Goal: Task Accomplishment & Management: Manage account settings

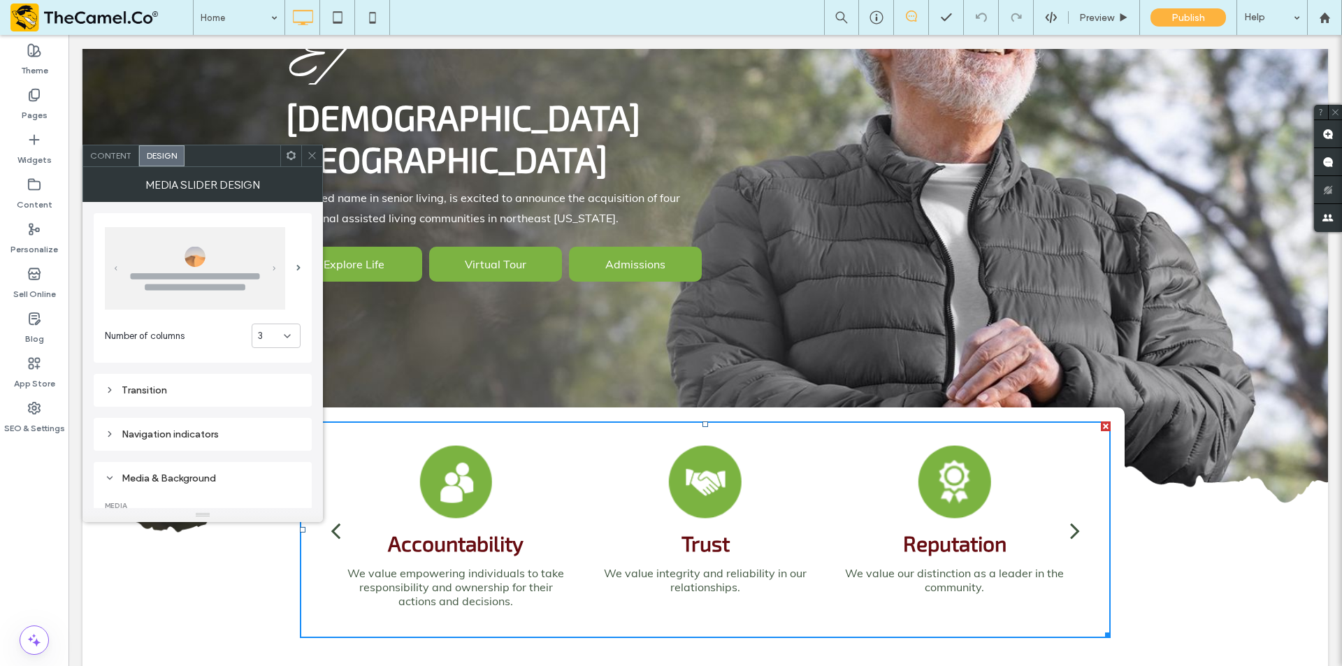
click at [126, 158] on span "Content" at bounding box center [110, 155] width 41 height 10
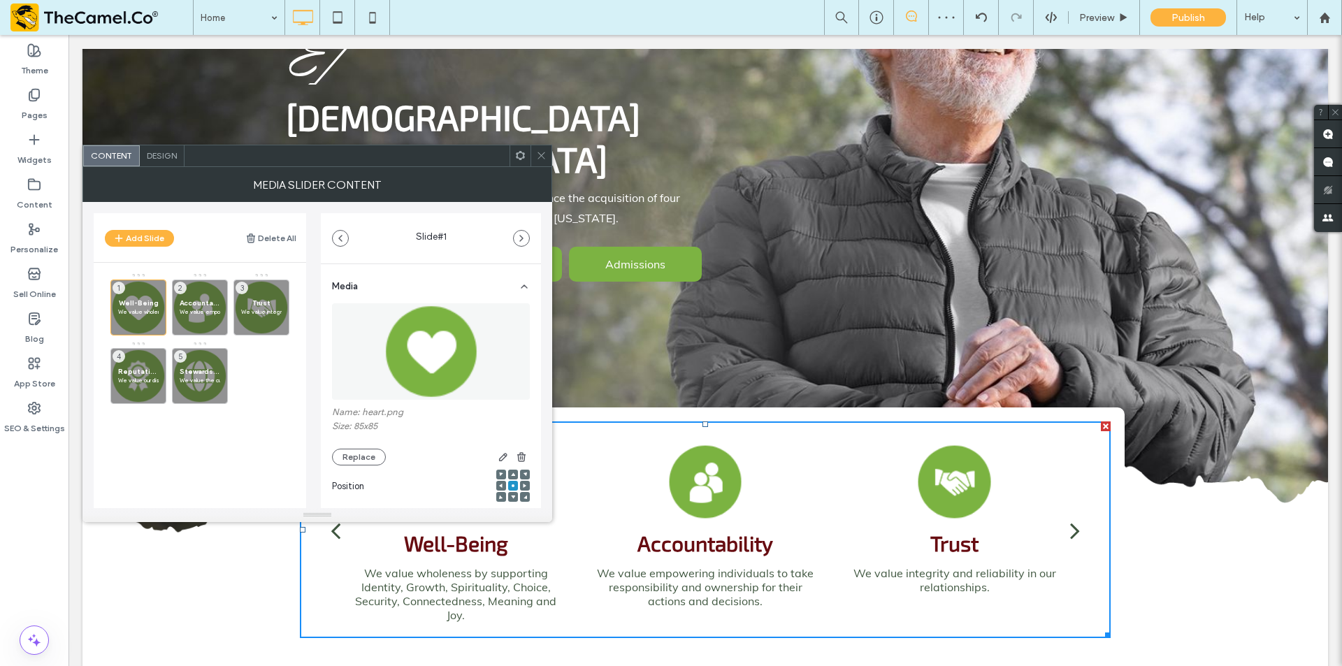
click at [157, 156] on span "Design" at bounding box center [162, 155] width 30 height 10
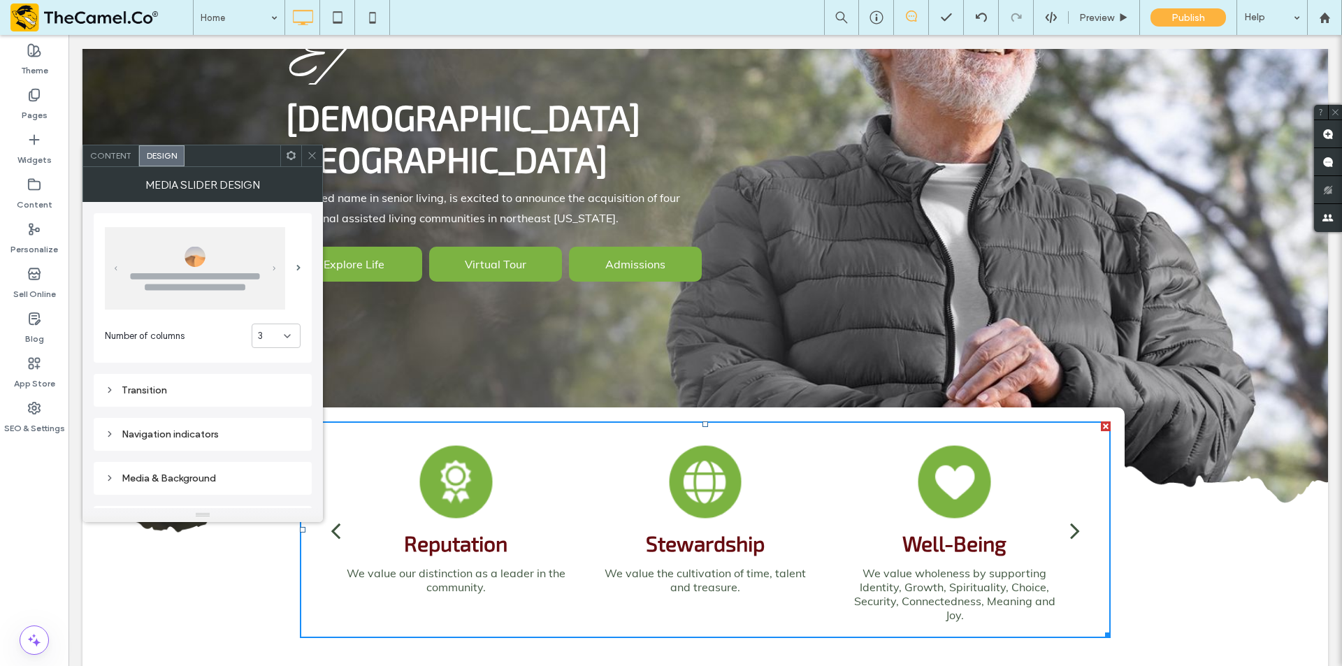
click at [117, 153] on span "Content" at bounding box center [110, 155] width 41 height 10
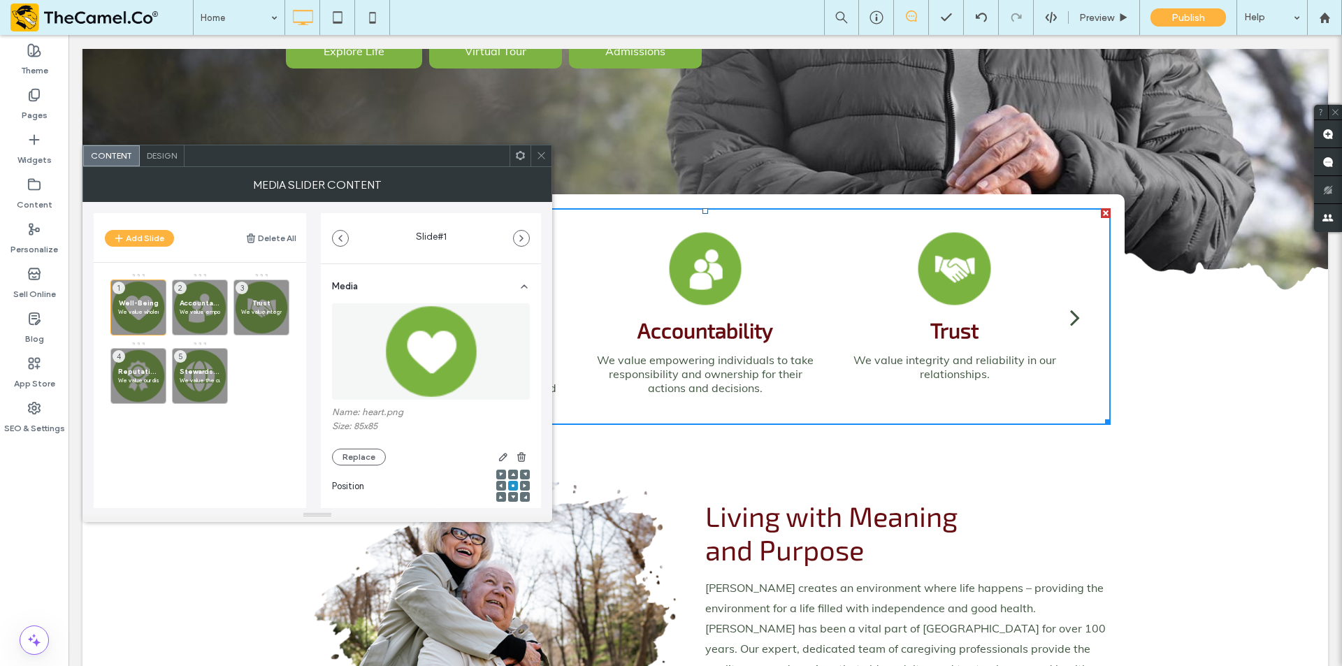
scroll to position [629, 0]
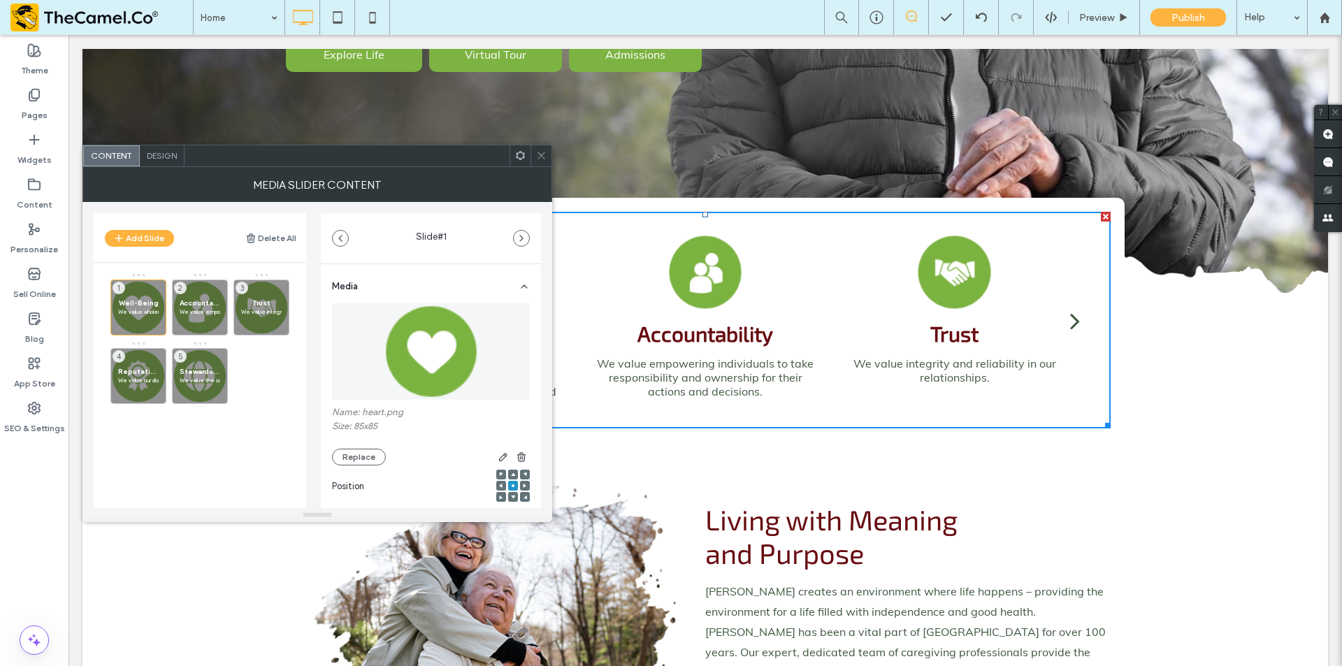
click at [167, 157] on span "Design" at bounding box center [162, 155] width 30 height 10
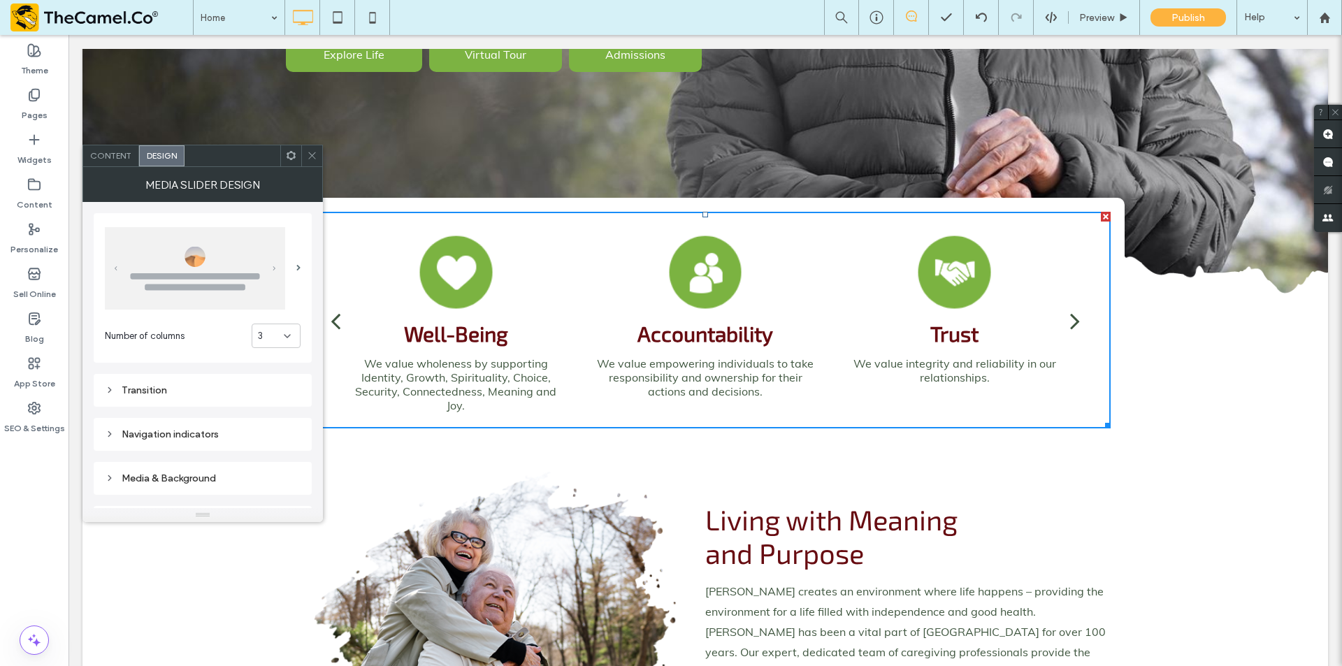
click at [107, 153] on span "Content" at bounding box center [110, 155] width 41 height 10
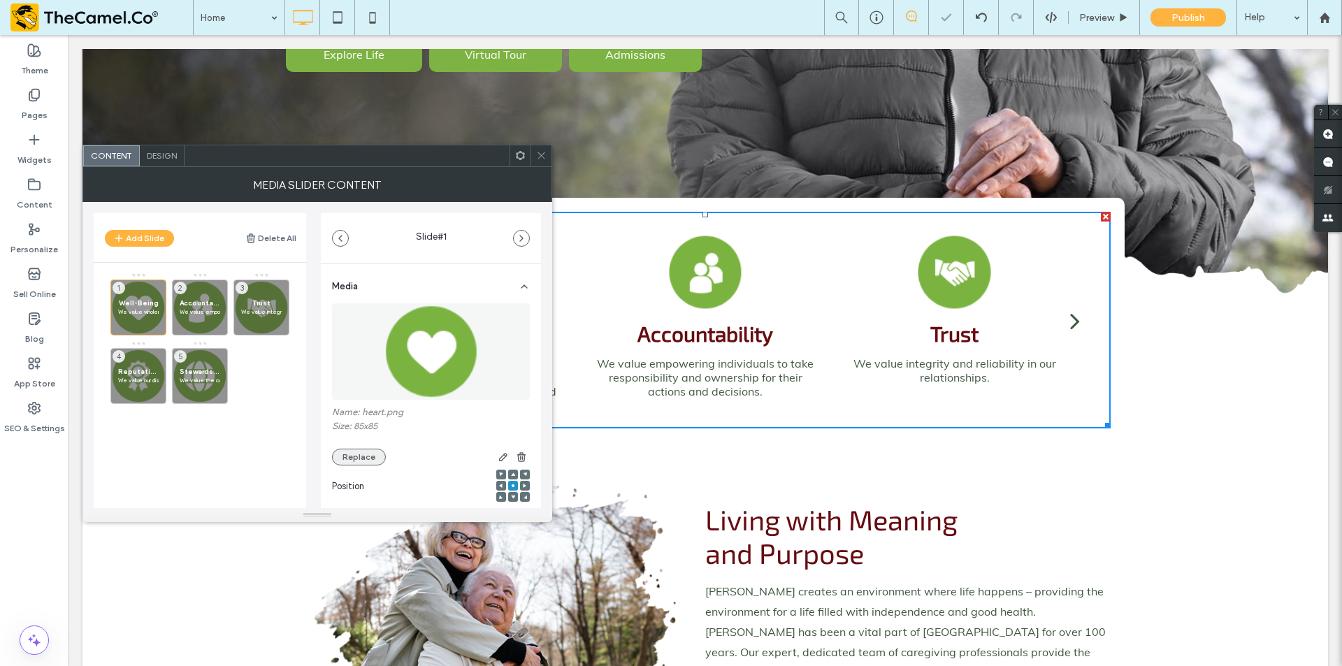
click at [350, 458] on button "Replace" at bounding box center [359, 457] width 54 height 17
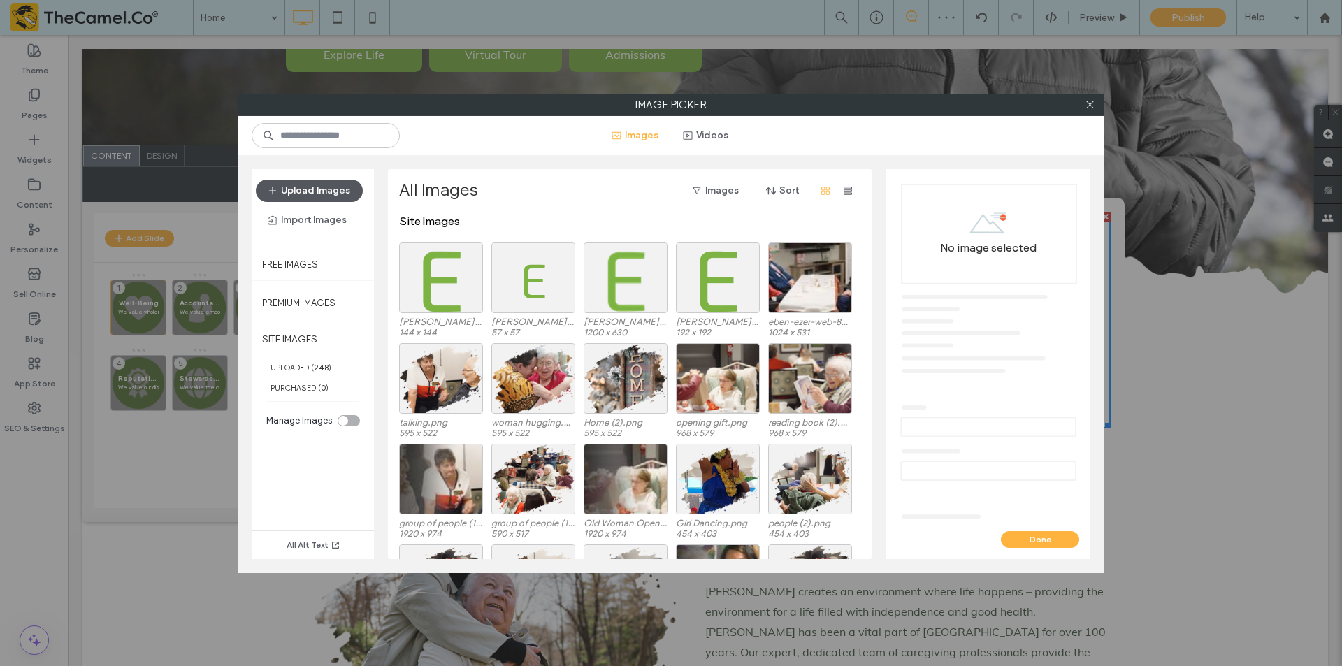
click at [336, 196] on button "Upload Images" at bounding box center [309, 191] width 107 height 22
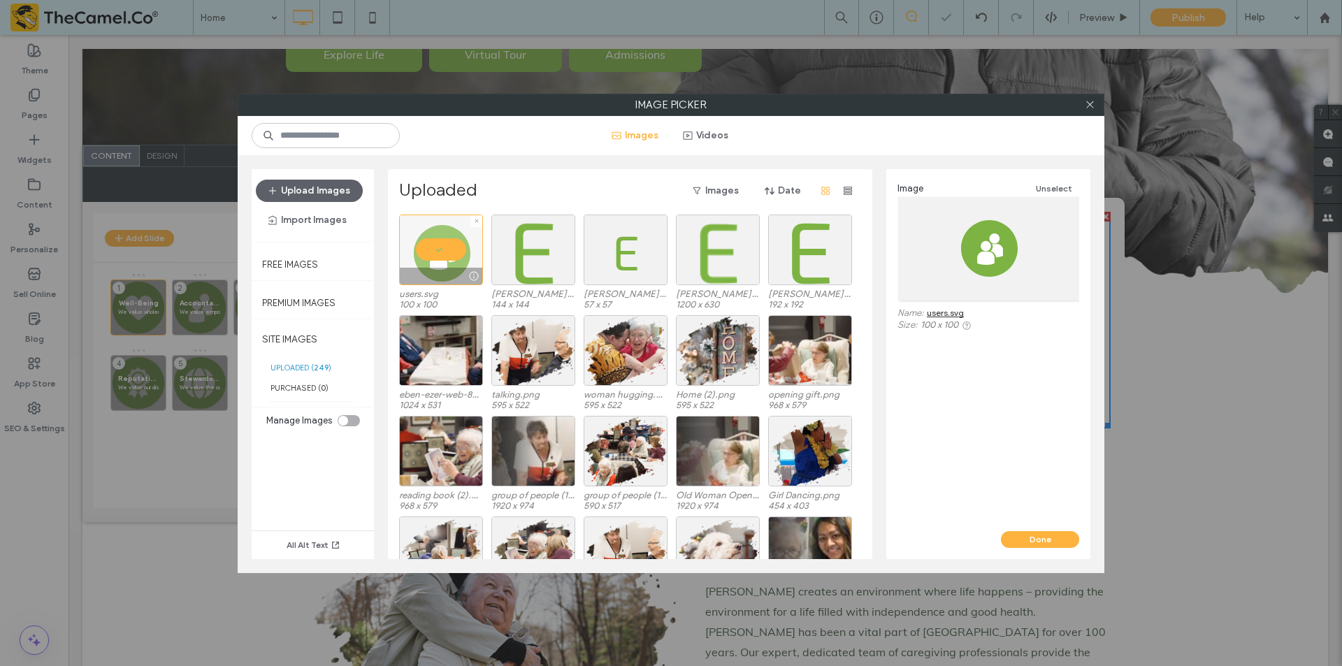
click at [460, 251] on div at bounding box center [441, 250] width 84 height 71
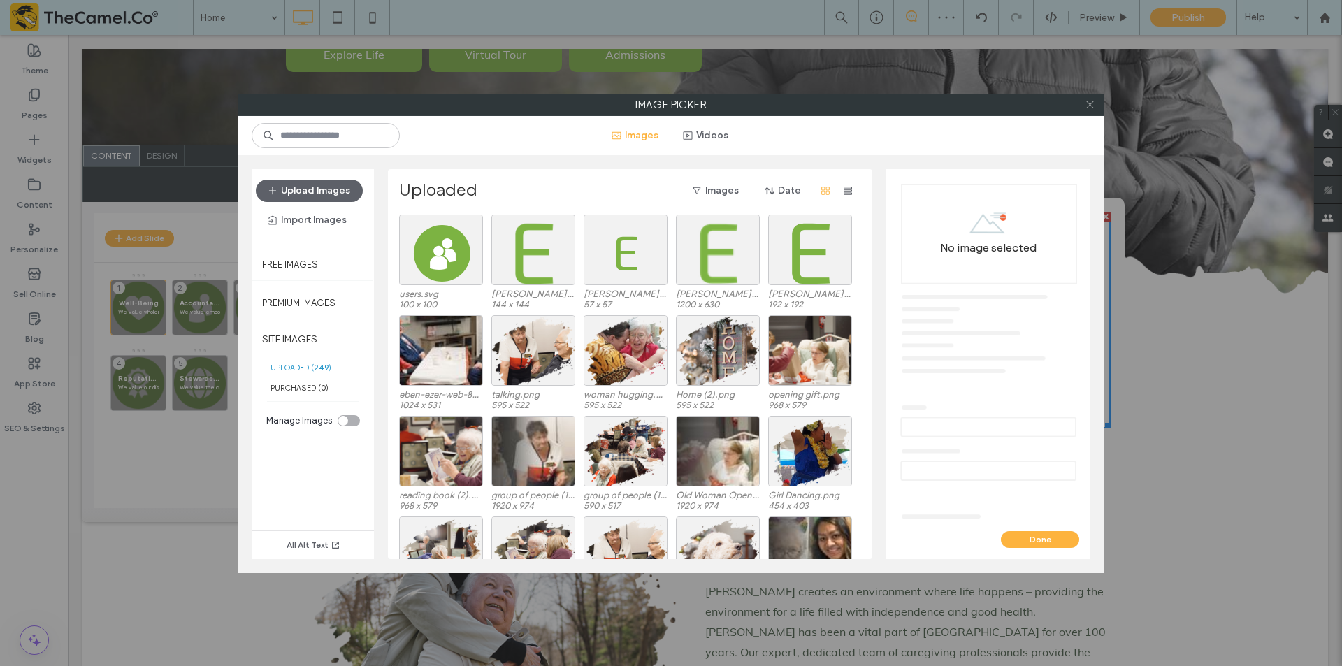
click at [1093, 103] on icon at bounding box center [1089, 104] width 10 height 10
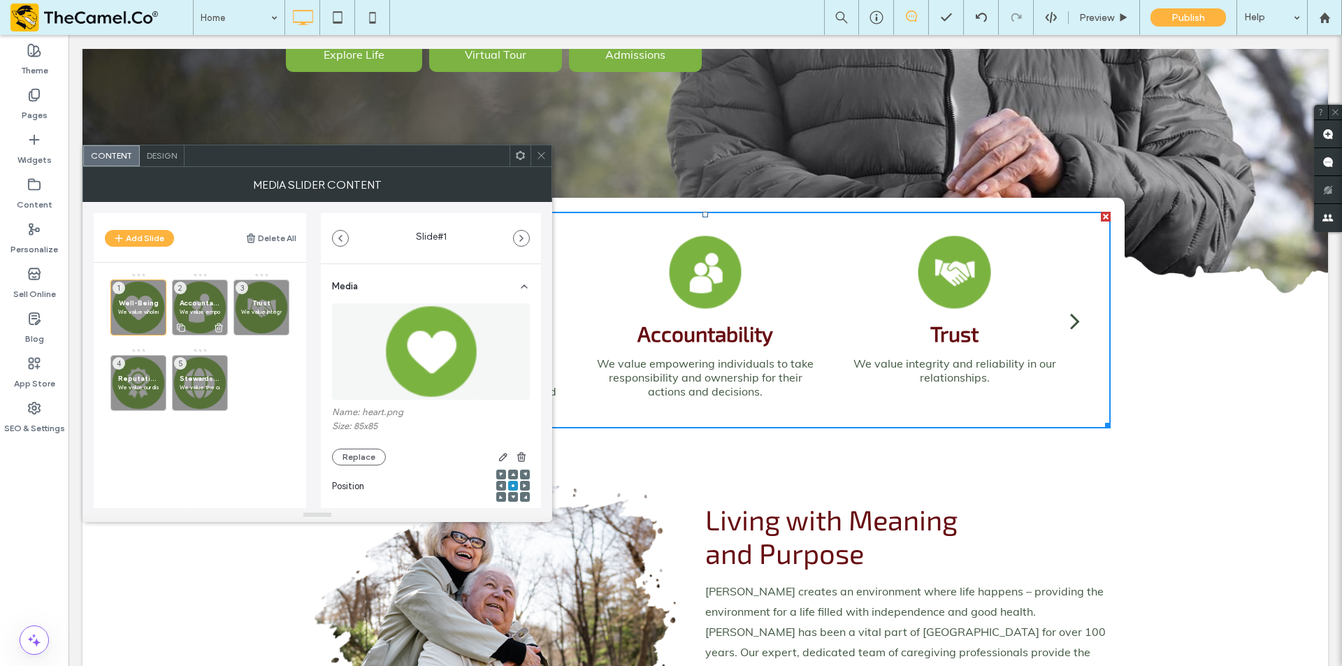
click at [199, 305] on span "Accountability" at bounding box center [200, 302] width 41 height 9
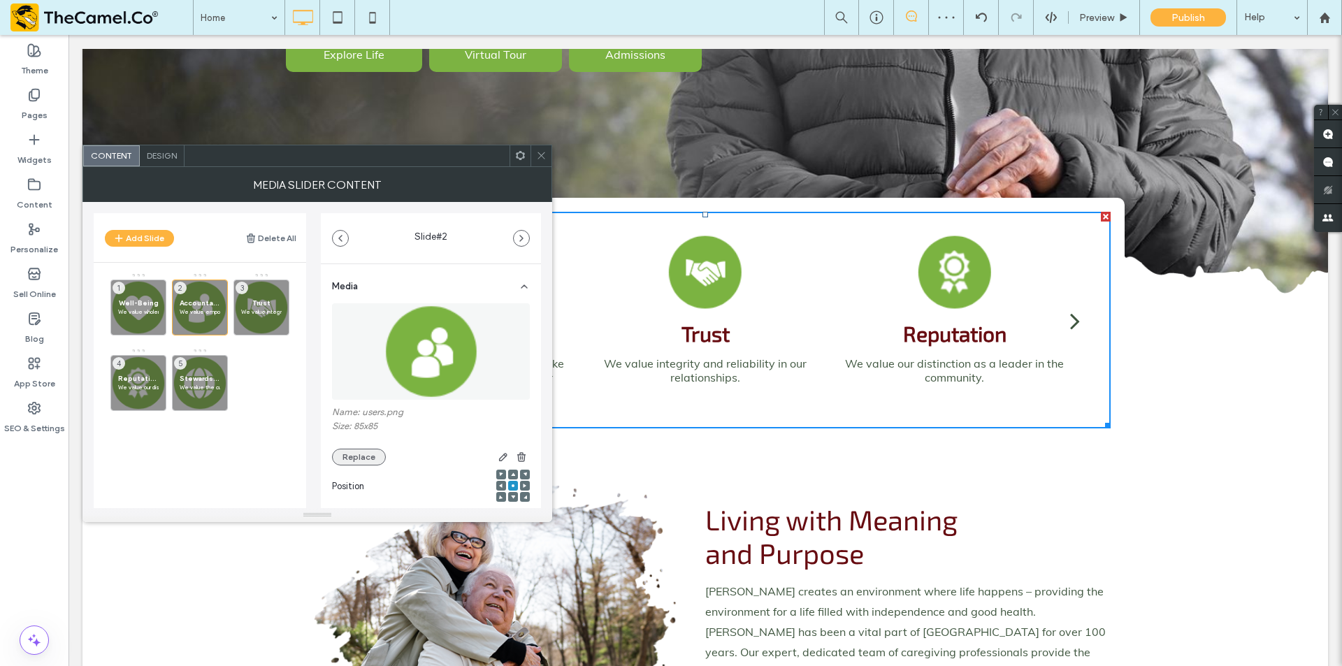
click at [354, 451] on button "Replace" at bounding box center [359, 457] width 54 height 17
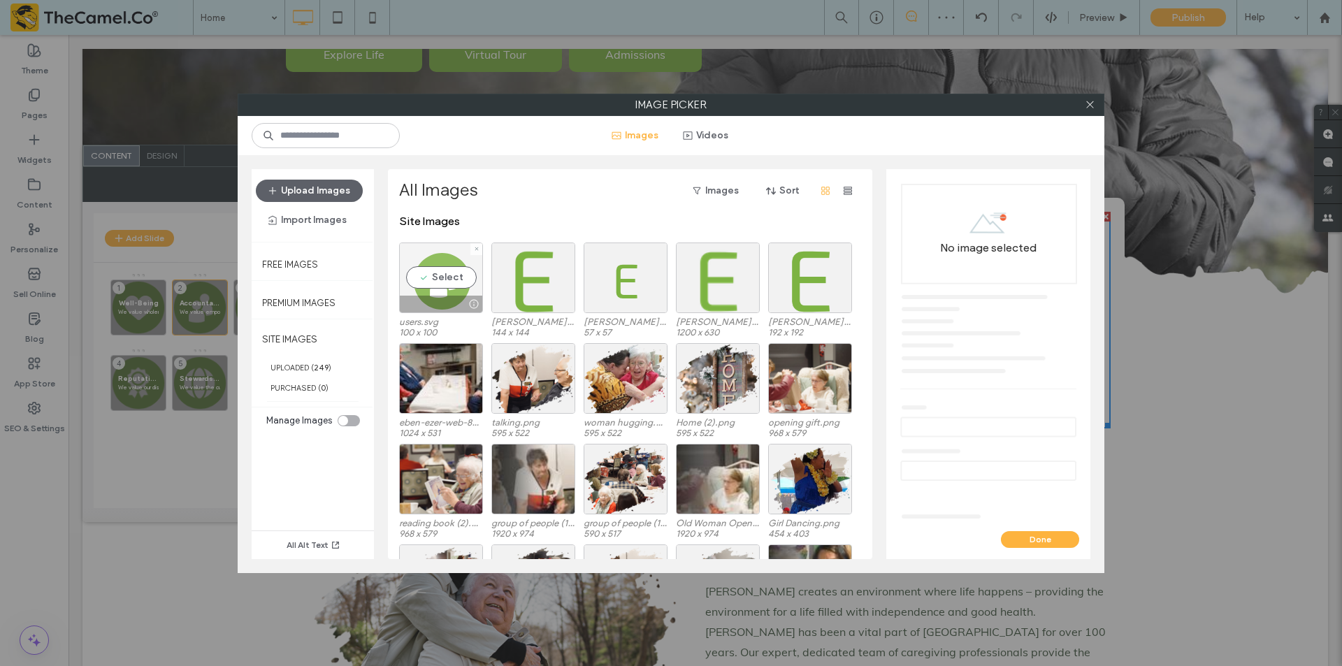
click at [433, 292] on div "Select" at bounding box center [441, 277] width 84 height 71
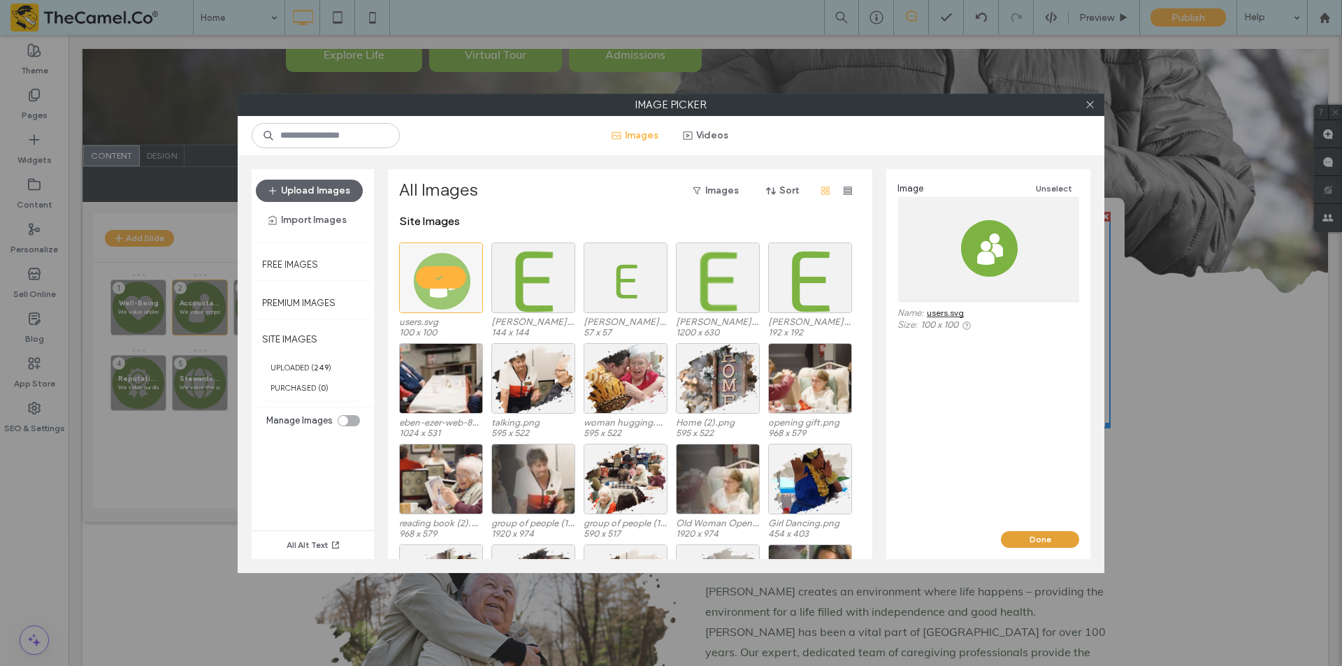
drag, startPoint x: 1041, startPoint y: 538, endPoint x: 932, endPoint y: 509, distance: 112.9
click at [1041, 538] on button "Done" at bounding box center [1040, 539] width 78 height 17
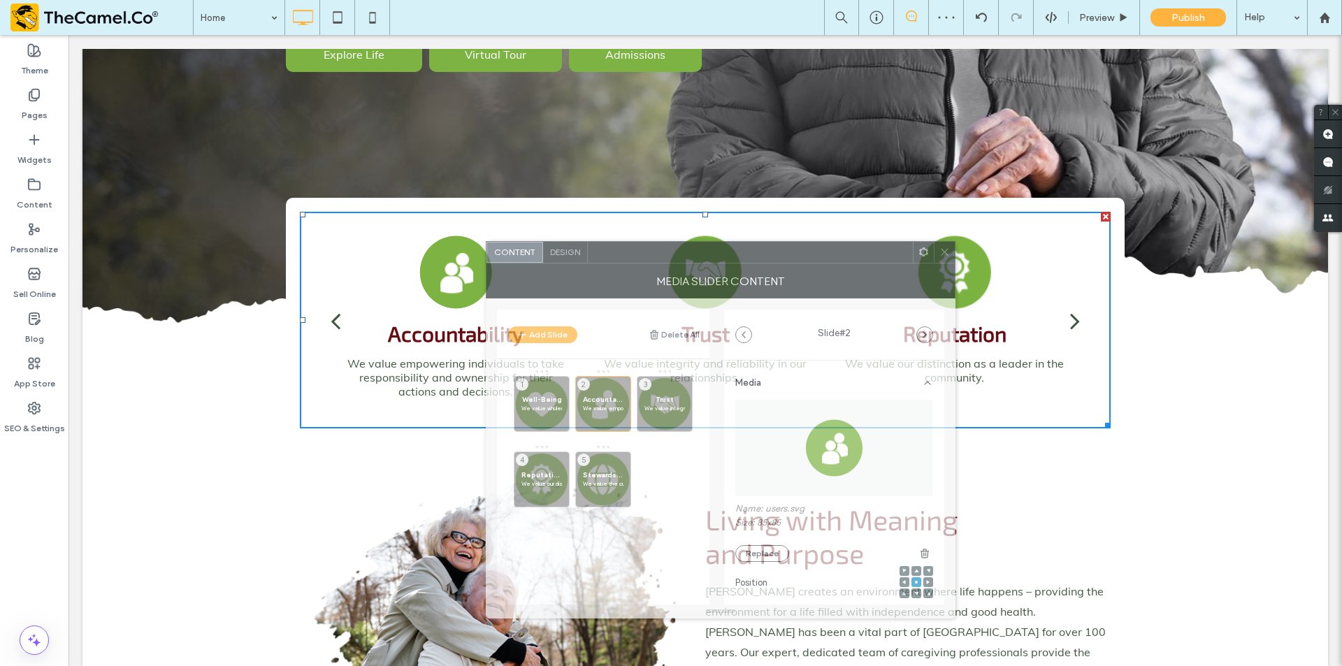
drag, startPoint x: 445, startPoint y: 175, endPoint x: 848, endPoint y: 272, distance: 414.5
click at [848, 272] on div "MEDIA SLIDER CONTENT" at bounding box center [721, 280] width 470 height 35
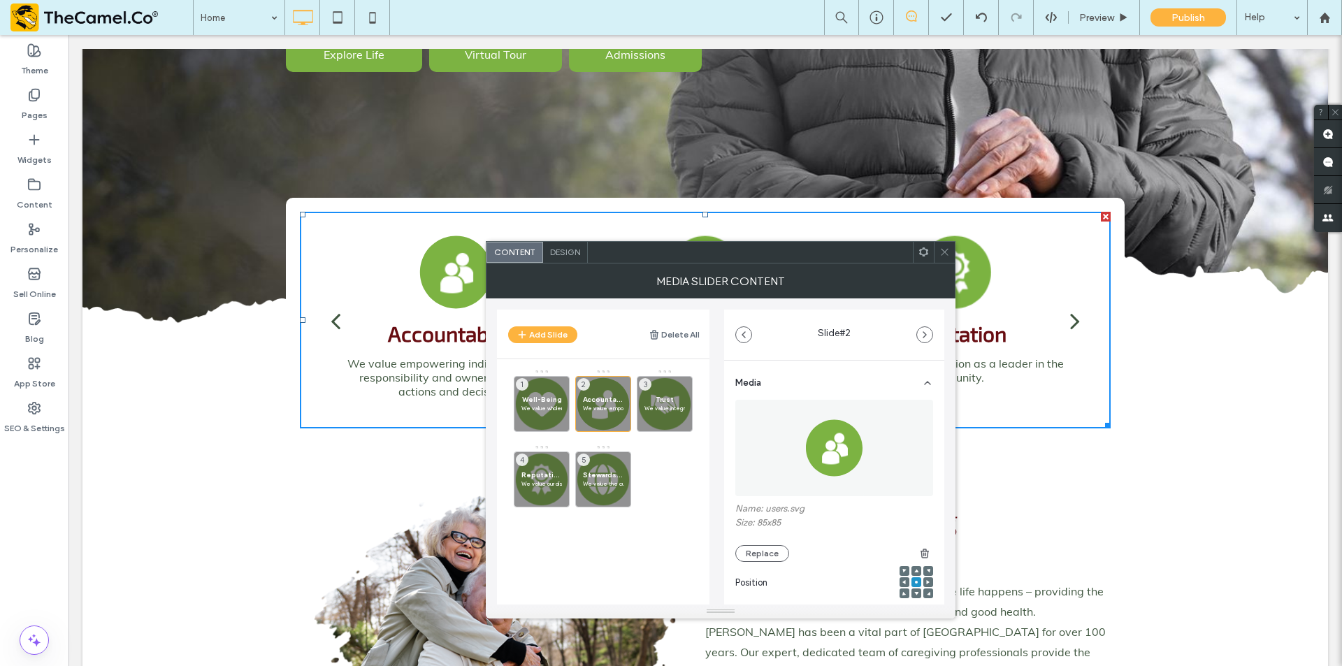
drag, startPoint x: 947, startPoint y: 254, endPoint x: 1043, endPoint y: 377, distance: 155.8
click at [947, 254] on icon at bounding box center [944, 252] width 10 height 10
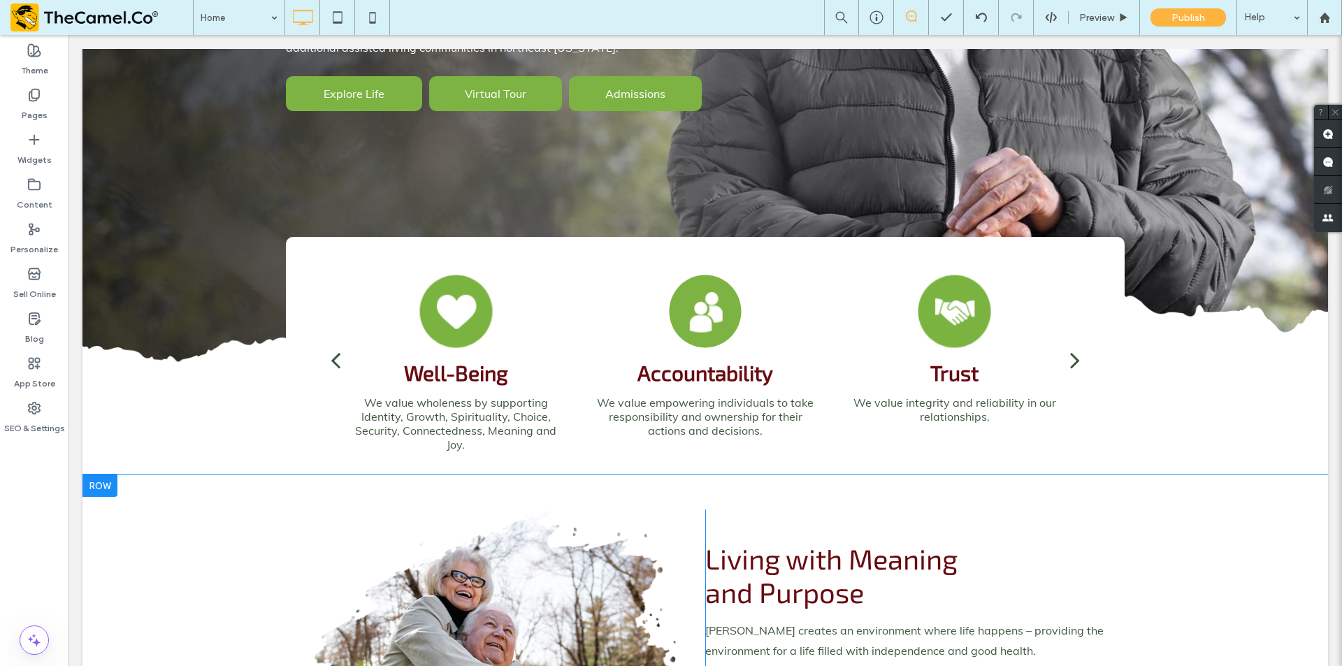
scroll to position [489, 0]
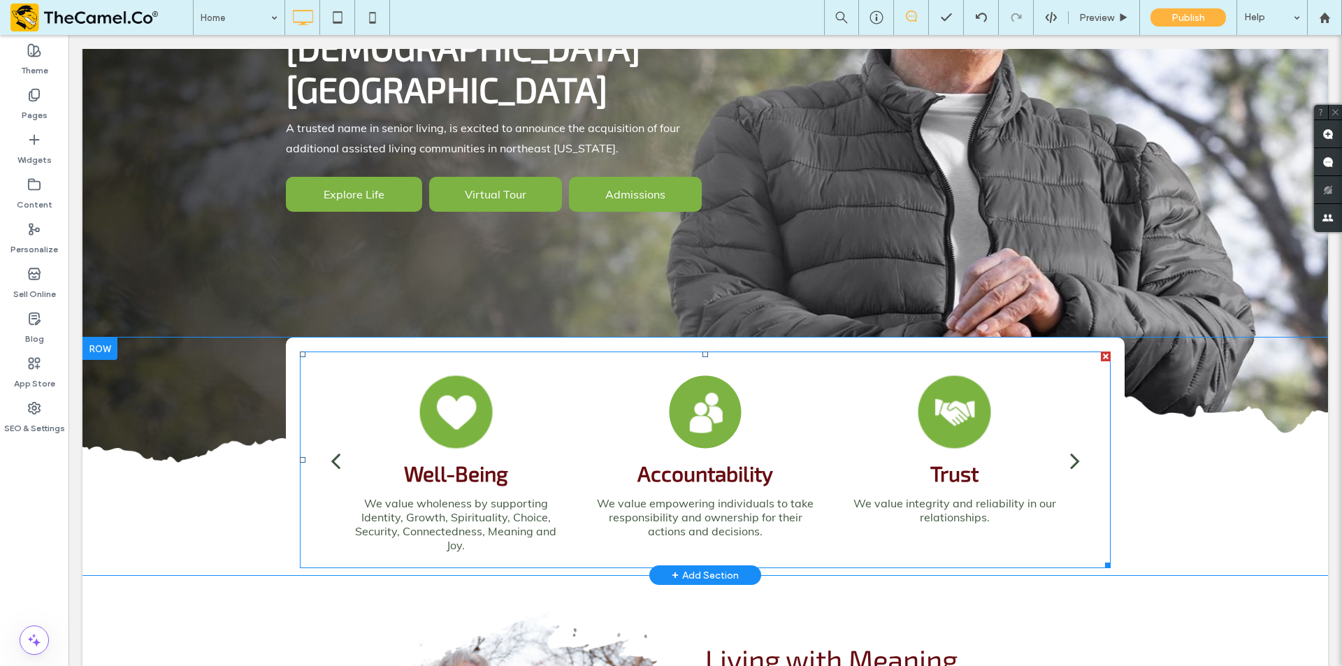
click at [652, 460] on h3 "Accountability" at bounding box center [705, 472] width 136 height 25
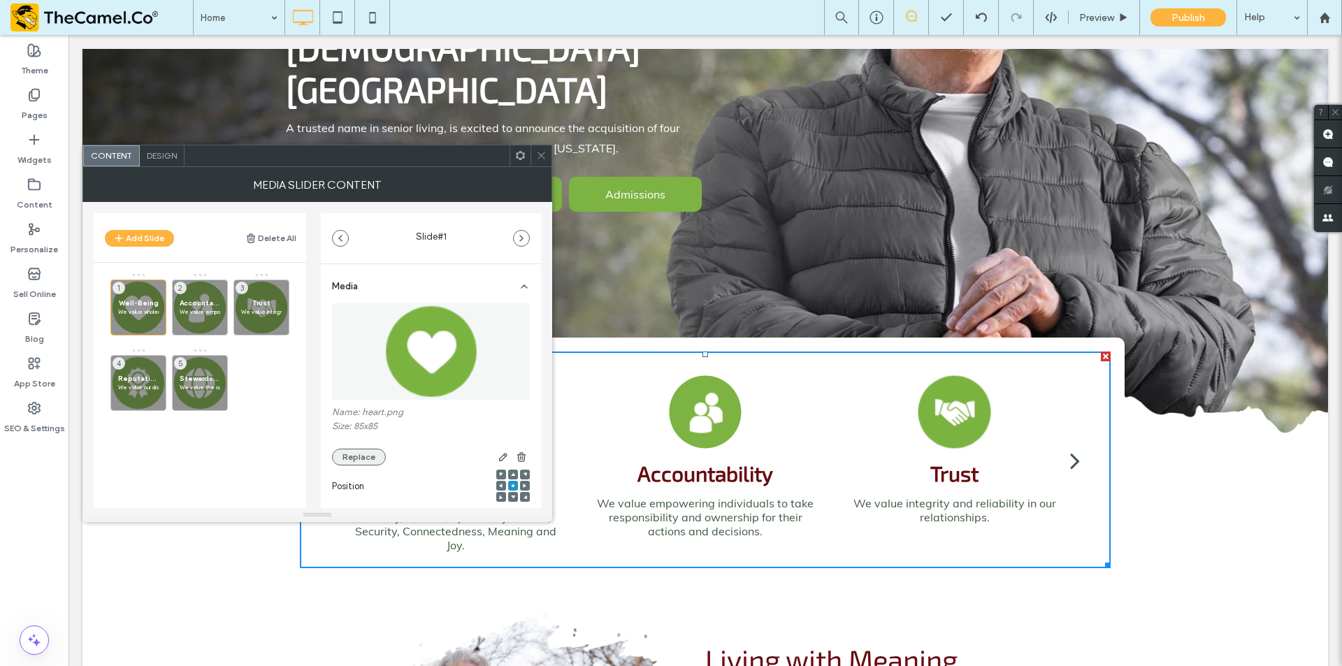
click at [343, 451] on button "Replace" at bounding box center [359, 457] width 54 height 17
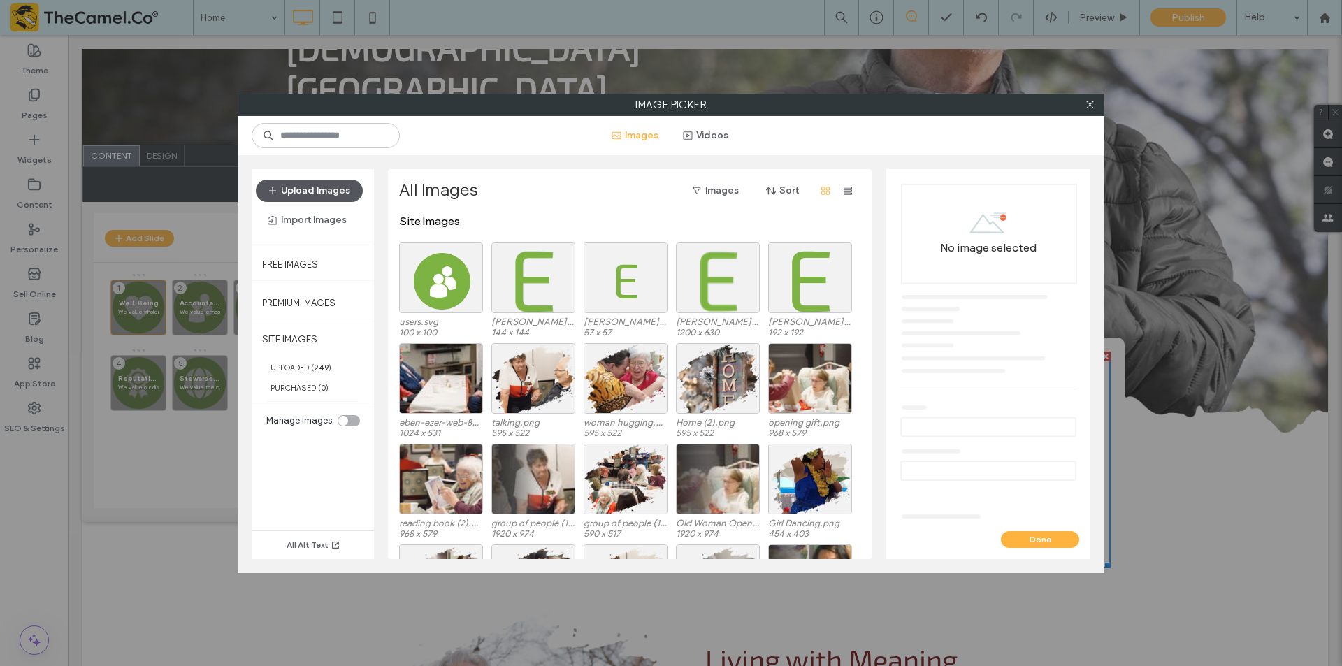
click at [337, 199] on button "Upload Images" at bounding box center [309, 191] width 107 height 22
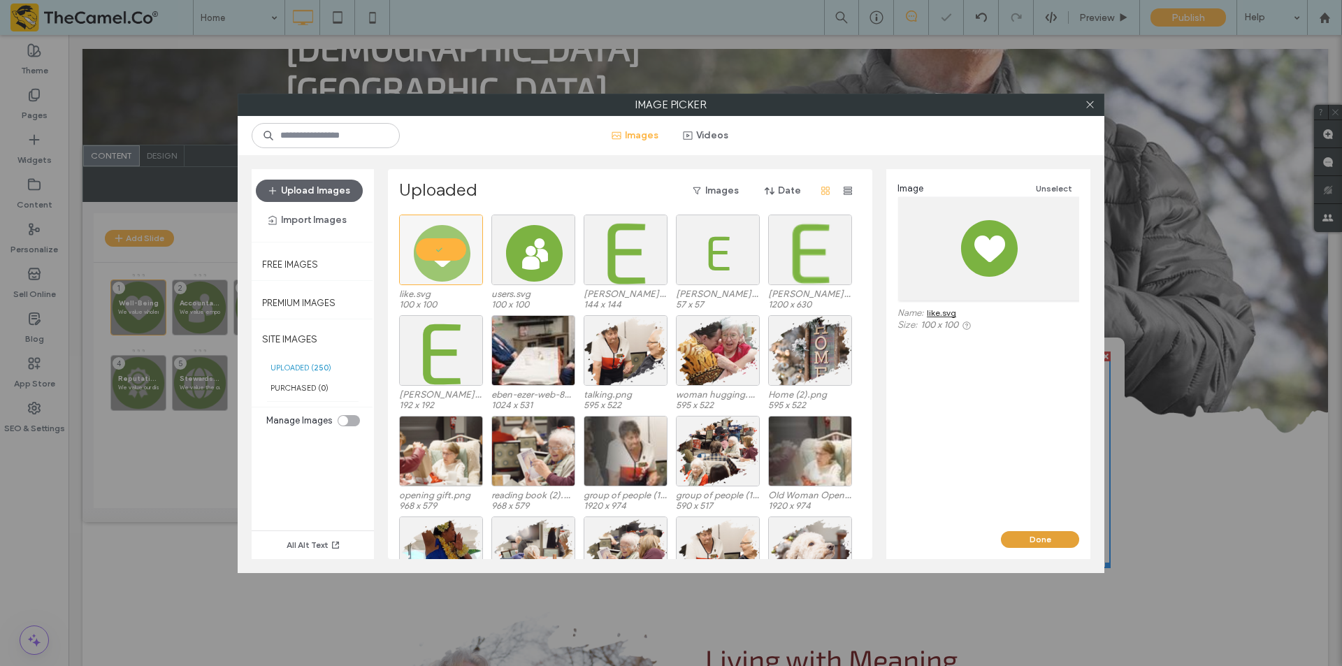
drag, startPoint x: 966, startPoint y: 505, endPoint x: 1035, endPoint y: 539, distance: 76.6
click at [1035, 539] on button "Done" at bounding box center [1040, 539] width 78 height 17
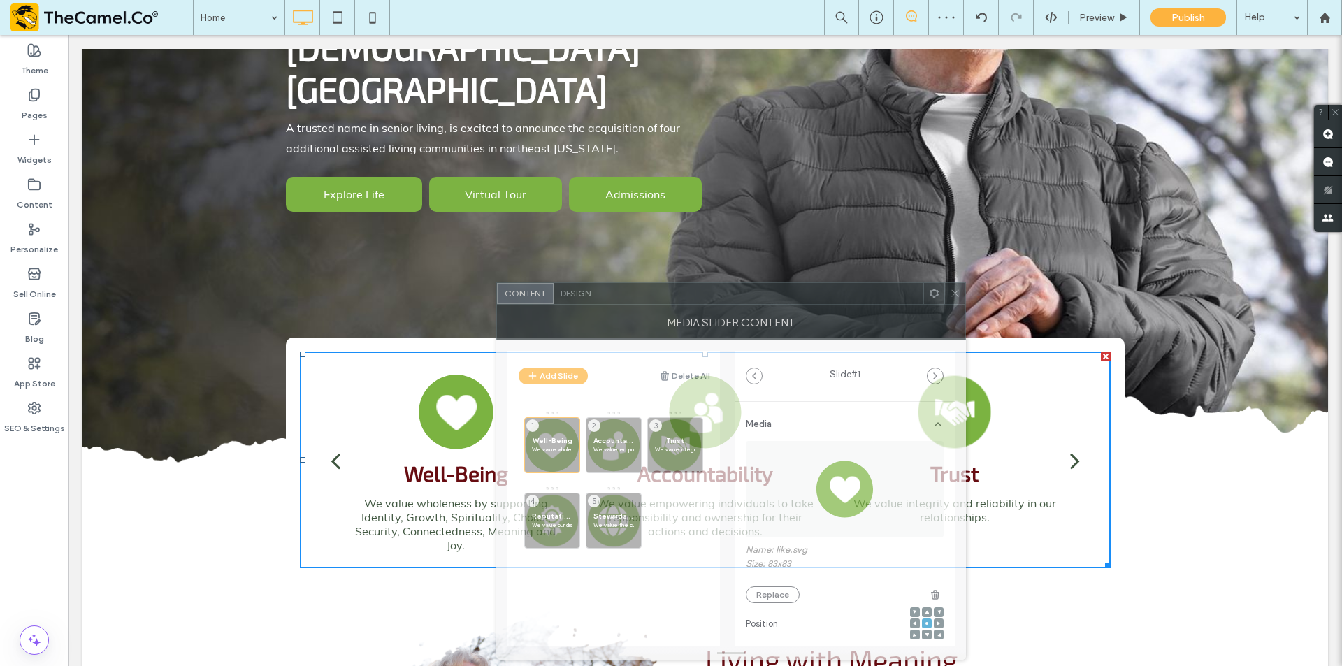
drag, startPoint x: 375, startPoint y: 155, endPoint x: 789, endPoint y: 293, distance: 435.9
click at [789, 293] on div at bounding box center [760, 293] width 325 height 21
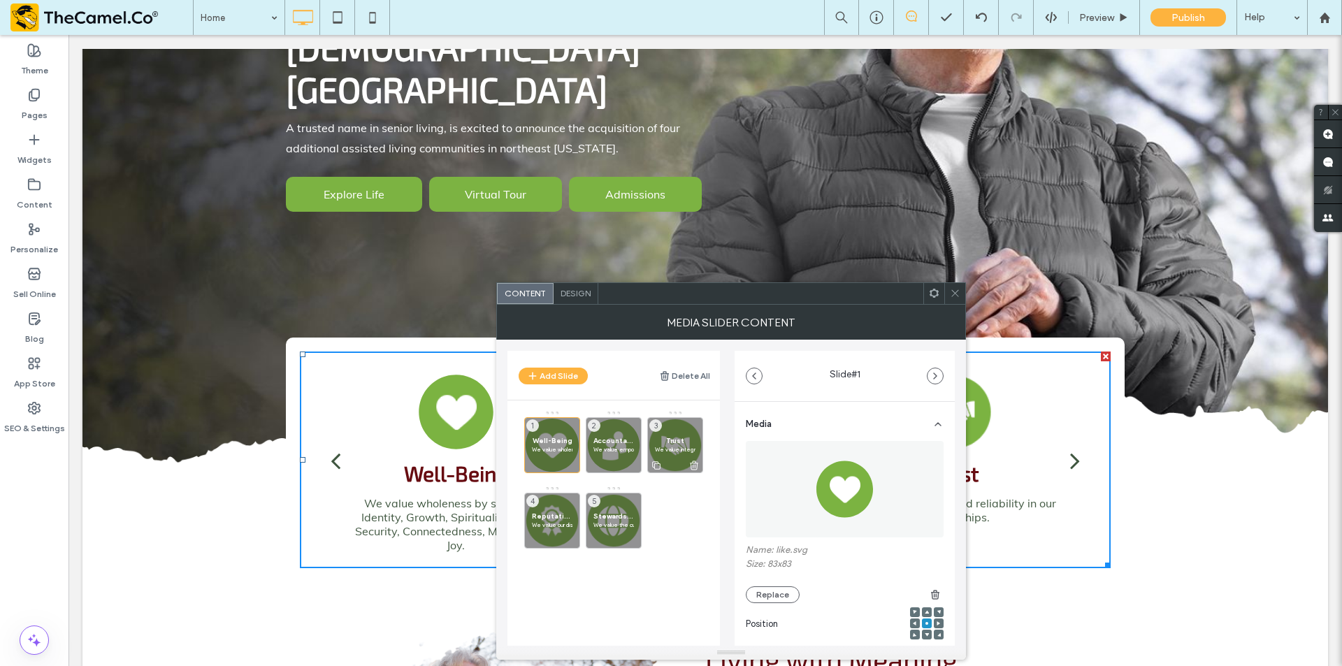
click at [673, 437] on span "Trust" at bounding box center [675, 440] width 41 height 9
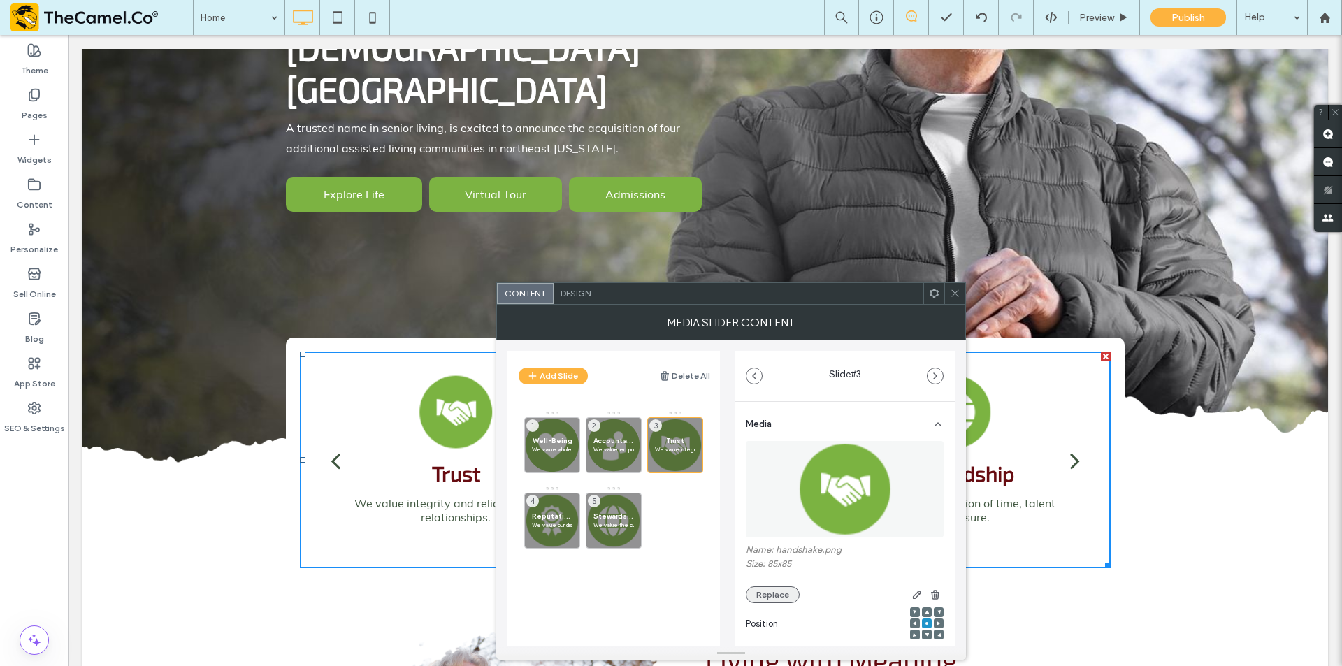
click at [776, 596] on button "Replace" at bounding box center [773, 594] width 54 height 17
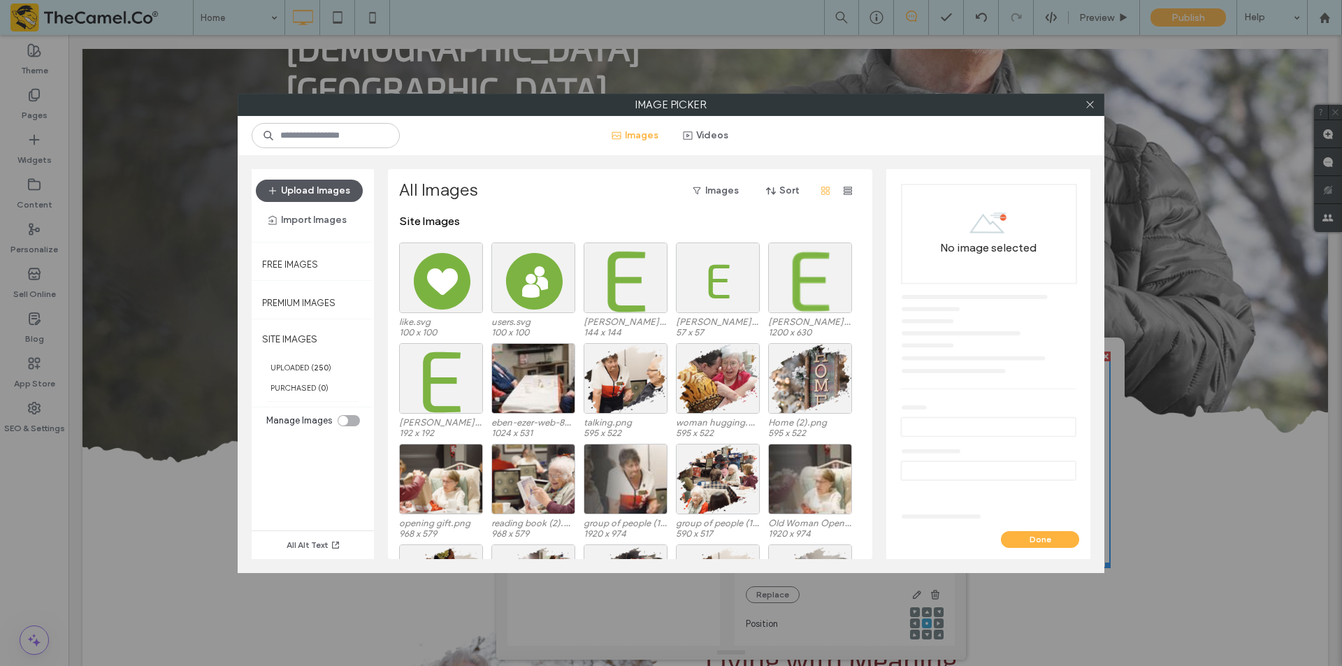
click at [300, 180] on button "Upload Images" at bounding box center [309, 191] width 107 height 22
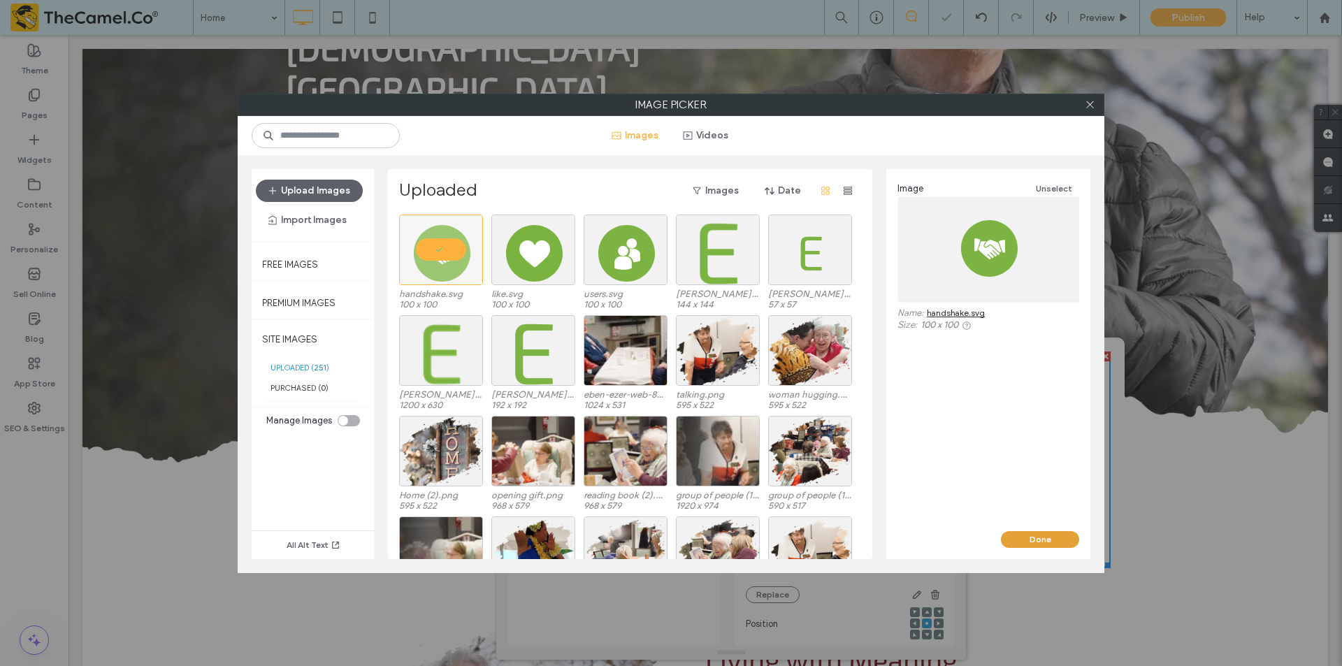
click at [1043, 545] on button "Done" at bounding box center [1040, 539] width 78 height 17
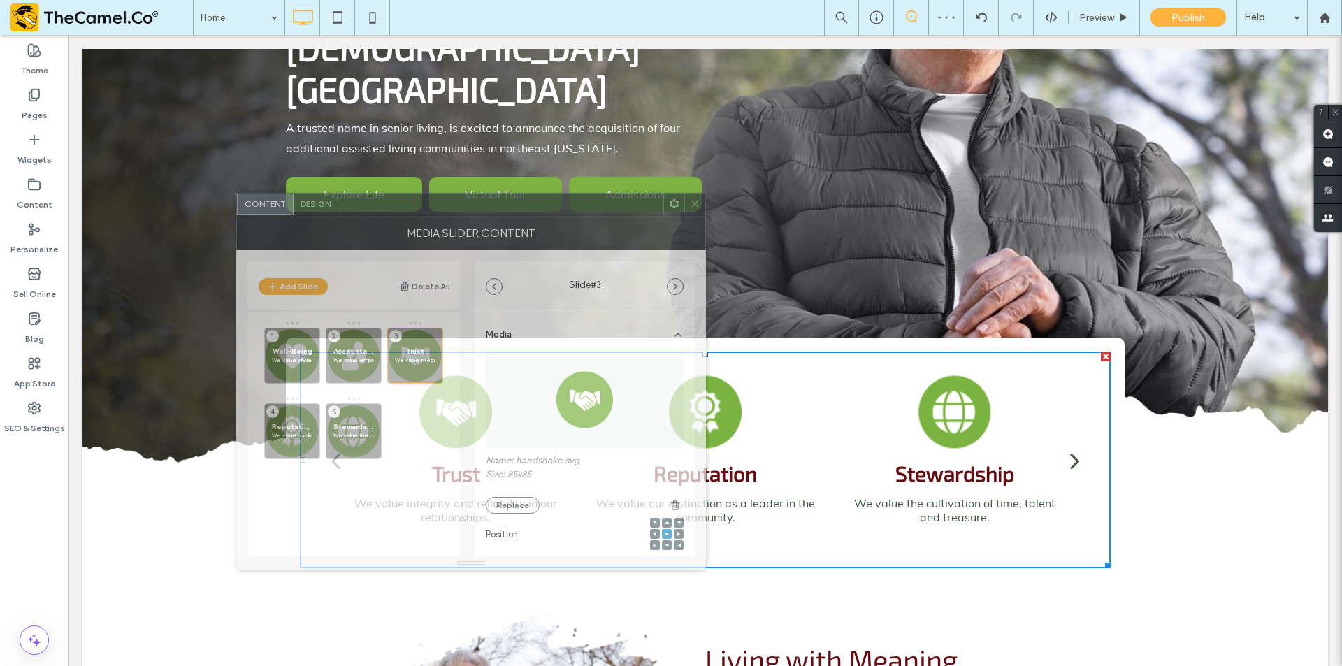
drag, startPoint x: 827, startPoint y: 296, endPoint x: 565, endPoint y: 121, distance: 314.9
click at [567, 206] on div at bounding box center [500, 204] width 325 height 21
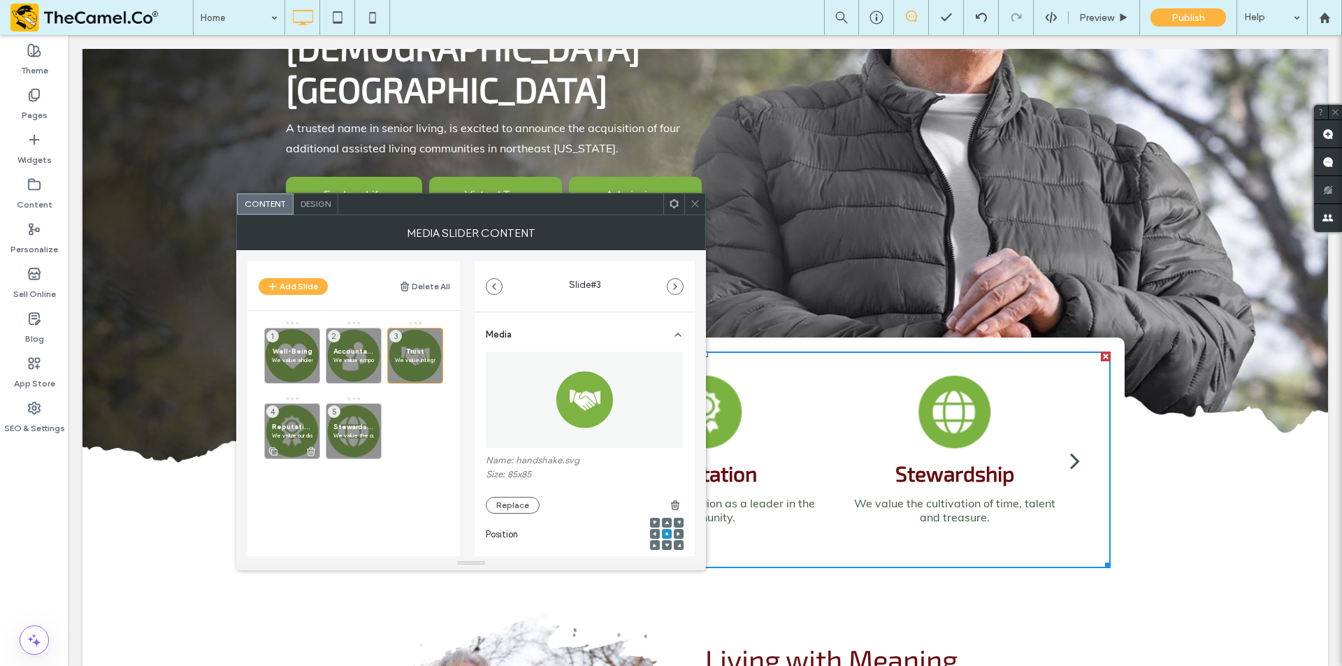
click at [296, 423] on span "Reputation" at bounding box center [292, 426] width 41 height 9
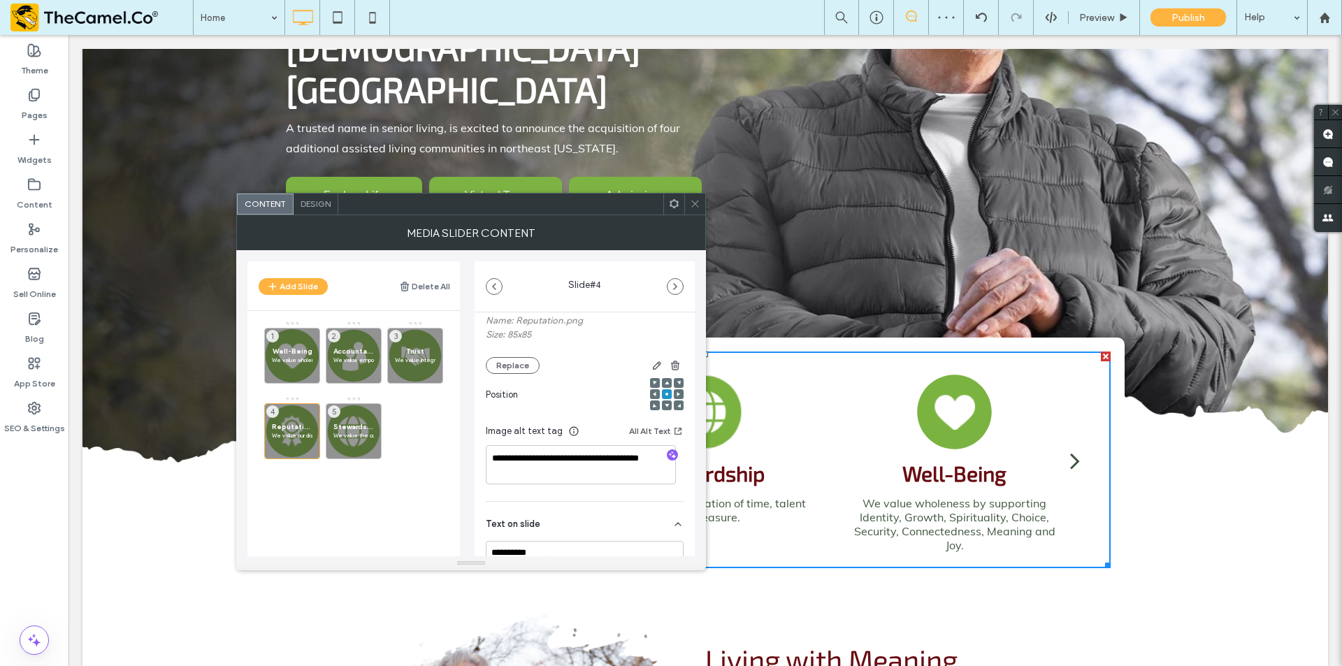
scroll to position [0, 0]
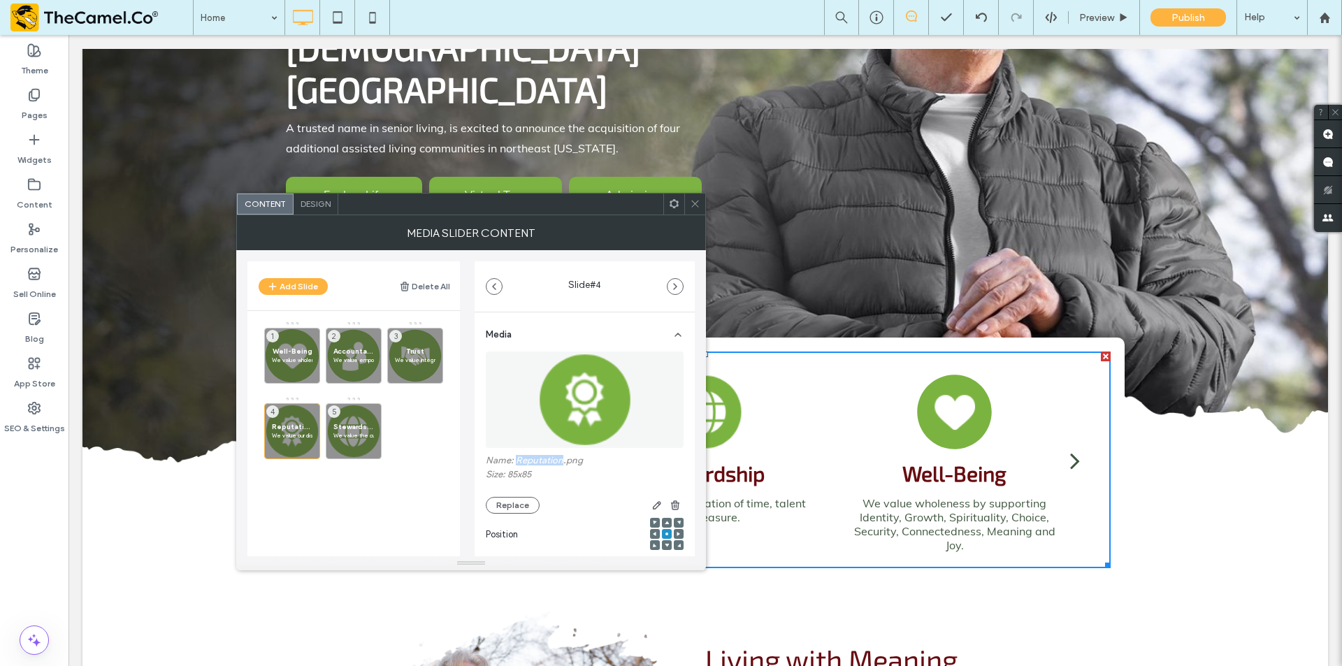
drag, startPoint x: 516, startPoint y: 456, endPoint x: 561, endPoint y: 465, distance: 45.6
click at [561, 465] on label "Name: Reputation.png" at bounding box center [585, 462] width 198 height 14
copy label "Reputation"
click at [511, 508] on button "Replace" at bounding box center [513, 505] width 54 height 17
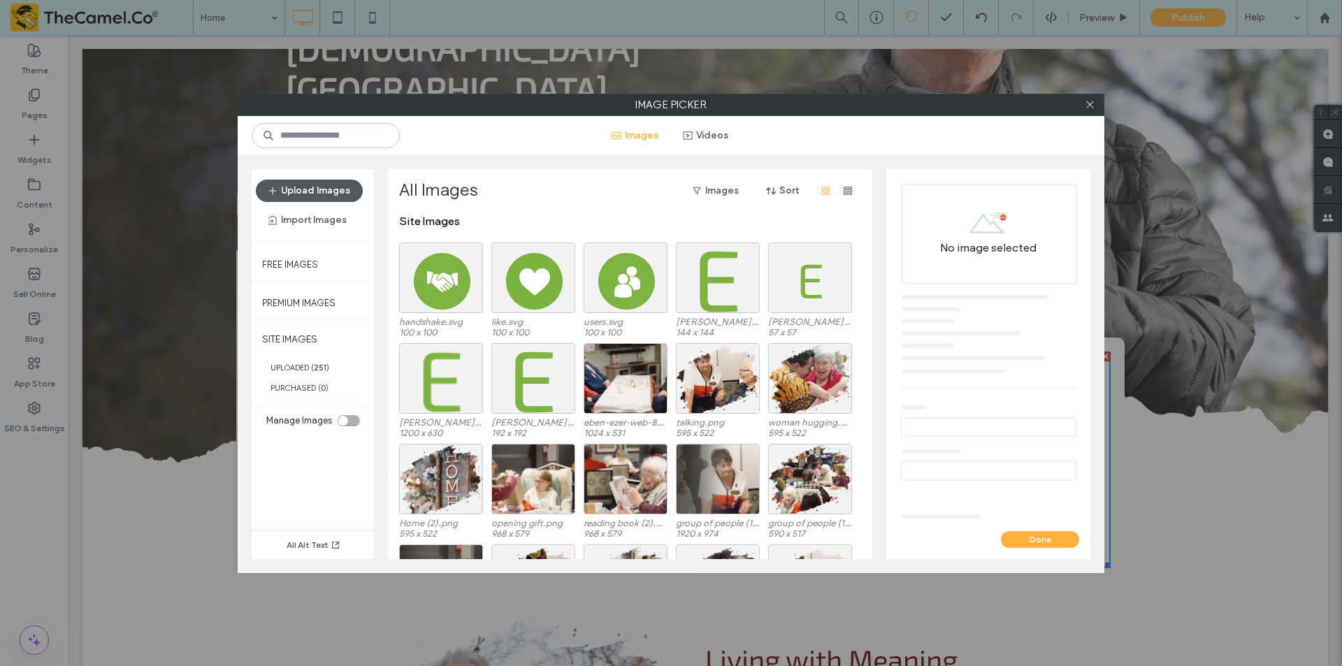
click at [332, 188] on button "Upload Images" at bounding box center [309, 191] width 107 height 22
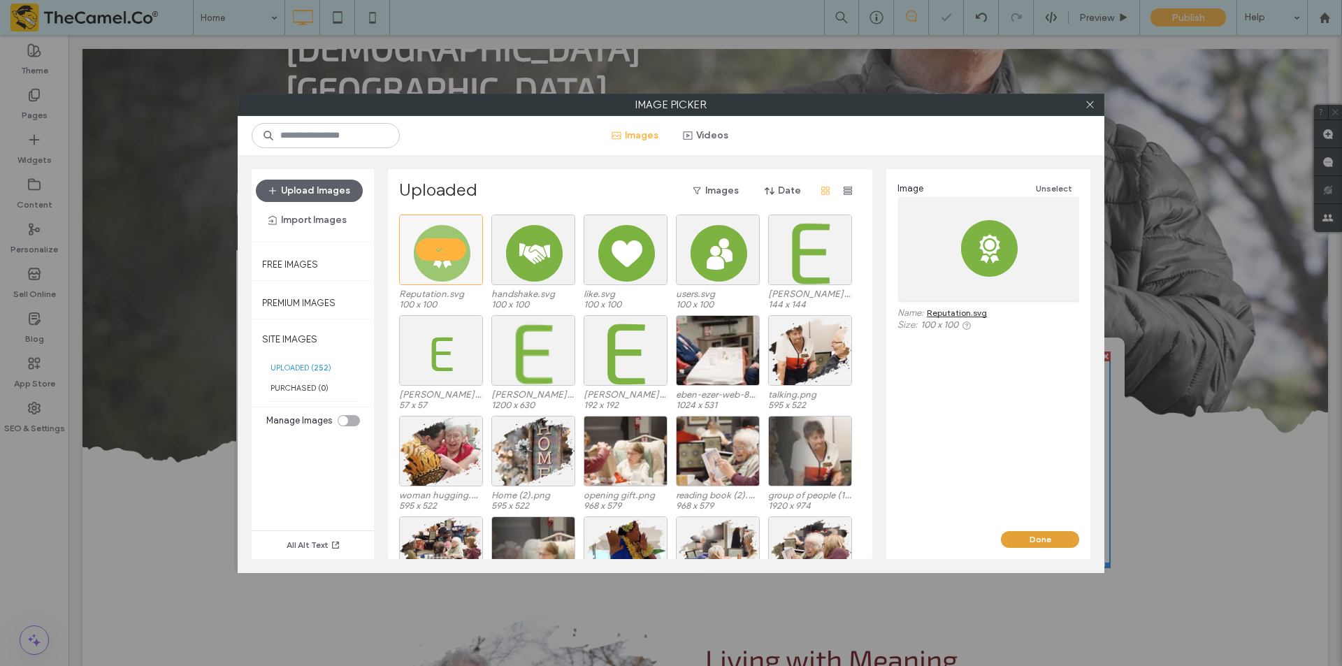
drag, startPoint x: 1048, startPoint y: 542, endPoint x: 979, endPoint y: 507, distance: 77.5
click at [1048, 542] on button "Done" at bounding box center [1040, 539] width 78 height 17
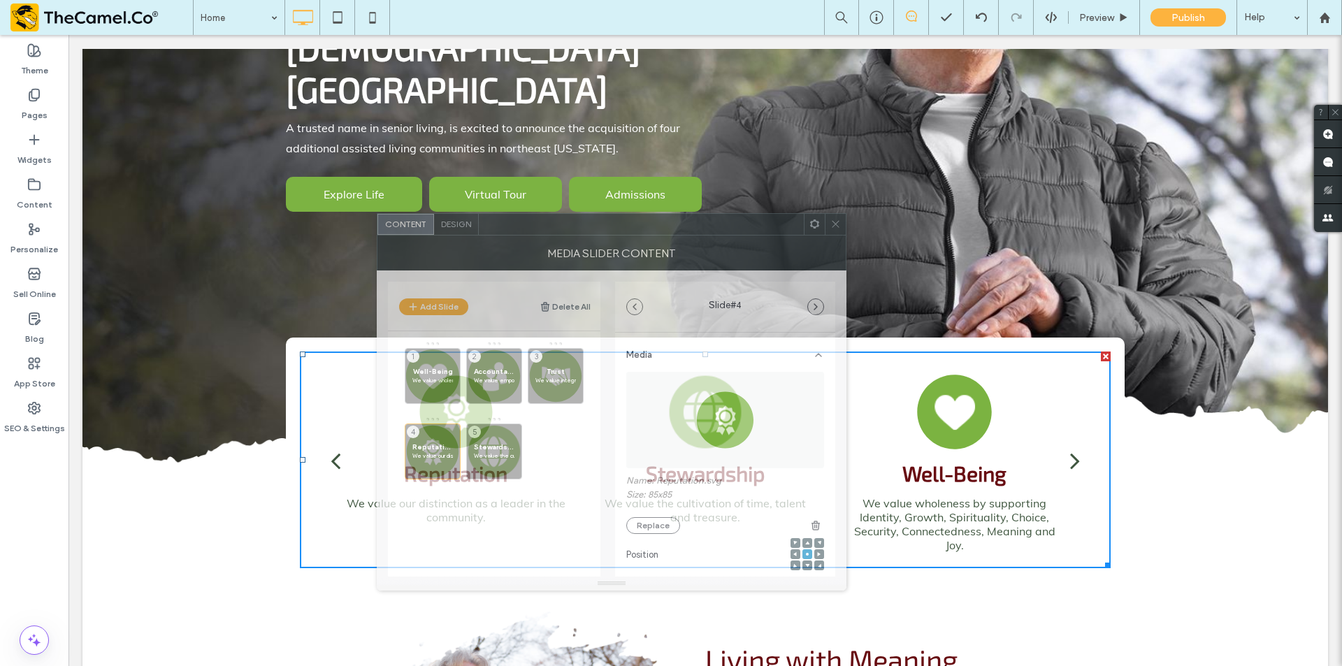
drag, startPoint x: 575, startPoint y: 208, endPoint x: 711, endPoint y: 226, distance: 137.5
click at [711, 226] on div at bounding box center [641, 224] width 325 height 21
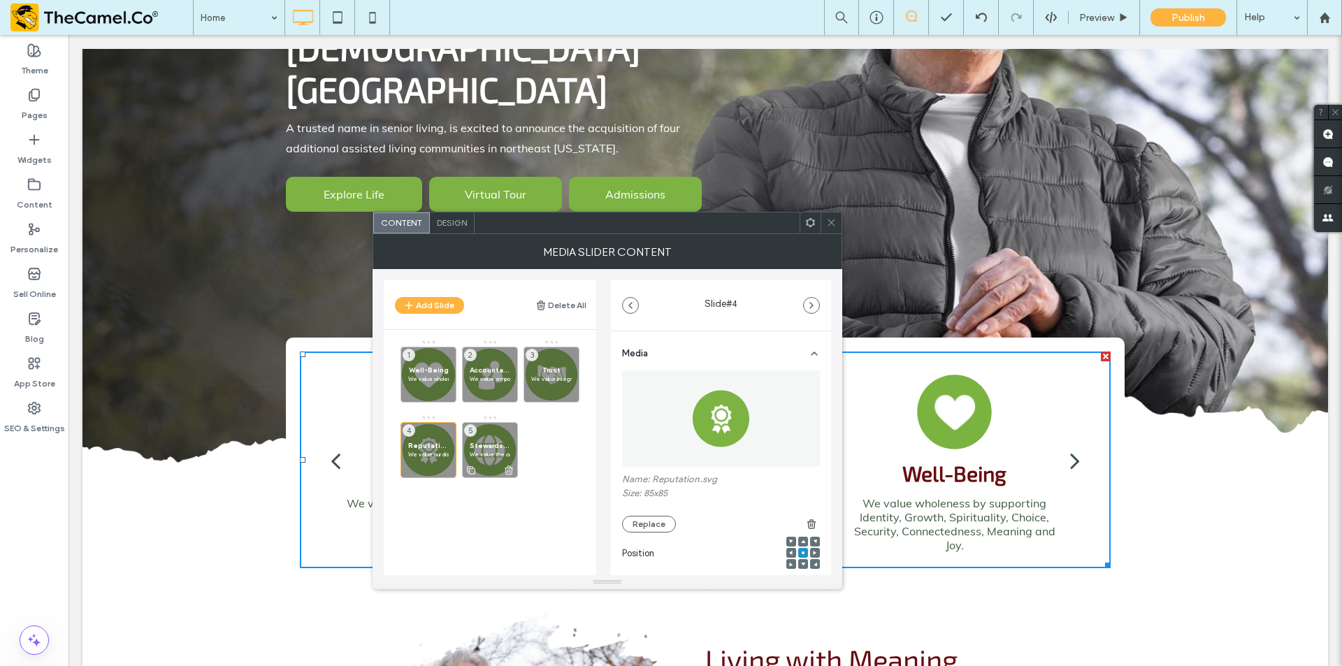
click at [497, 435] on div "Stewardship We value the cultivation of time, talent and treasure. 5" at bounding box center [490, 450] width 56 height 56
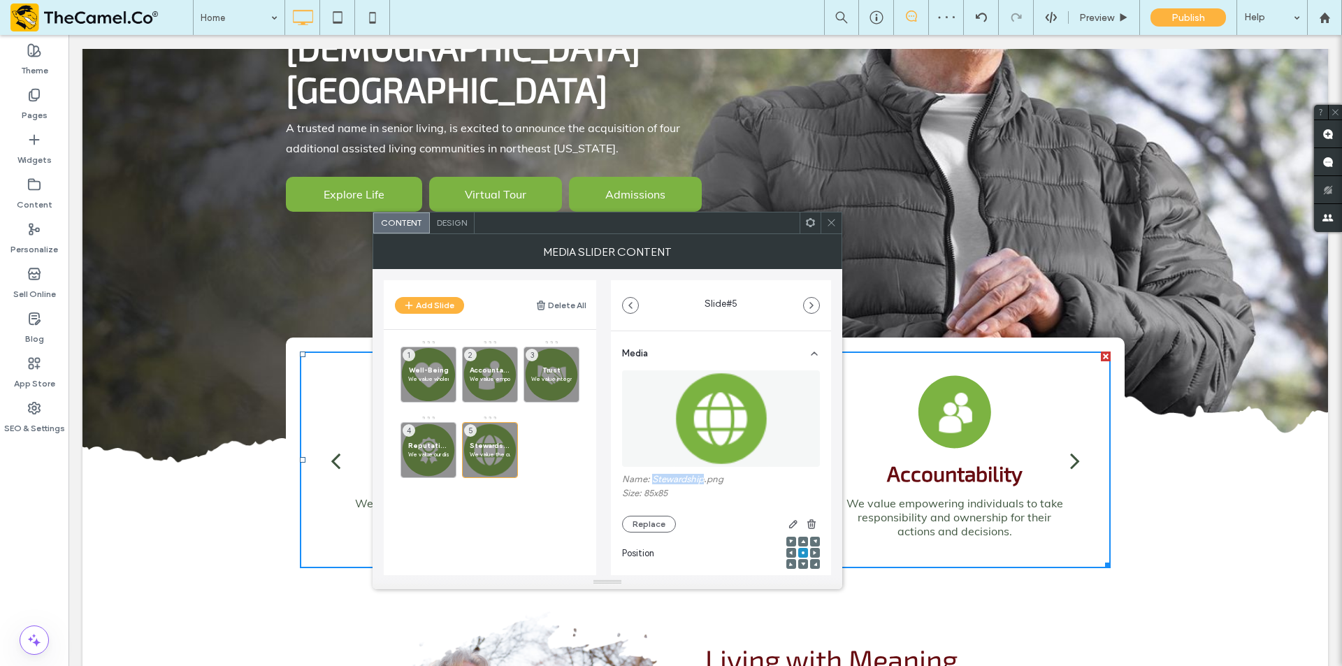
drag, startPoint x: 652, startPoint y: 479, endPoint x: 702, endPoint y: 486, distance: 50.8
click at [702, 486] on label "Name: Stewardship.png" at bounding box center [721, 481] width 198 height 14
copy label "Stewardship"
click at [633, 524] on button "Replace" at bounding box center [649, 524] width 54 height 17
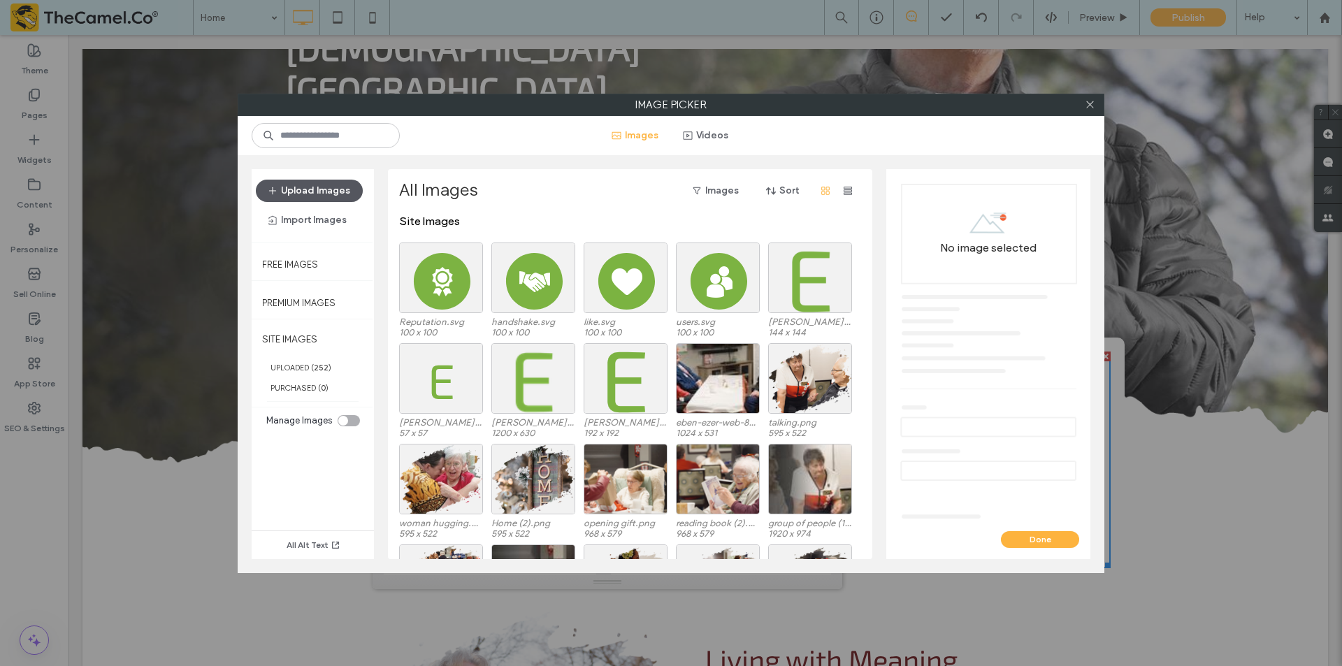
click at [337, 188] on button "Upload Images" at bounding box center [309, 191] width 107 height 22
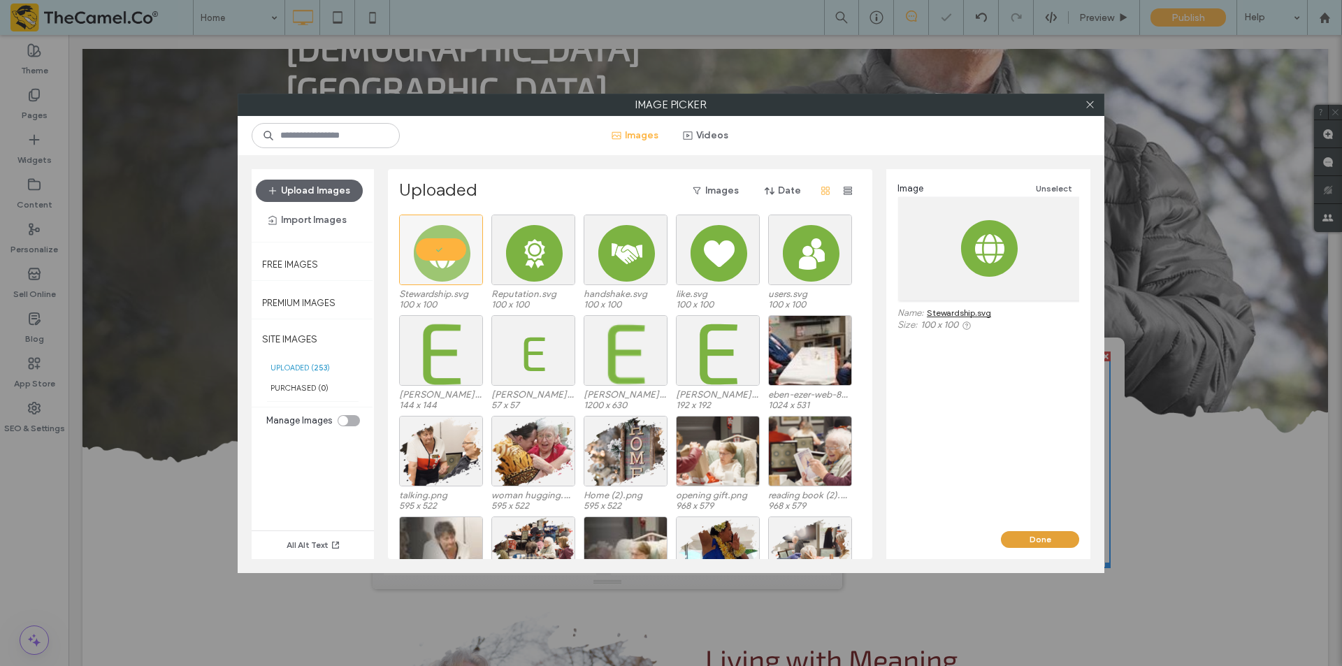
drag, startPoint x: 1029, startPoint y: 535, endPoint x: 925, endPoint y: 494, distance: 112.0
click at [1029, 535] on button "Done" at bounding box center [1040, 539] width 78 height 17
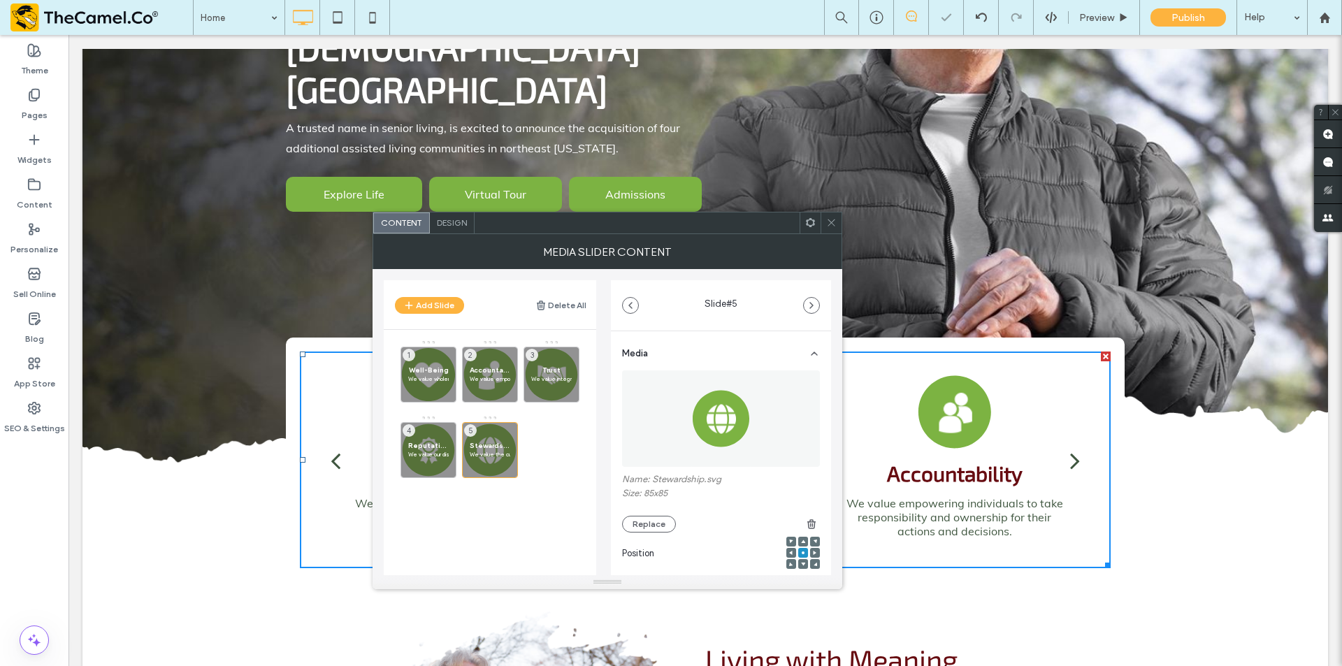
click at [829, 224] on icon at bounding box center [831, 222] width 10 height 10
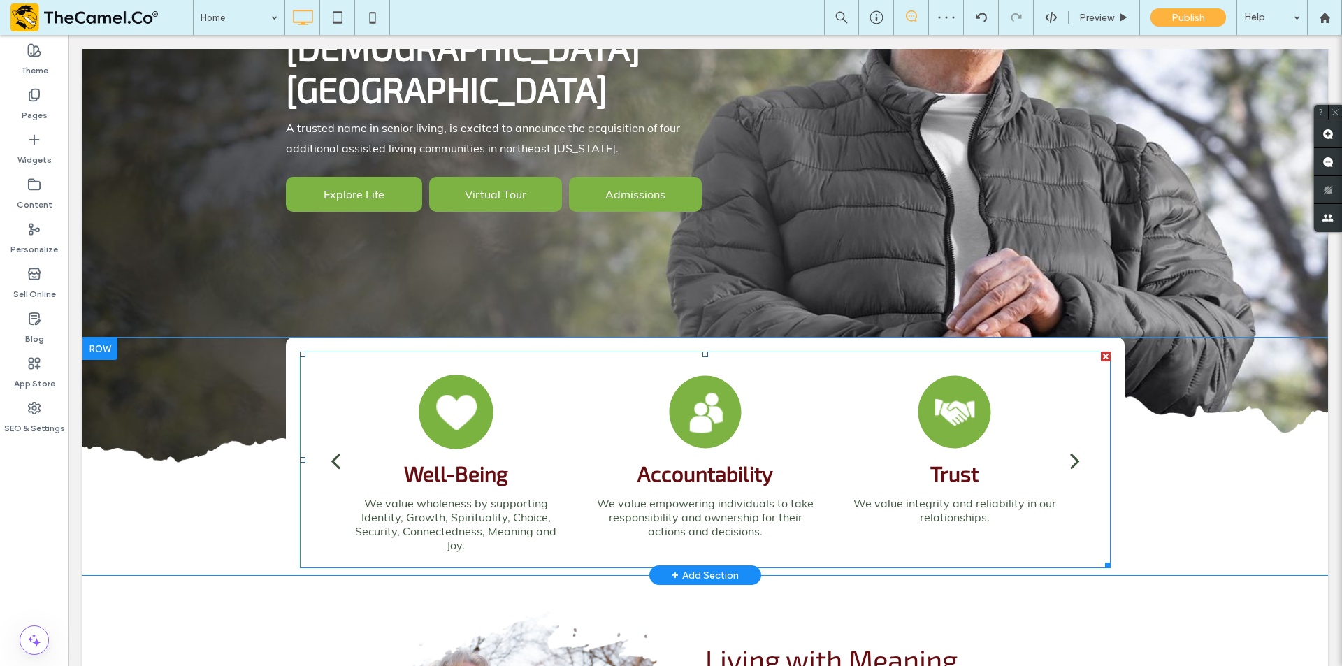
click at [1070, 446] on div "next" at bounding box center [1075, 460] width 10 height 28
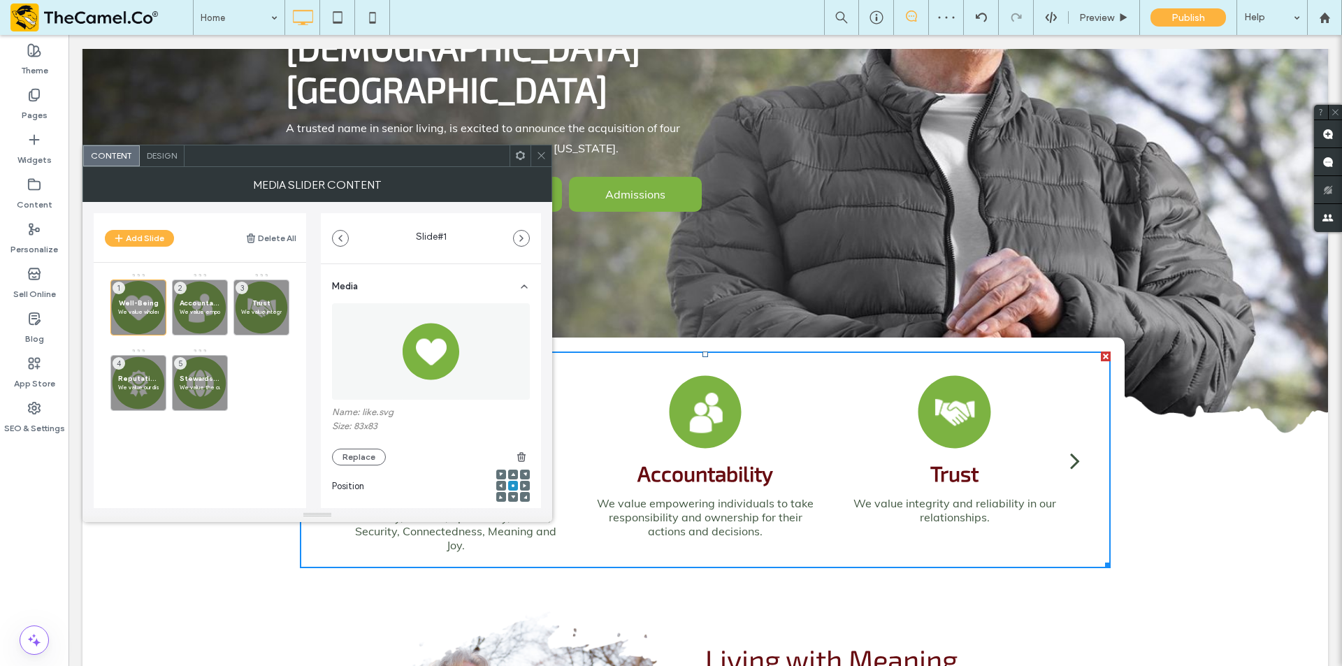
click at [1070, 446] on div "next" at bounding box center [1075, 460] width 10 height 28
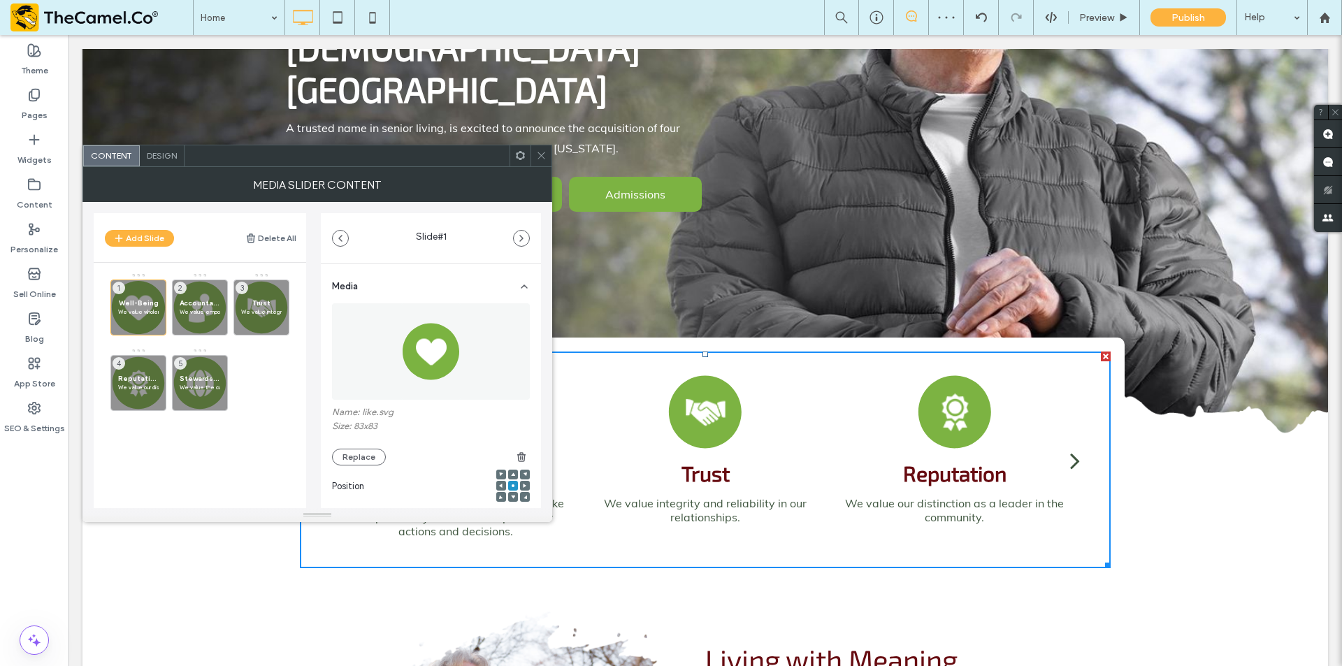
click at [1070, 446] on div "next" at bounding box center [1075, 460] width 10 height 28
click at [538, 159] on icon at bounding box center [541, 155] width 10 height 10
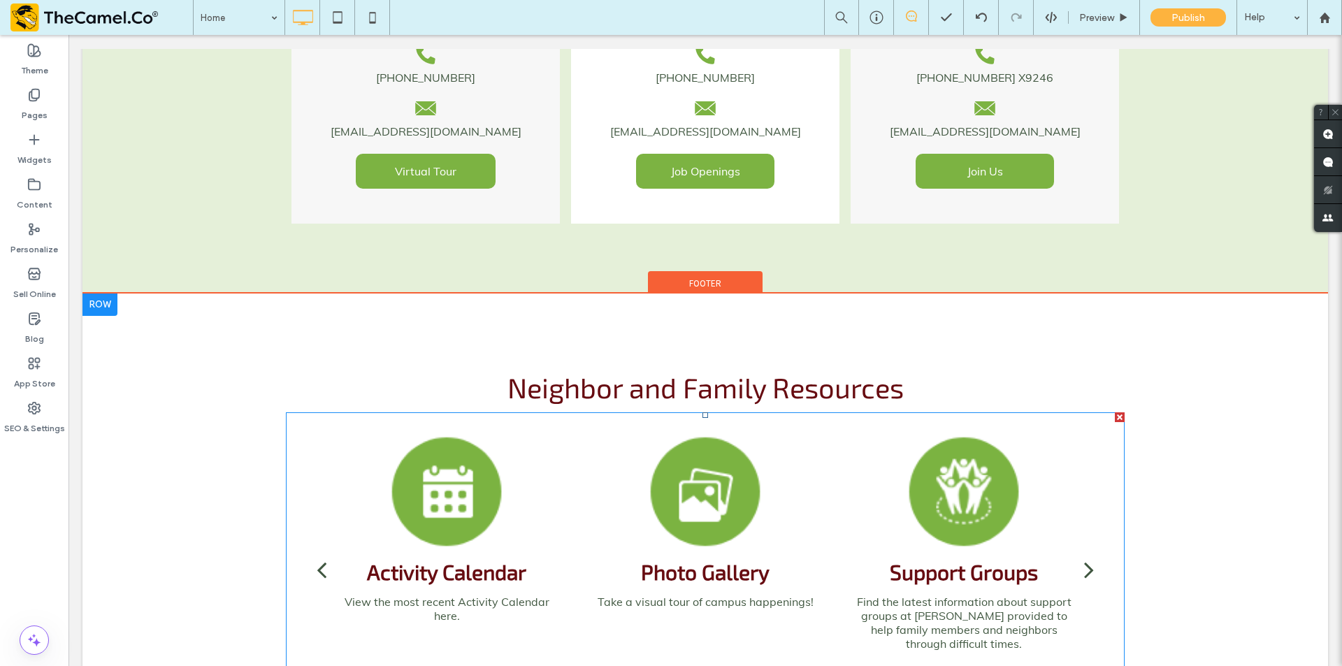
scroll to position [3773, 0]
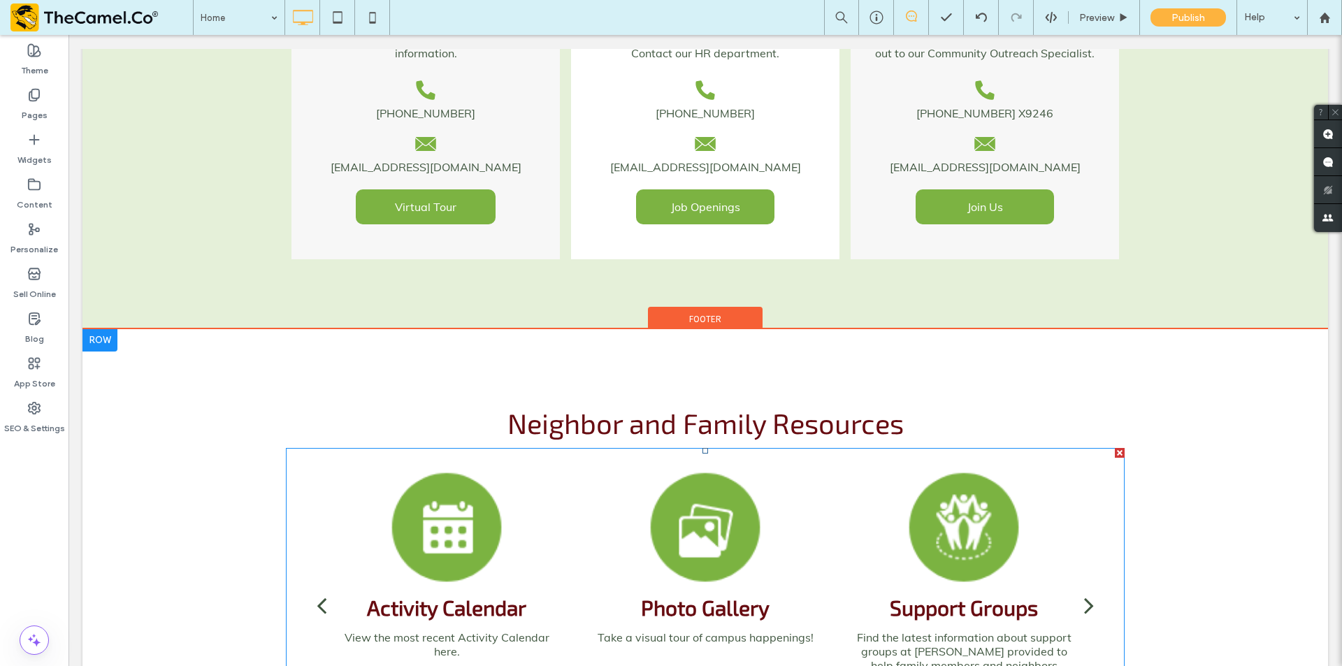
click at [451, 470] on div at bounding box center [446, 527] width 114 height 114
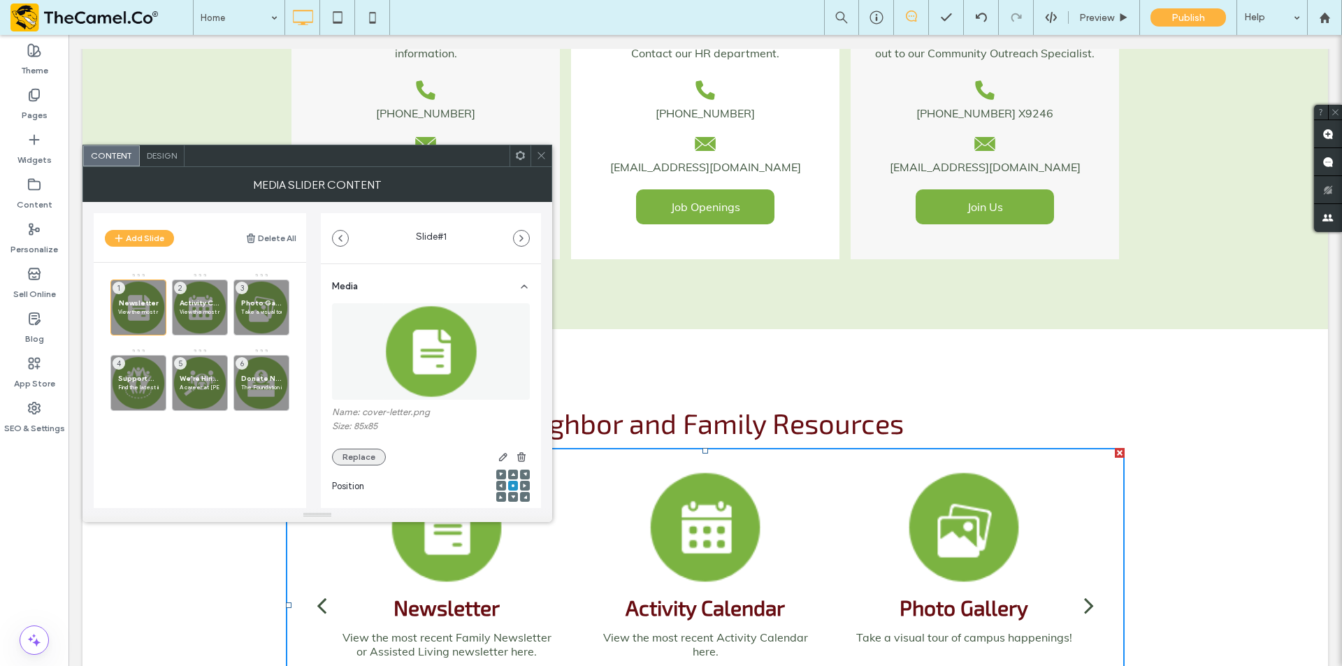
click at [357, 460] on button "Replace" at bounding box center [359, 457] width 54 height 17
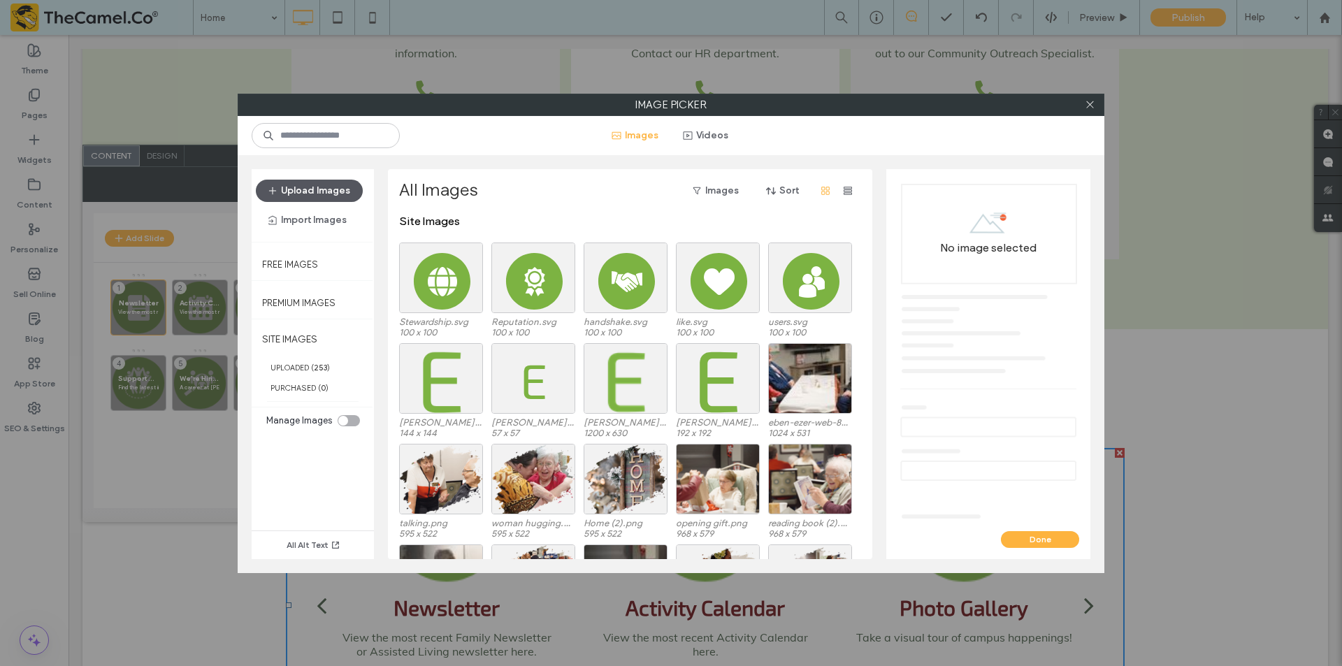
click at [337, 190] on button "Upload Images" at bounding box center [309, 191] width 107 height 22
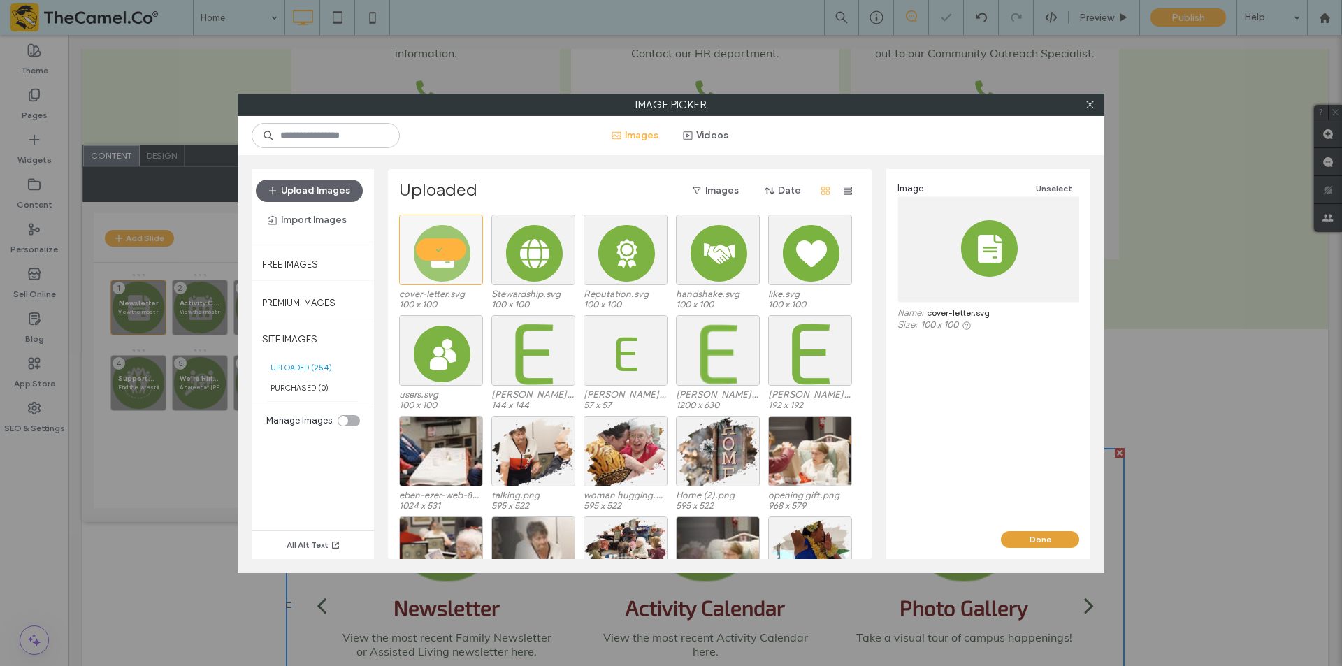
drag, startPoint x: 954, startPoint y: 504, endPoint x: 1033, endPoint y: 539, distance: 86.1
click at [1035, 539] on button "Done" at bounding box center [1040, 539] width 78 height 17
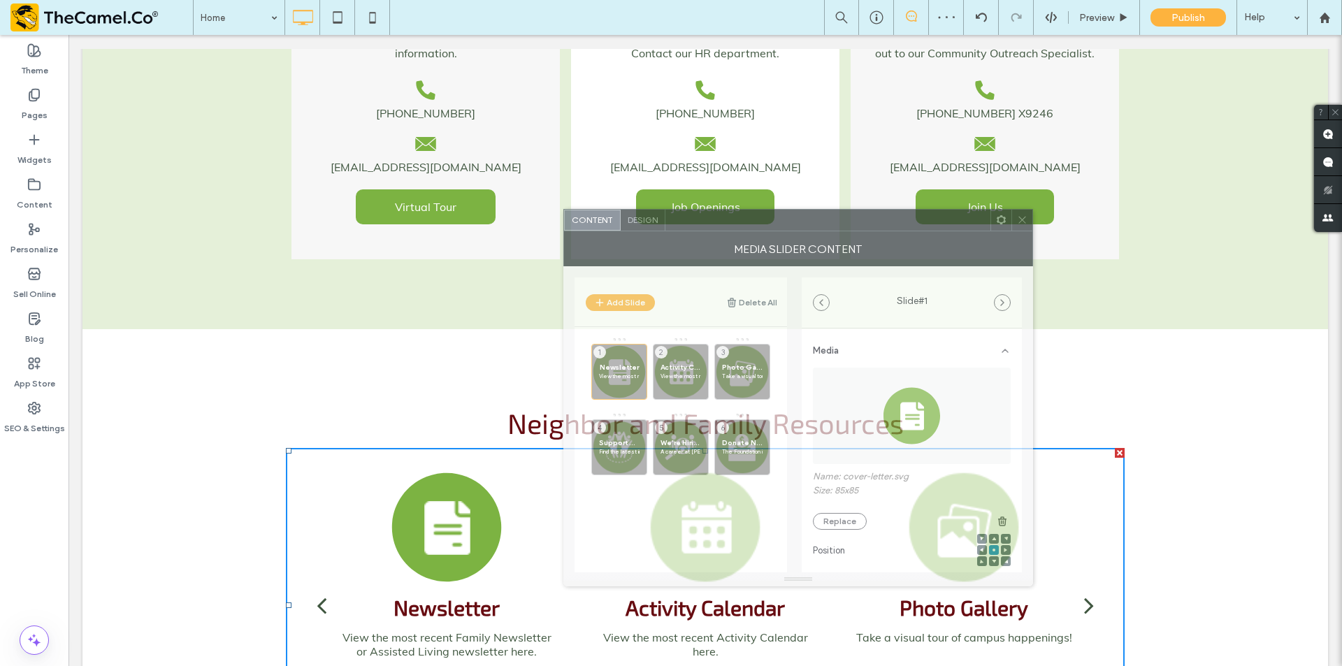
drag, startPoint x: 446, startPoint y: 169, endPoint x: 734, endPoint y: 401, distance: 369.7
click at [921, 229] on div at bounding box center [827, 220] width 325 height 21
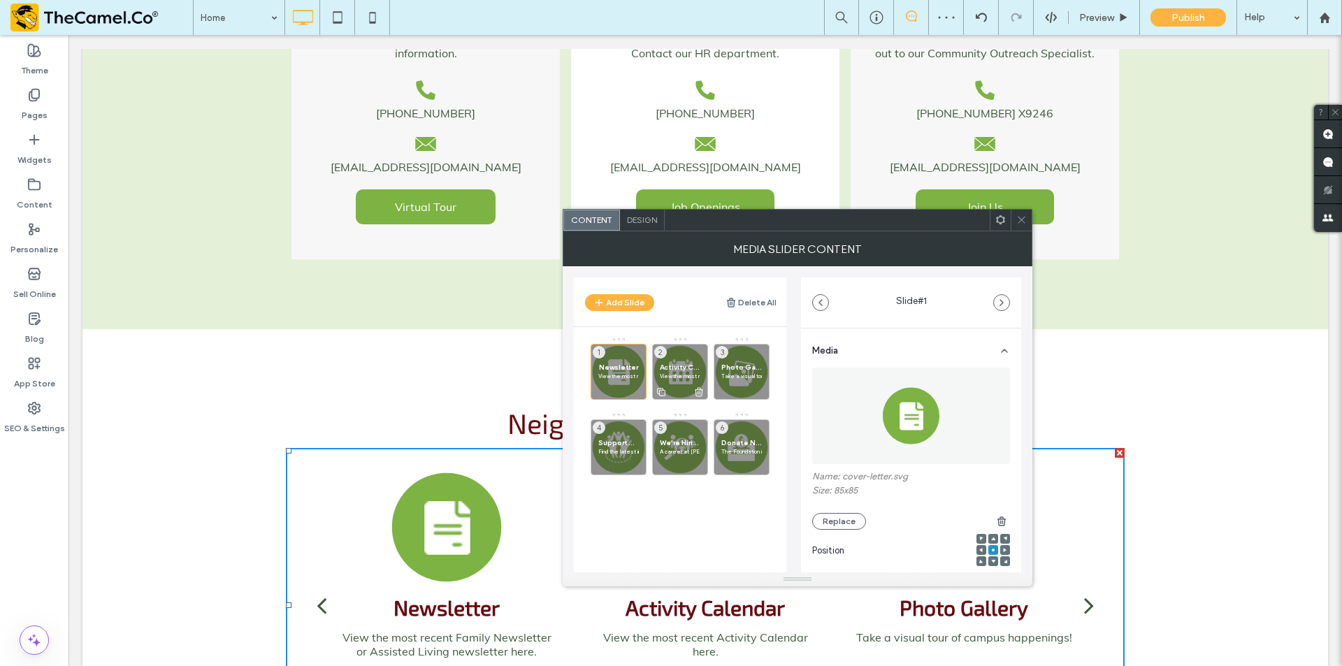
click at [692, 379] on p "View the most recent Activity Calendar here." at bounding box center [680, 376] width 41 height 8
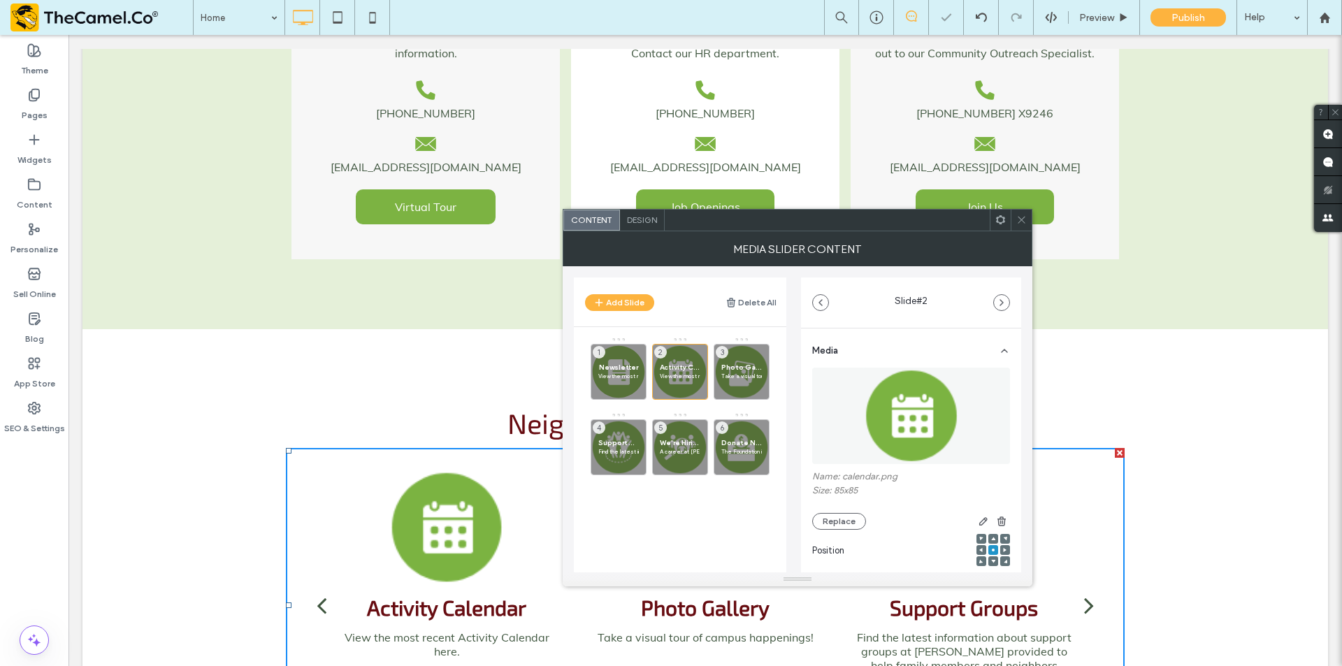
scroll to position [70, 0]
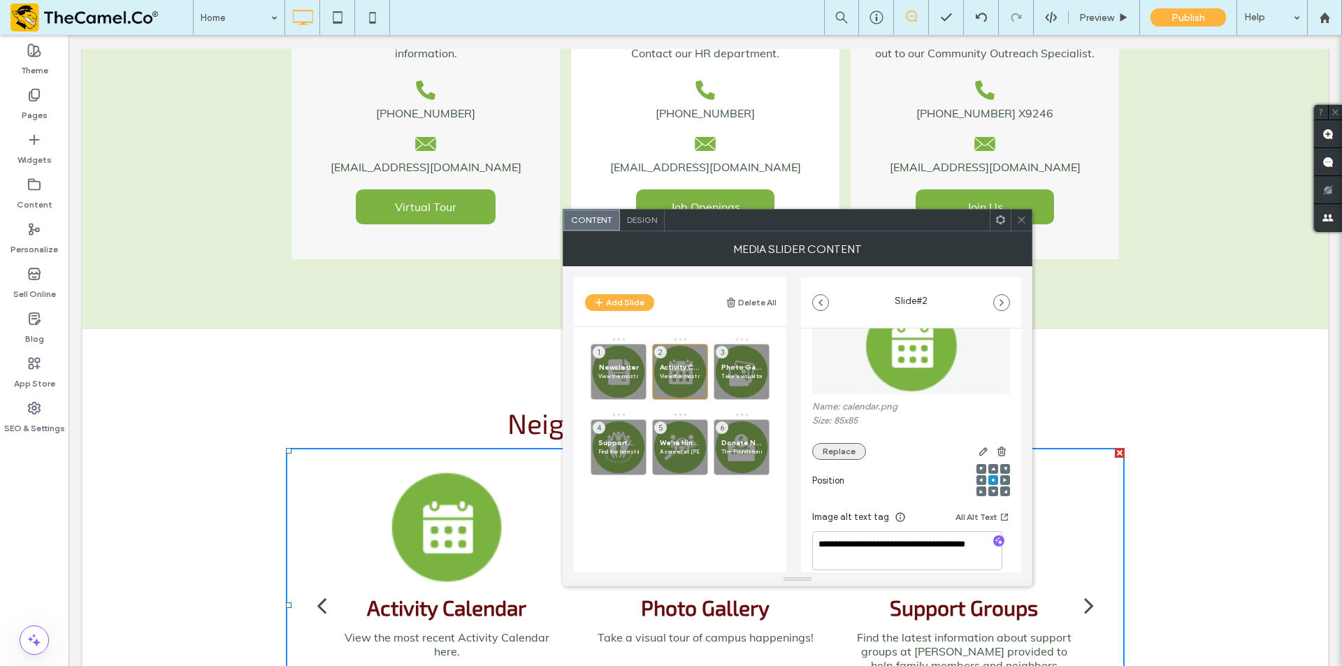
click at [836, 452] on button "Replace" at bounding box center [839, 451] width 54 height 17
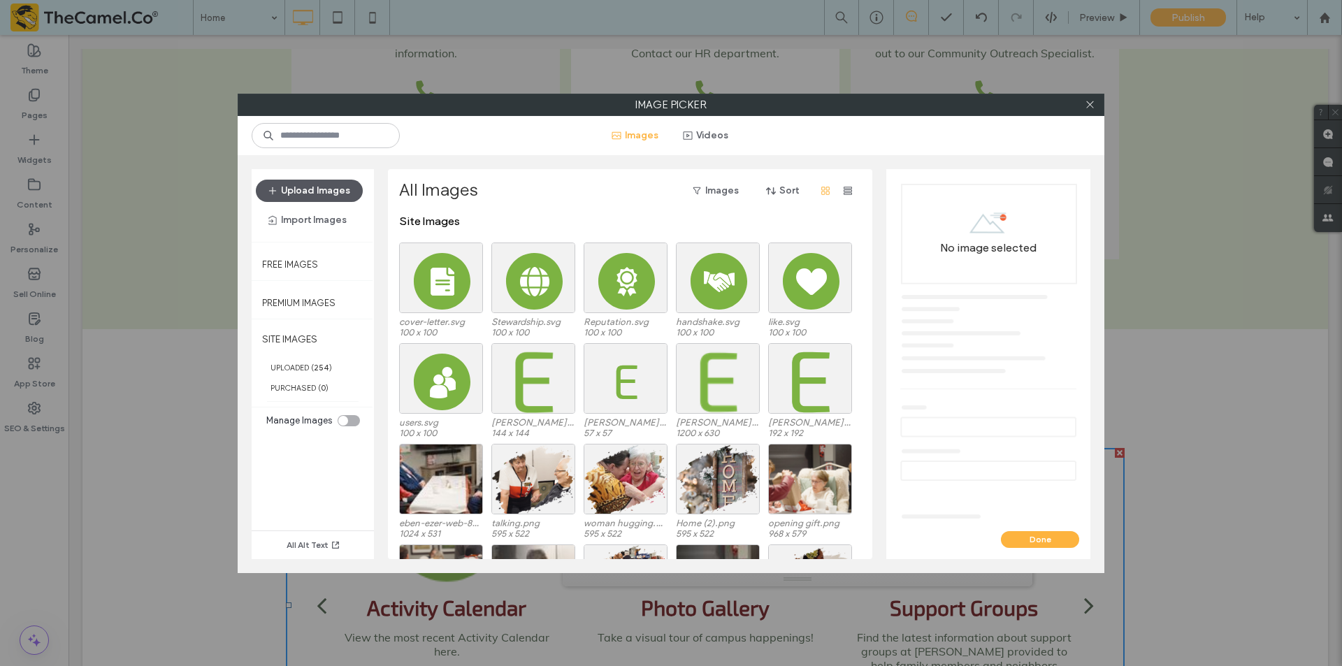
click at [340, 191] on button "Upload Images" at bounding box center [309, 191] width 107 height 22
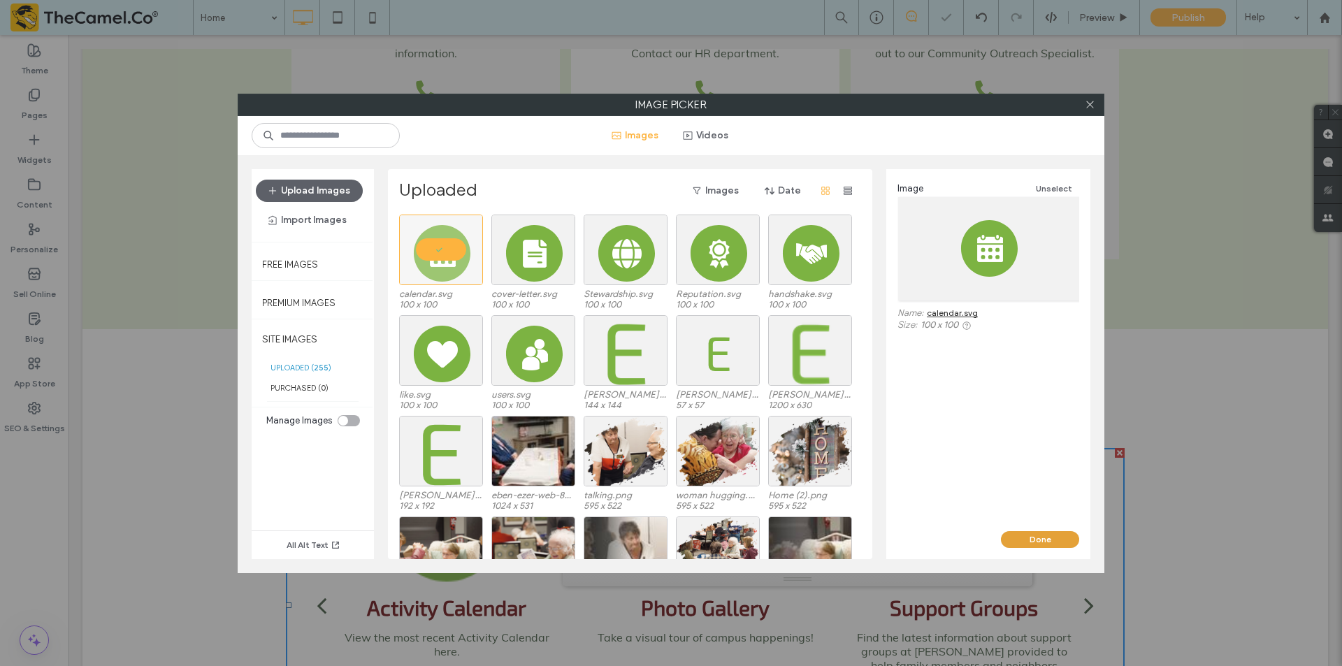
drag, startPoint x: 1034, startPoint y: 542, endPoint x: 965, endPoint y: 506, distance: 77.8
click at [1034, 542] on button "Done" at bounding box center [1040, 539] width 78 height 17
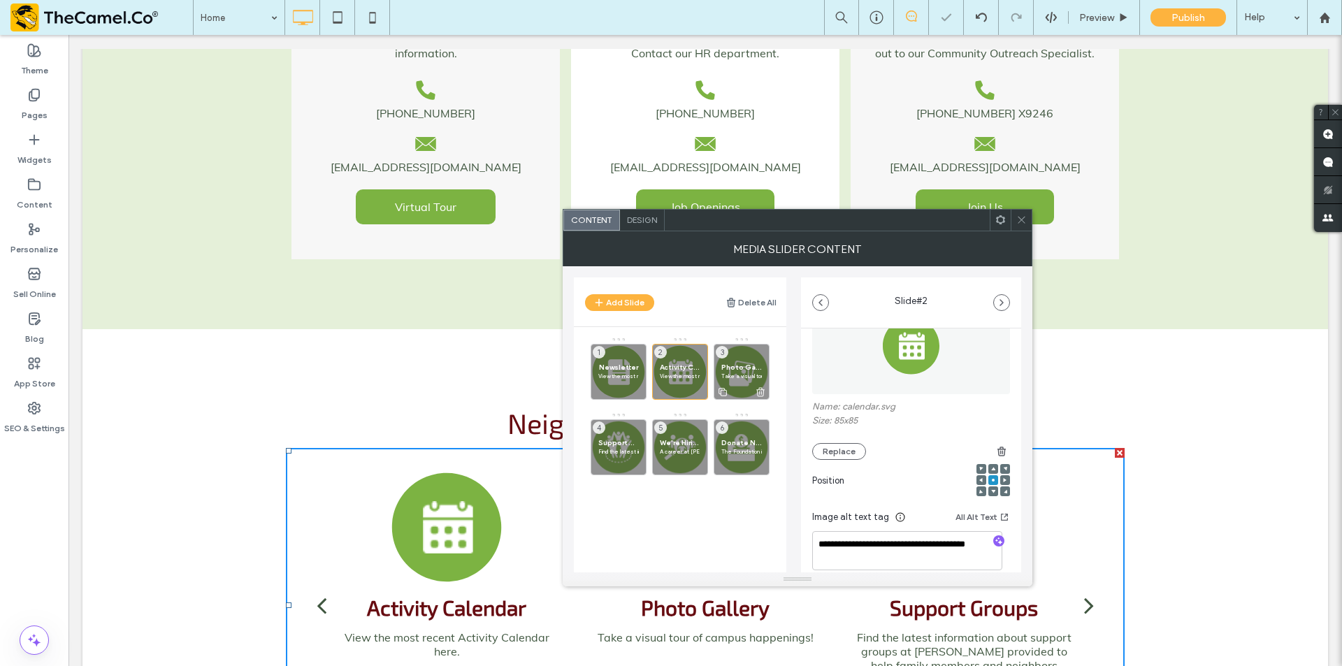
click at [738, 377] on p "Take a visual tour of campus happenings!" at bounding box center [741, 376] width 41 height 8
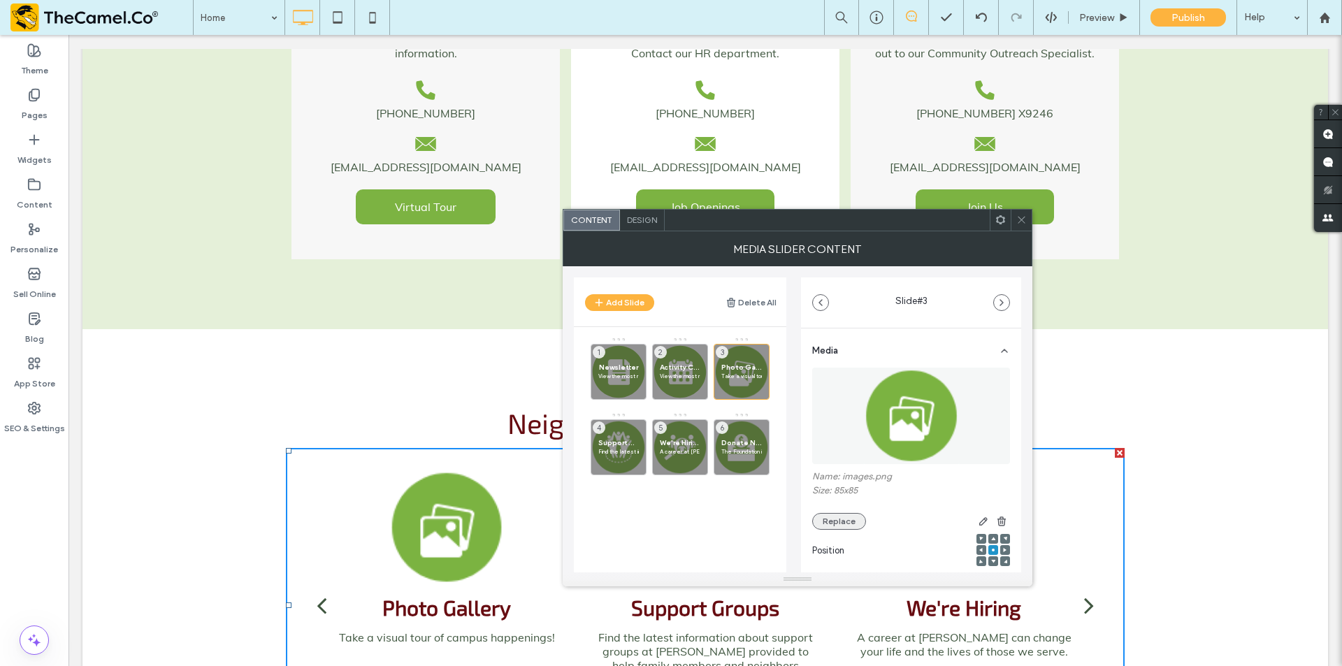
click at [849, 521] on button "Replace" at bounding box center [839, 521] width 54 height 17
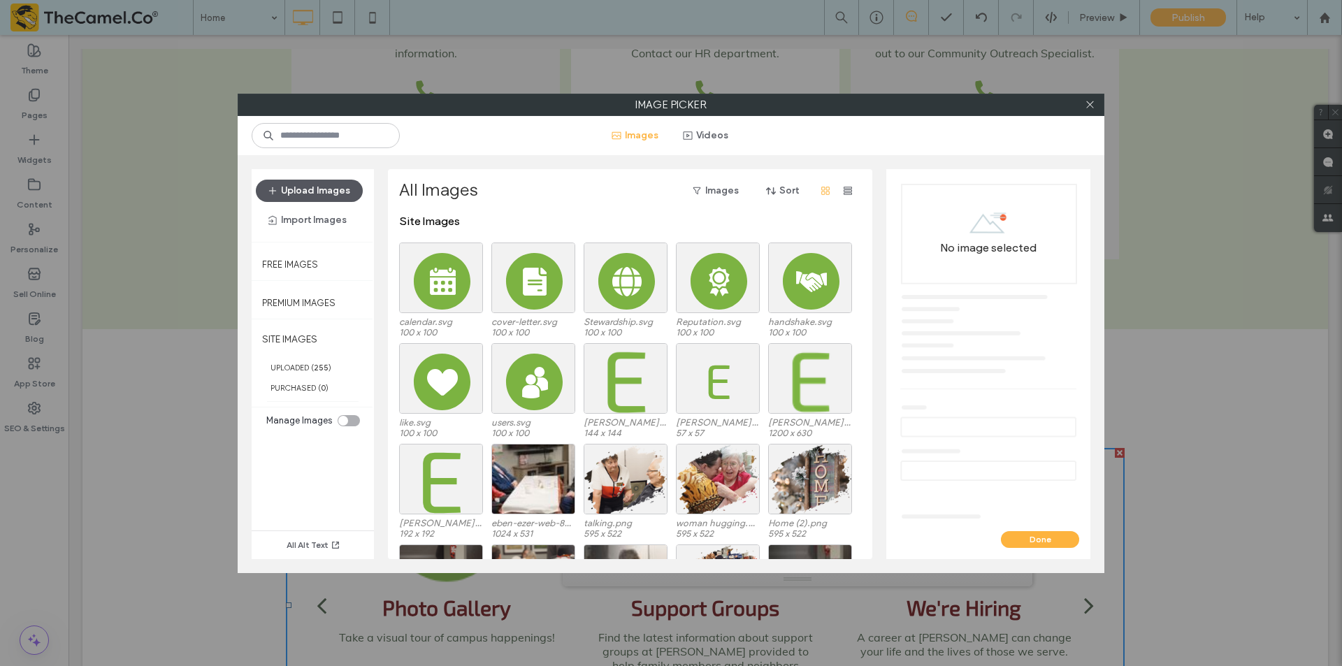
click at [326, 188] on button "Upload Images" at bounding box center [309, 191] width 107 height 22
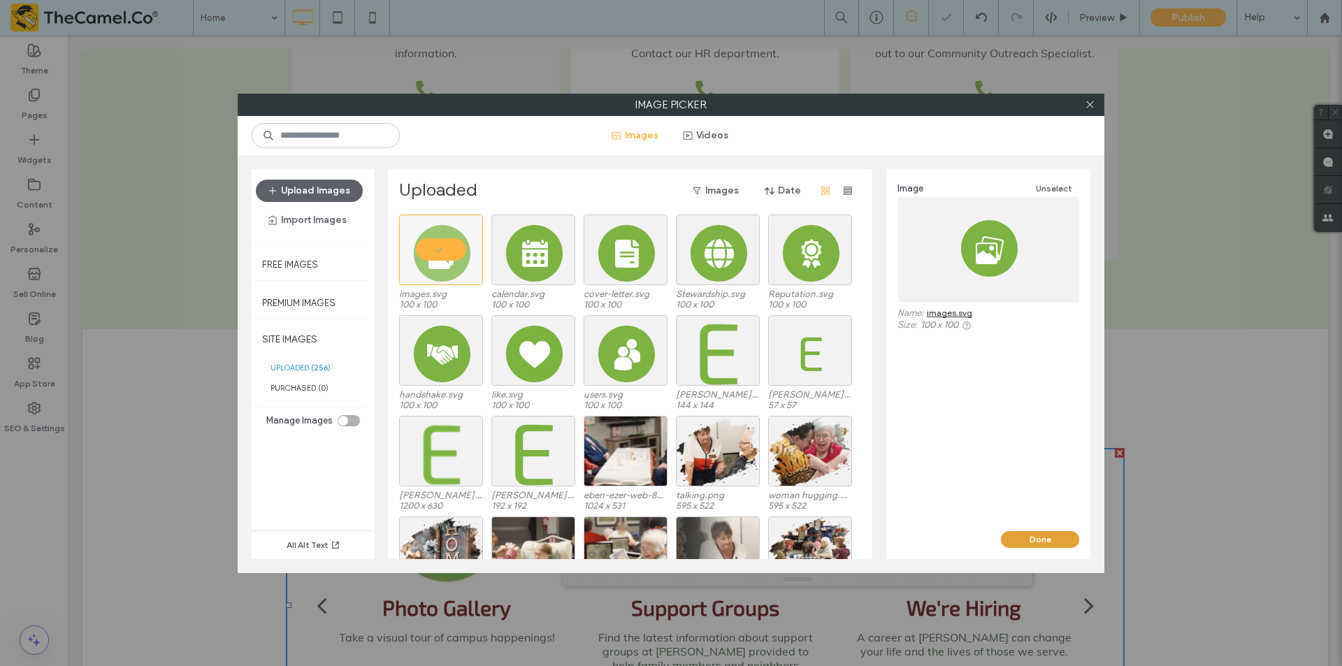
click at [1033, 539] on button "Done" at bounding box center [1040, 539] width 78 height 17
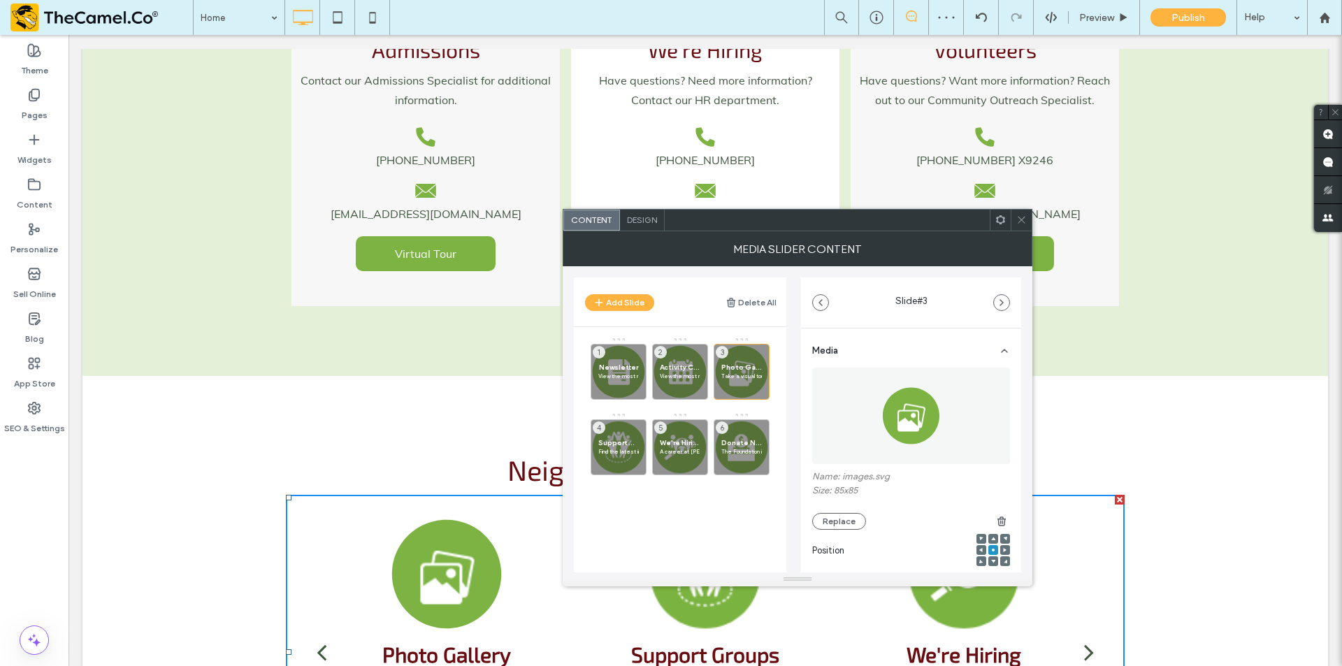
scroll to position [3703, 0]
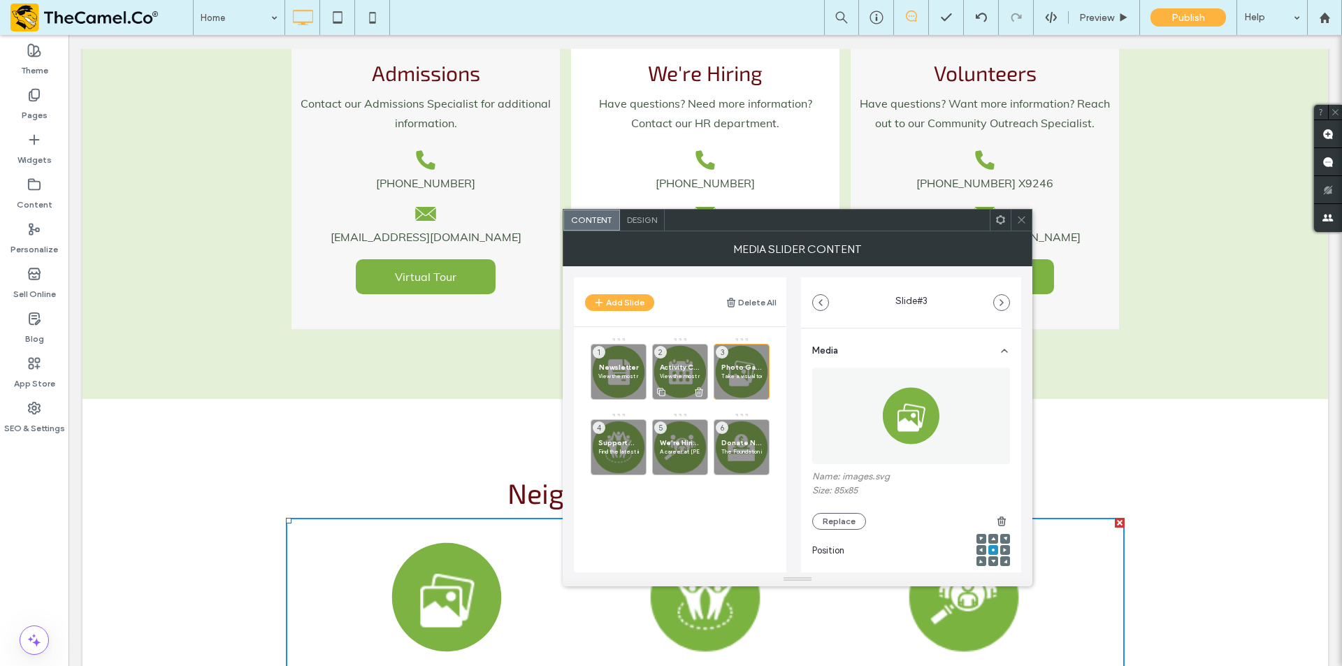
click at [693, 363] on span "Activity Calendar" at bounding box center [680, 367] width 41 height 9
click at [754, 367] on span "Photo Gallery" at bounding box center [741, 367] width 41 height 9
click at [627, 435] on div "Support Groups Find the latest information about support groups at [GEOGRAPHIC_…" at bounding box center [618, 447] width 56 height 56
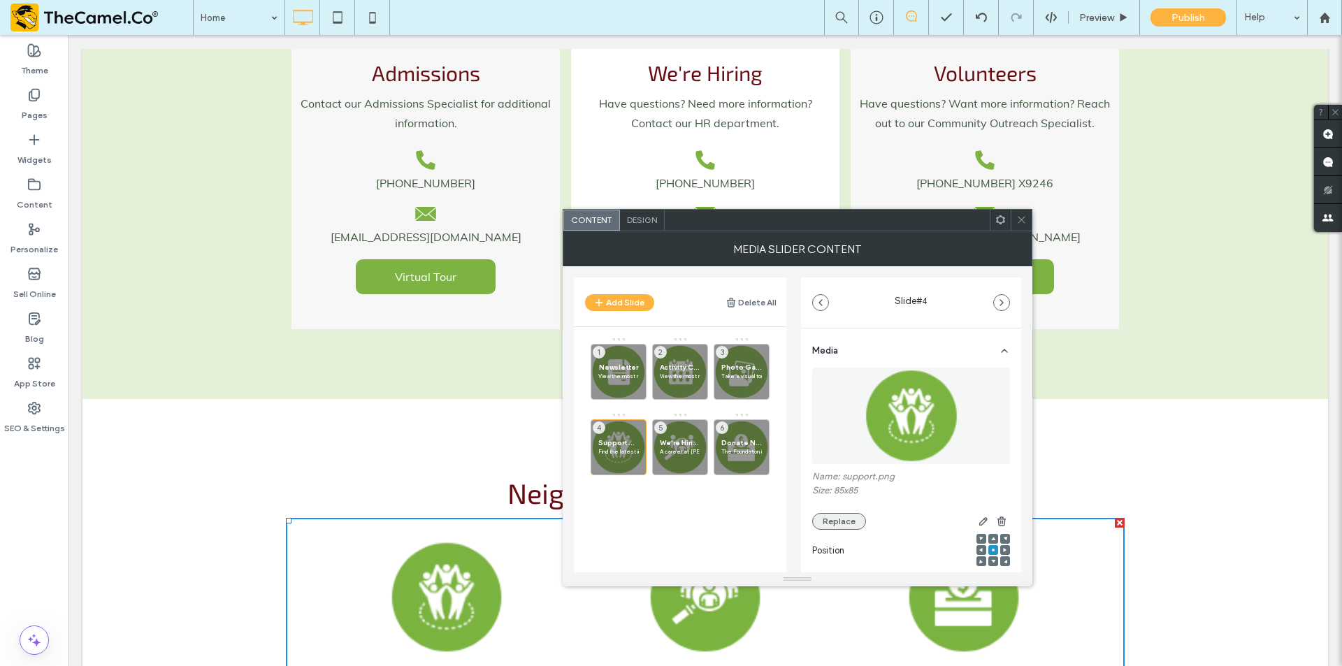
click at [837, 522] on button "Replace" at bounding box center [839, 521] width 54 height 17
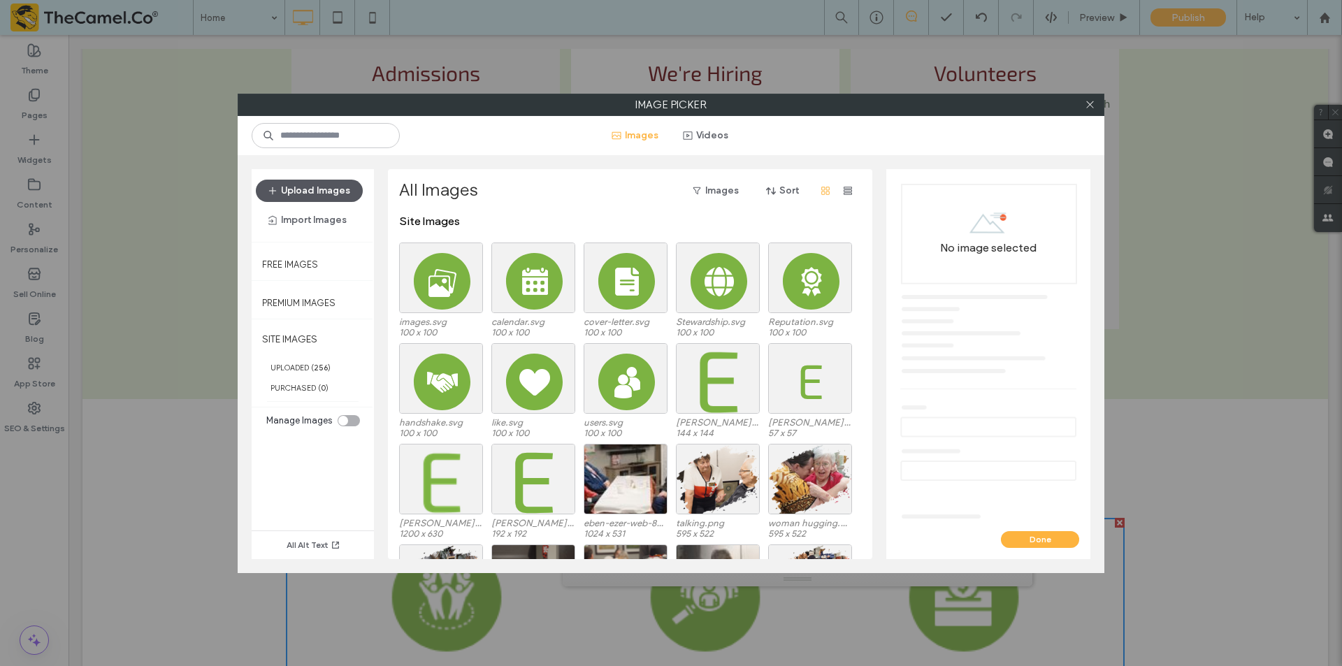
click at [297, 196] on button "Upload Images" at bounding box center [309, 191] width 107 height 22
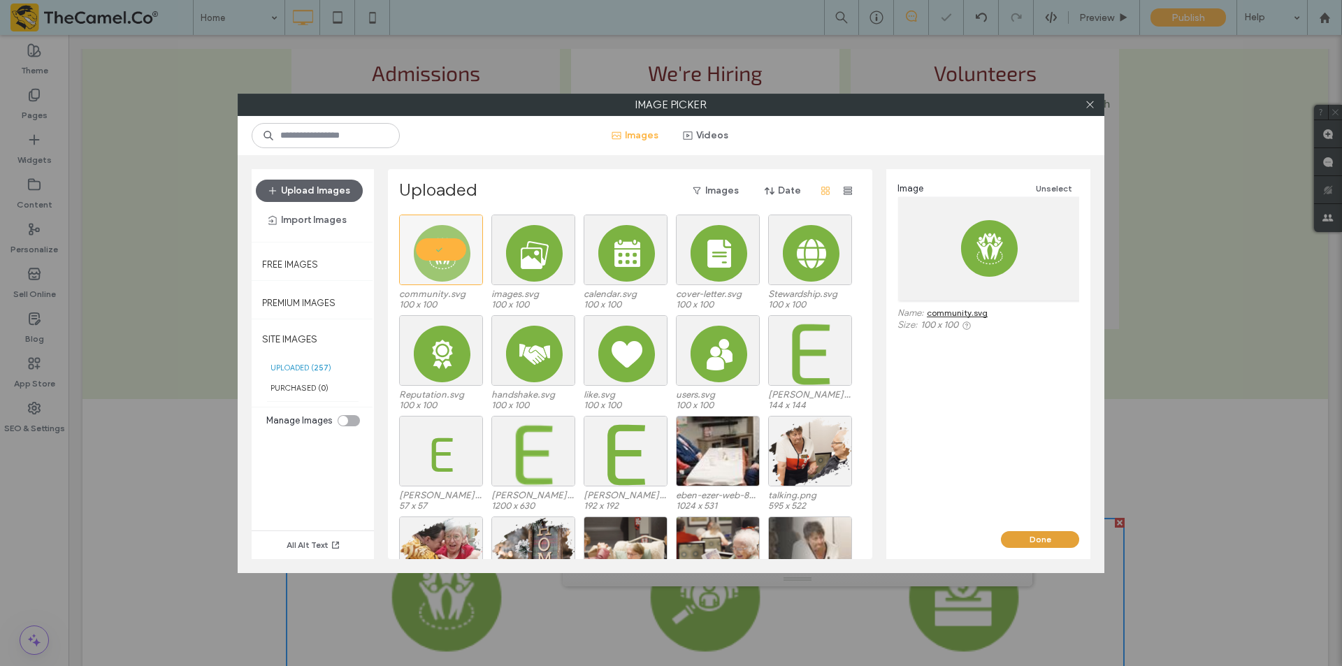
click at [1022, 534] on button "Done" at bounding box center [1040, 539] width 78 height 17
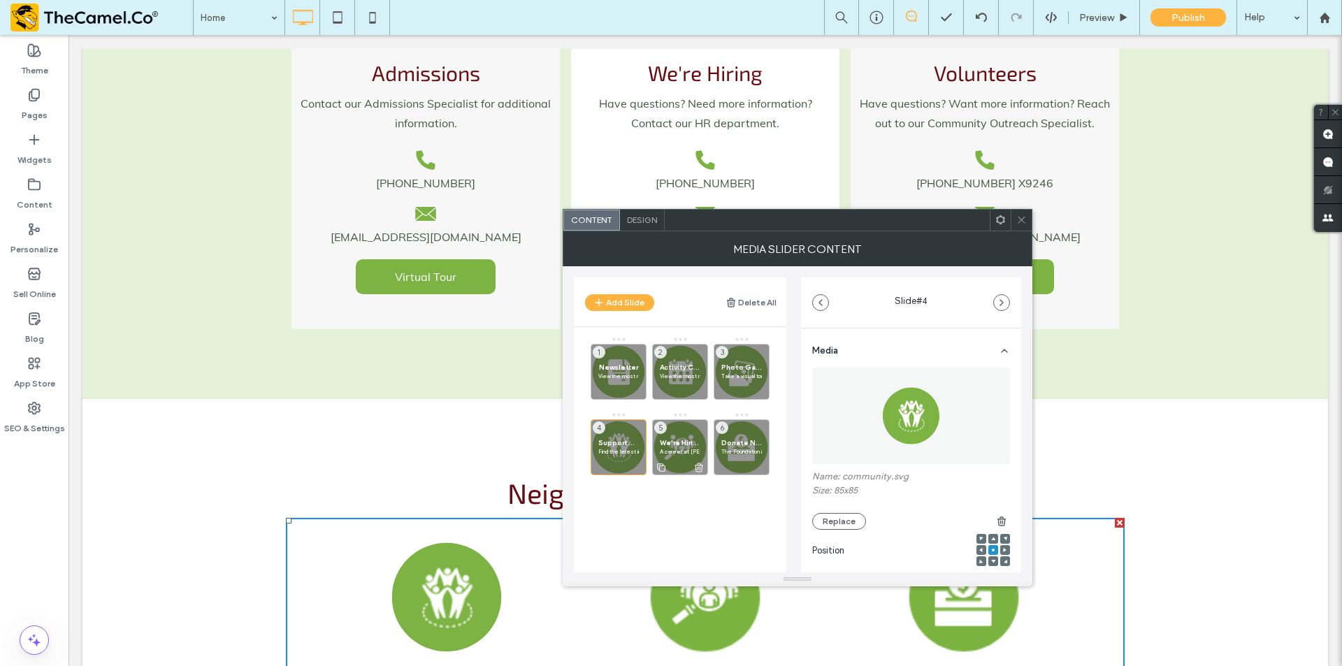
click at [684, 423] on div "We're Hiring A career at [PERSON_NAME] can change your life and the lives of th…" at bounding box center [680, 447] width 56 height 56
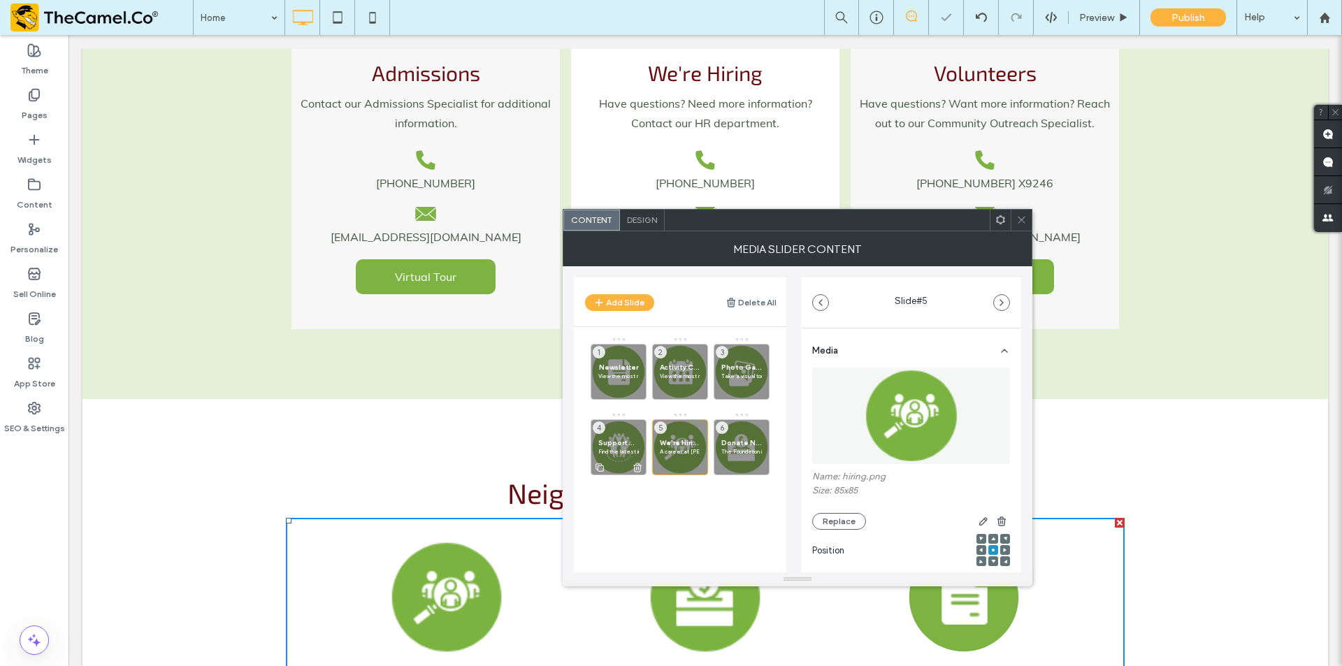
click at [627, 440] on span "Support Groups" at bounding box center [618, 442] width 41 height 9
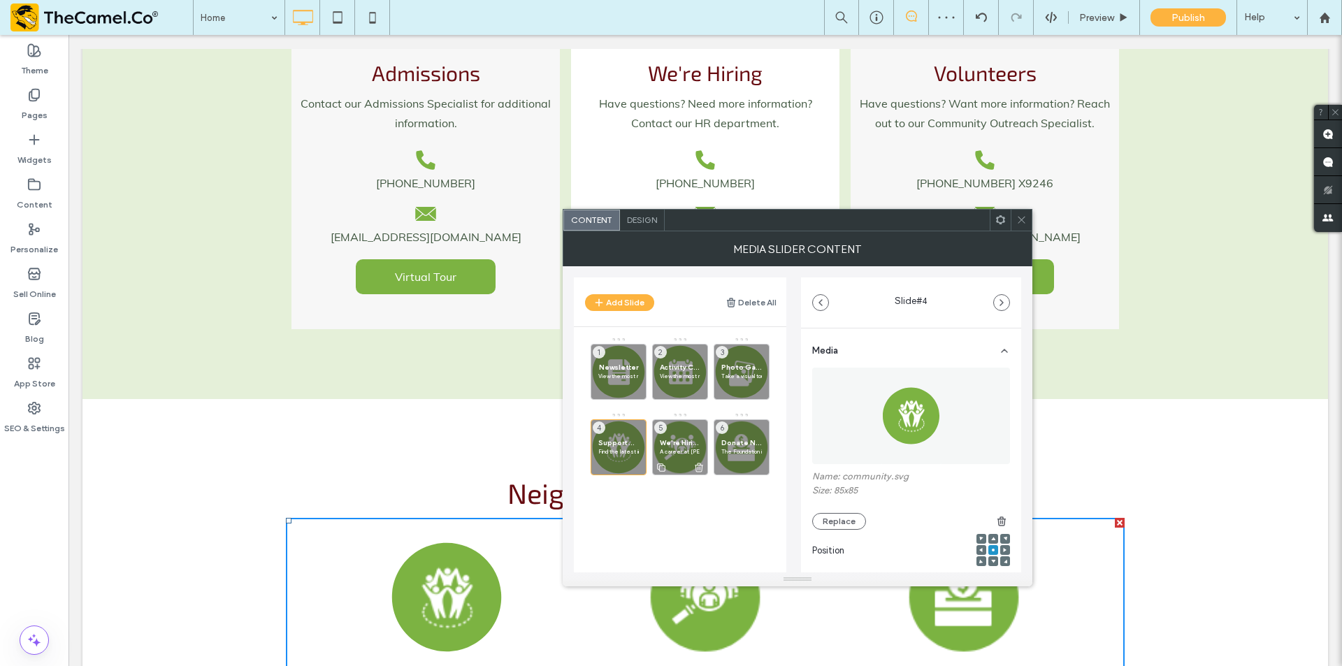
click at [675, 438] on span "We're Hiring" at bounding box center [680, 442] width 41 height 9
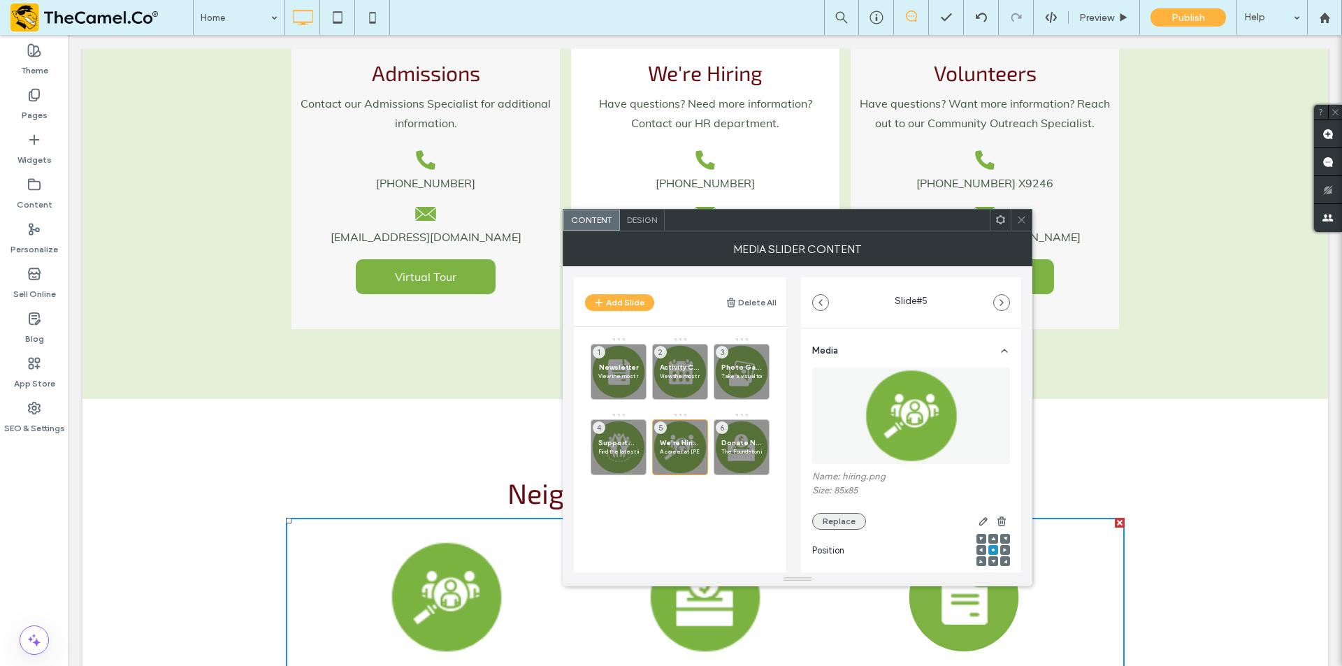
click at [839, 522] on button "Replace" at bounding box center [839, 521] width 54 height 17
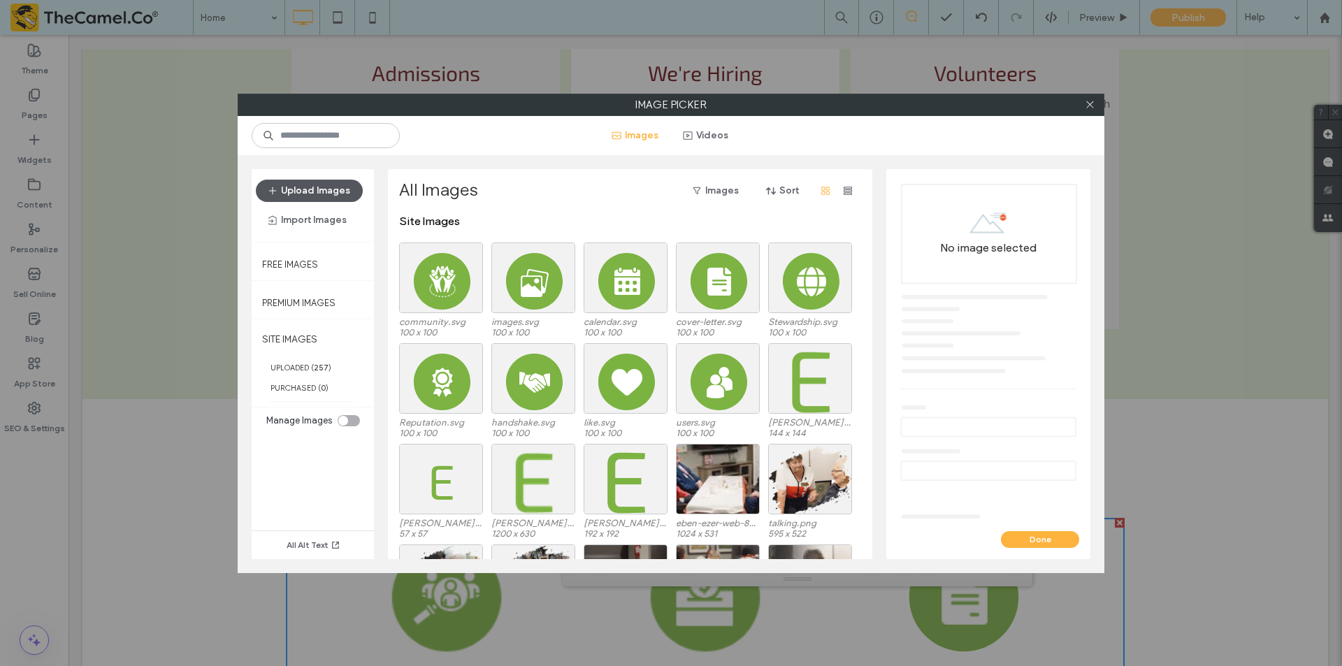
click at [337, 189] on button "Upload Images" at bounding box center [309, 191] width 107 height 22
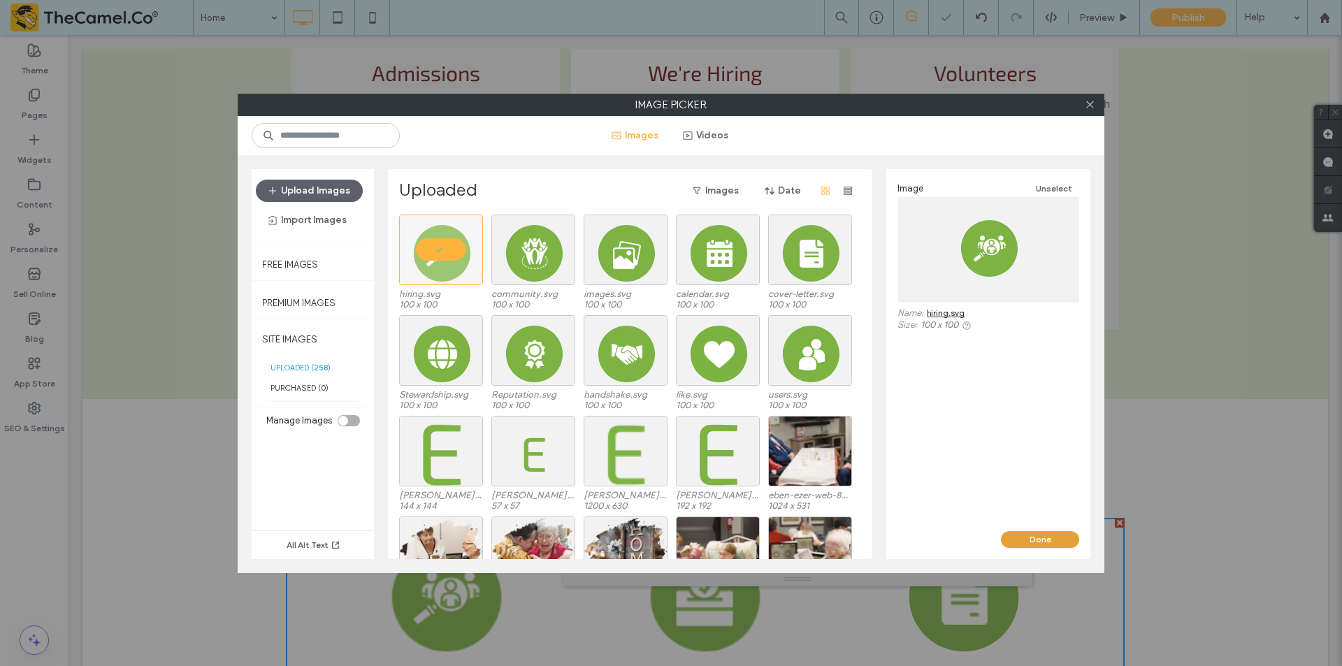
click at [1032, 536] on button "Done" at bounding box center [1040, 539] width 78 height 17
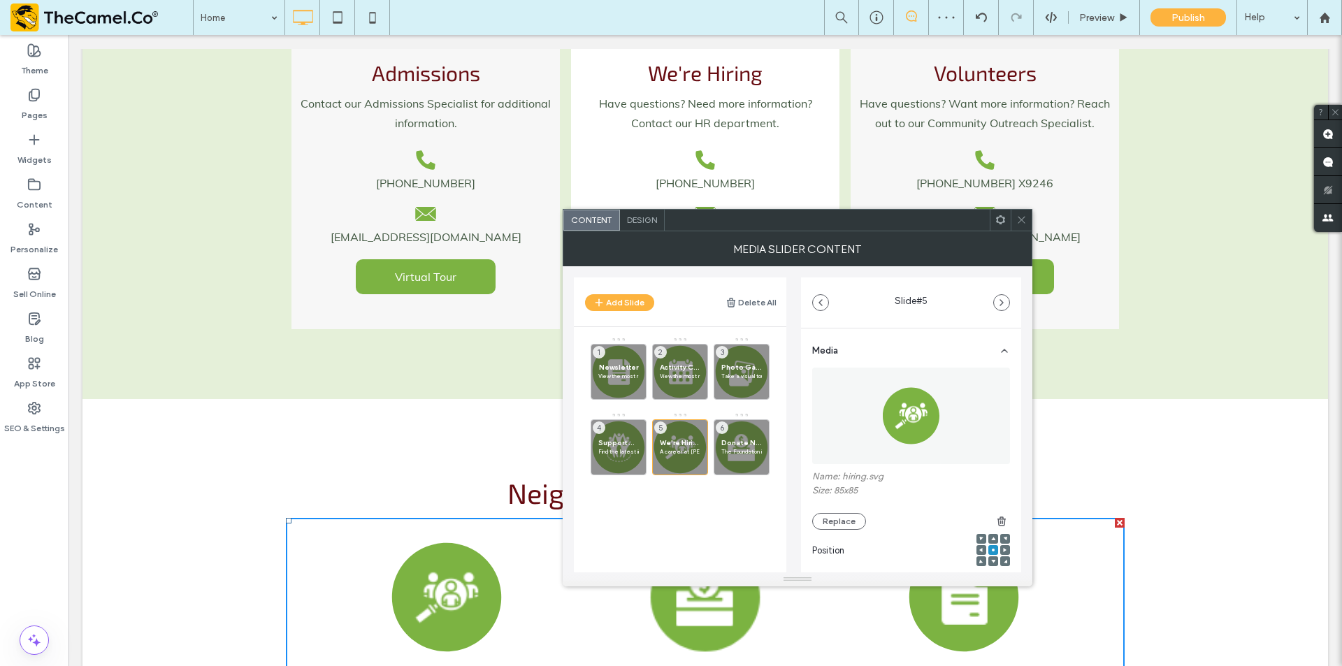
click at [1022, 218] on icon at bounding box center [1021, 220] width 10 height 10
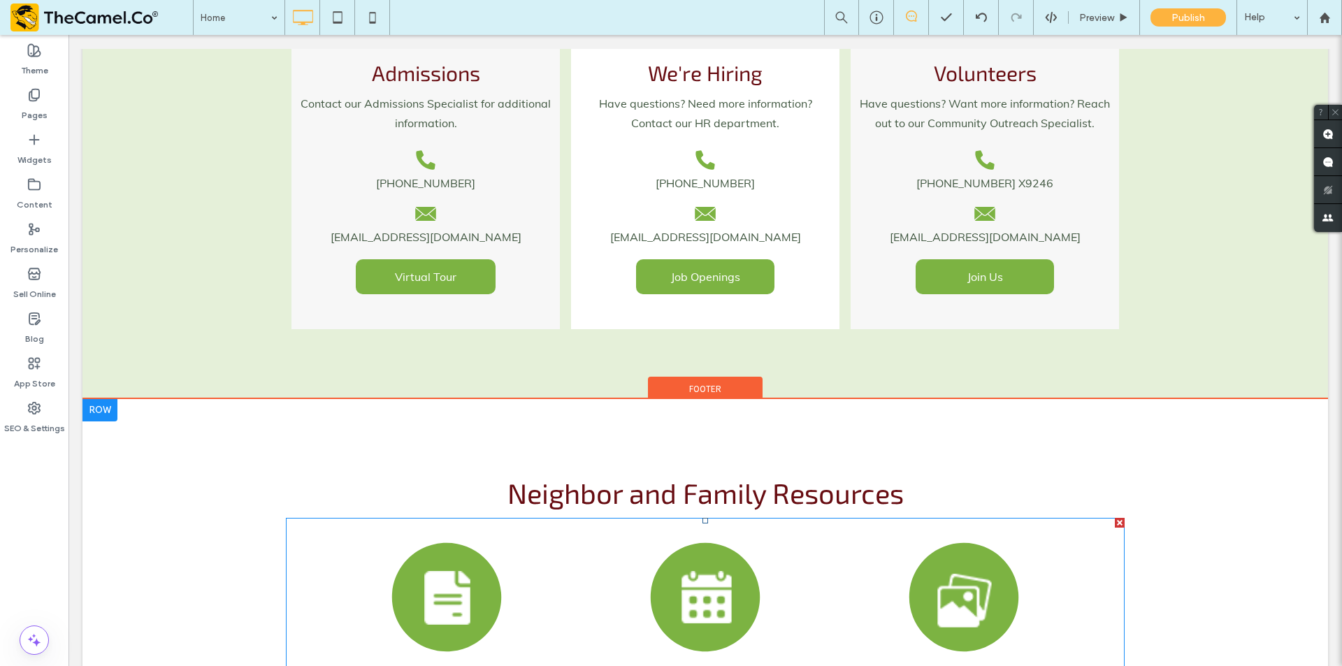
click at [470, 540] on div at bounding box center [446, 597] width 114 height 114
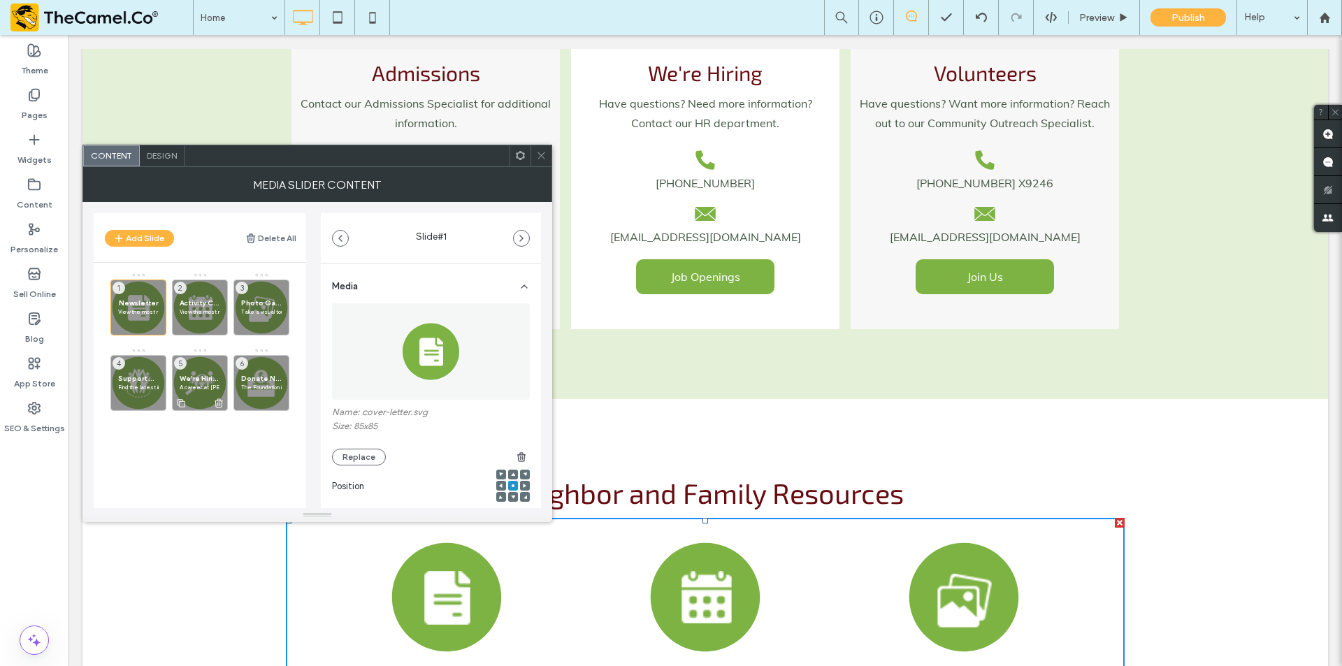
click at [197, 391] on p "A career at [PERSON_NAME] can change your life and the lives of those we serve." at bounding box center [200, 387] width 41 height 8
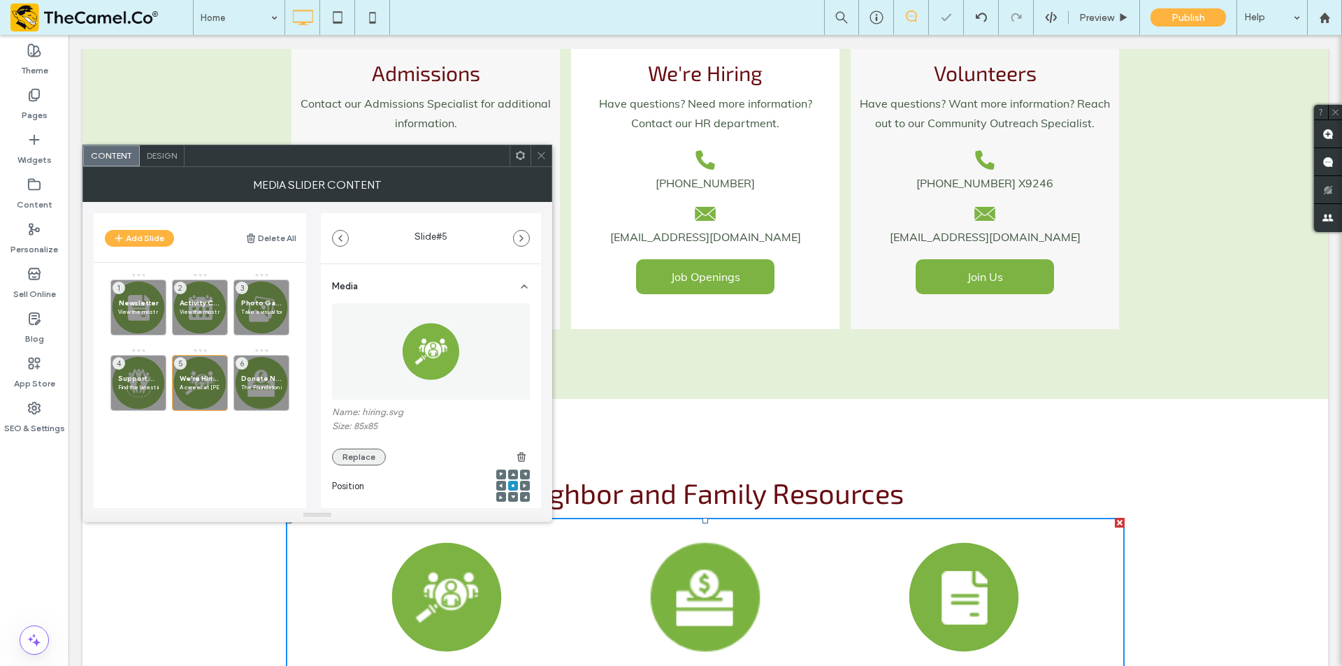
click at [358, 455] on button "Replace" at bounding box center [359, 457] width 54 height 17
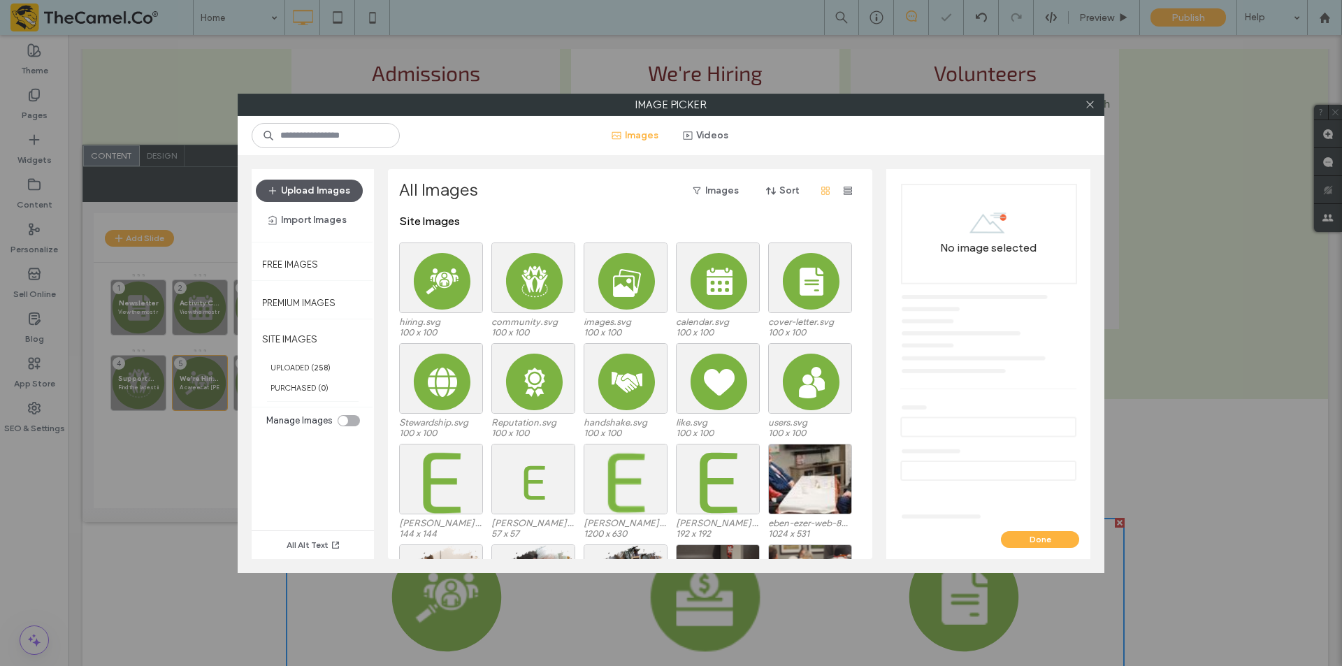
click at [324, 190] on button "Upload Images" at bounding box center [309, 191] width 107 height 22
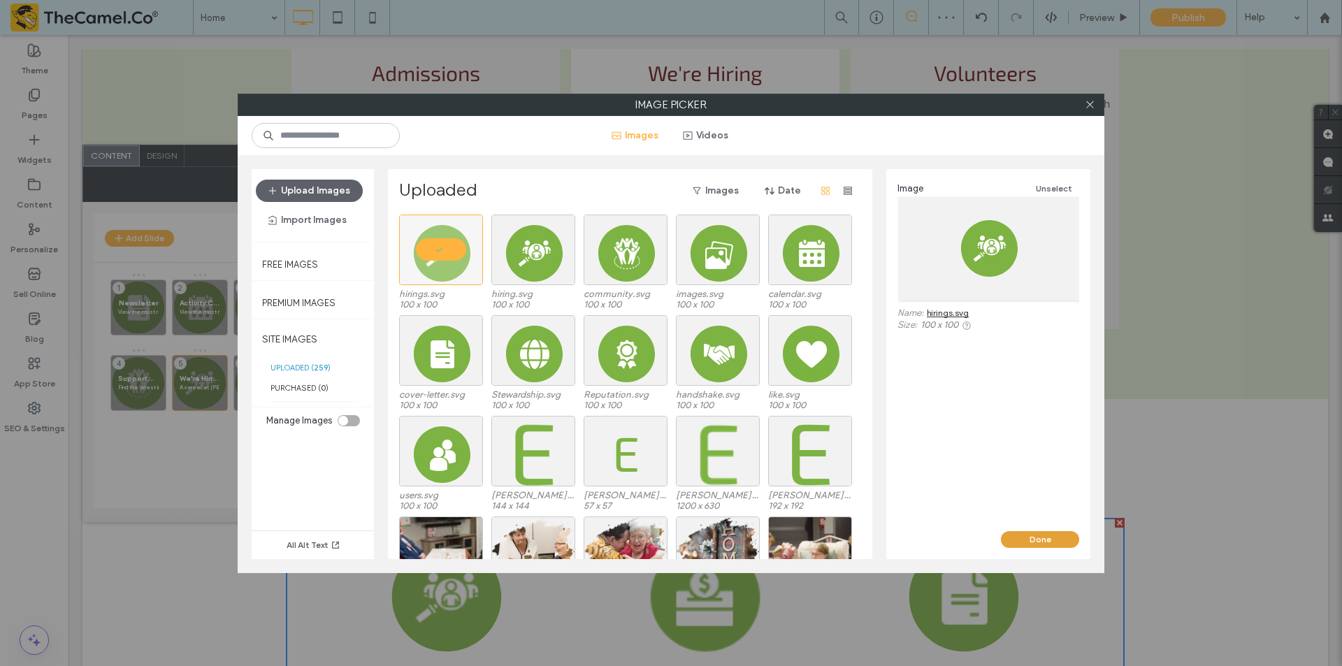
click at [1030, 536] on button "Done" at bounding box center [1040, 539] width 78 height 17
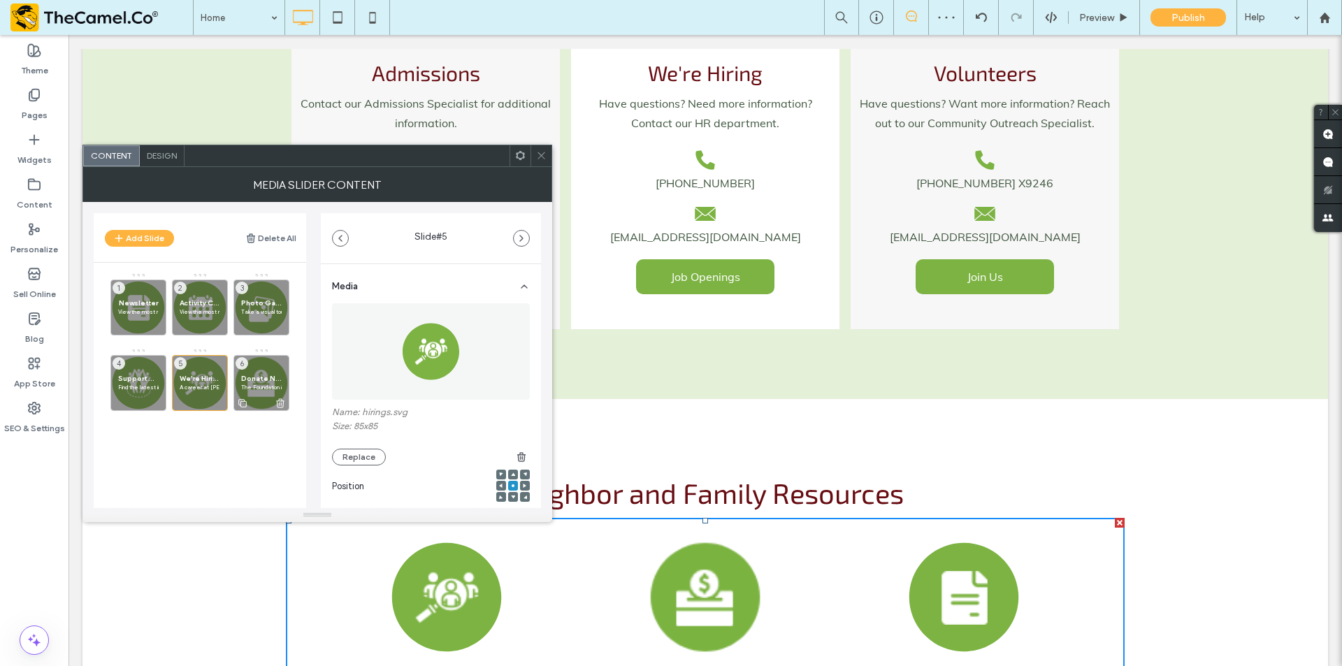
click at [269, 370] on div "Donate Now The Foundation is organized to support [PERSON_NAME] [DEMOGRAPHIC_DA…" at bounding box center [261, 383] width 56 height 56
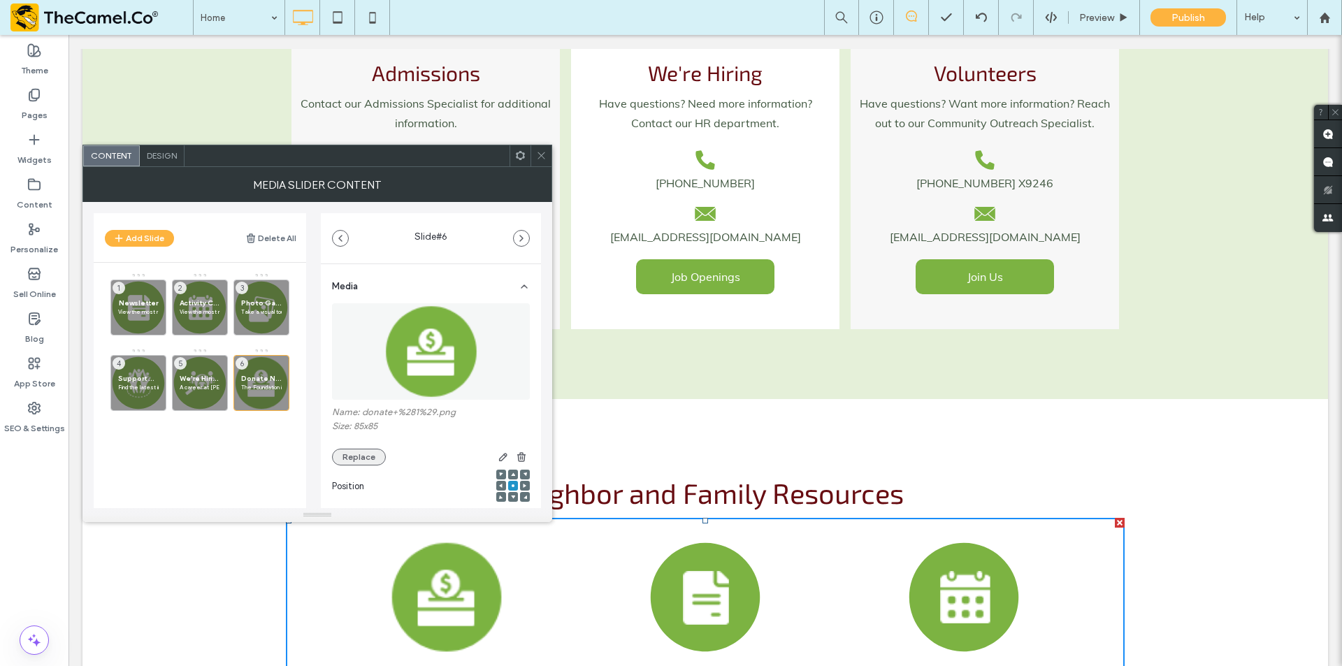
click at [347, 461] on button "Replace" at bounding box center [359, 457] width 54 height 17
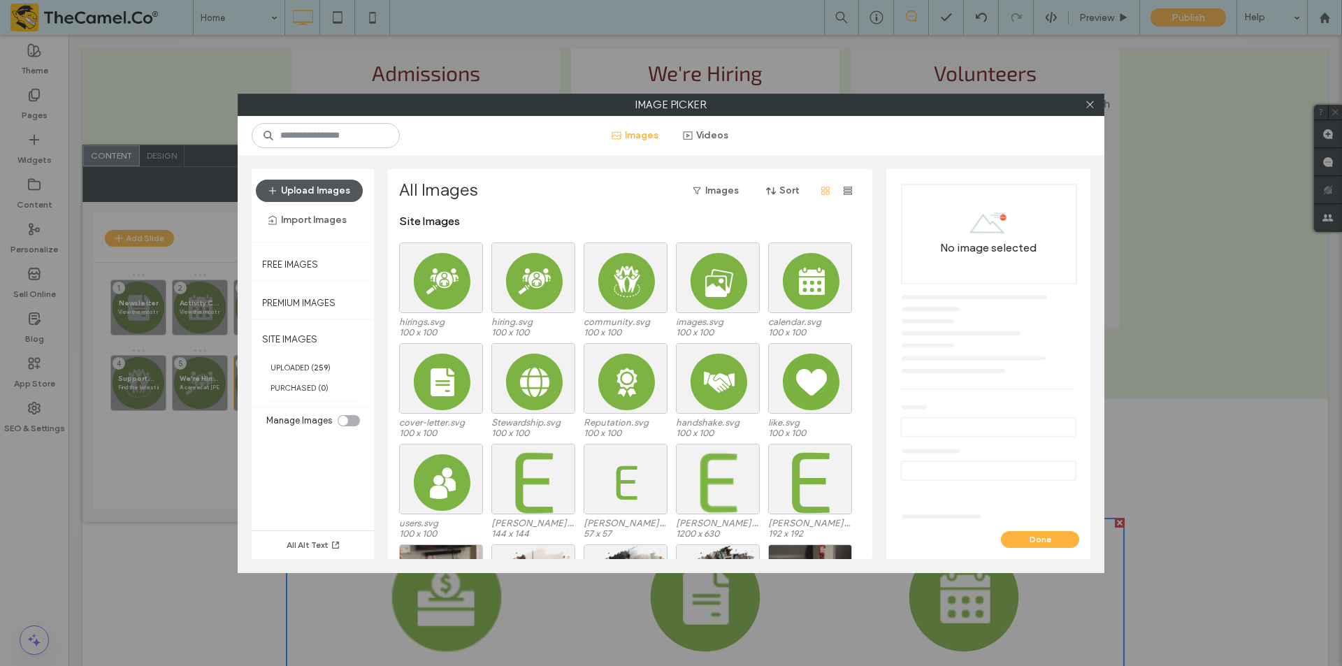
click at [339, 189] on button "Upload Images" at bounding box center [309, 191] width 107 height 22
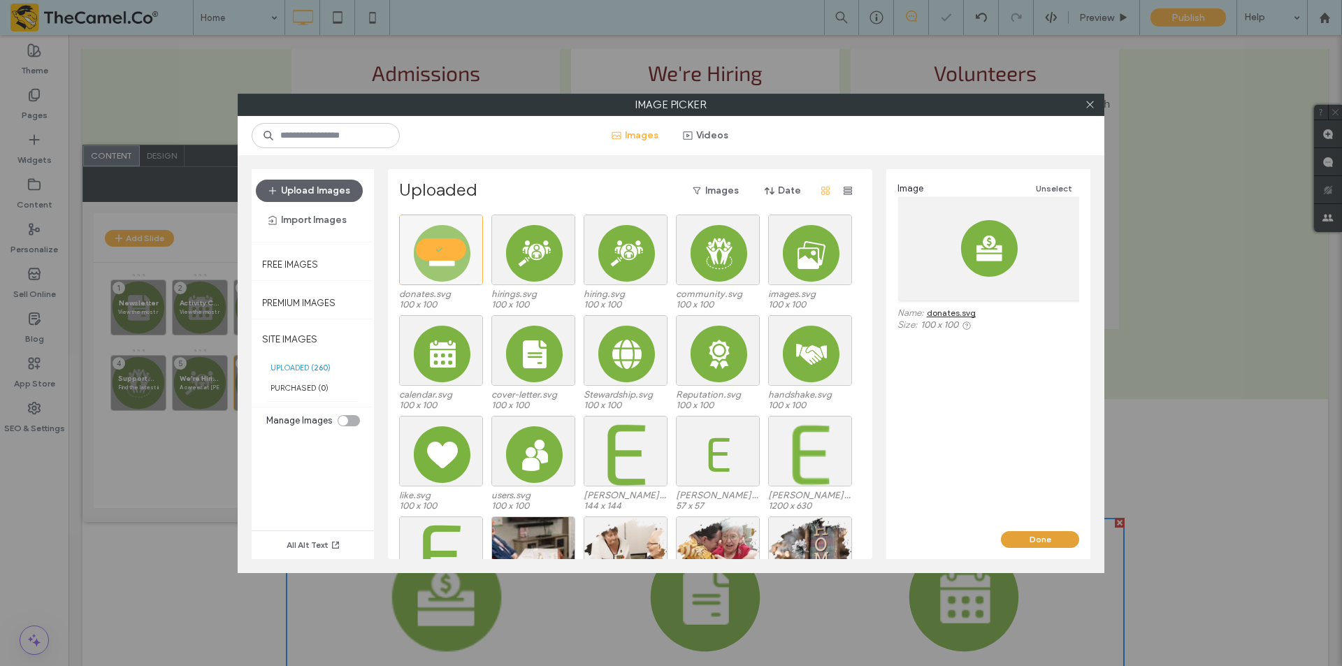
click at [1029, 537] on button "Done" at bounding box center [1040, 539] width 78 height 17
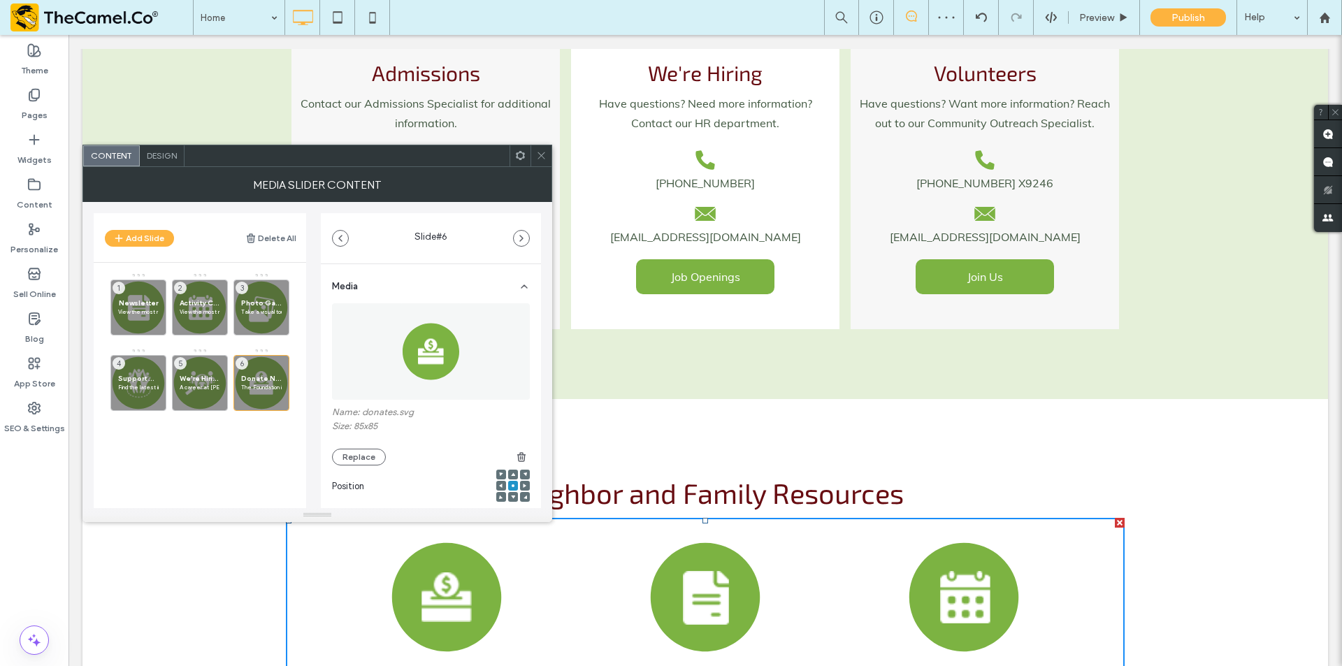
click at [540, 148] on span at bounding box center [541, 155] width 10 height 21
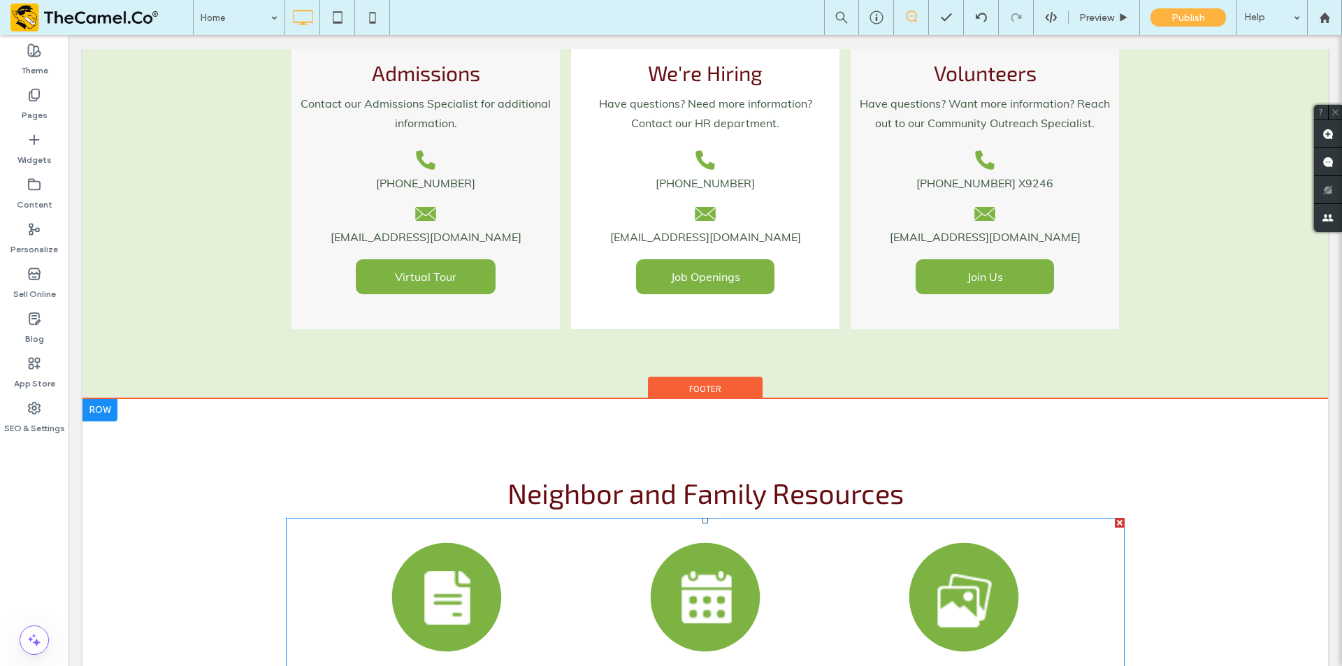
scroll to position [3773, 0]
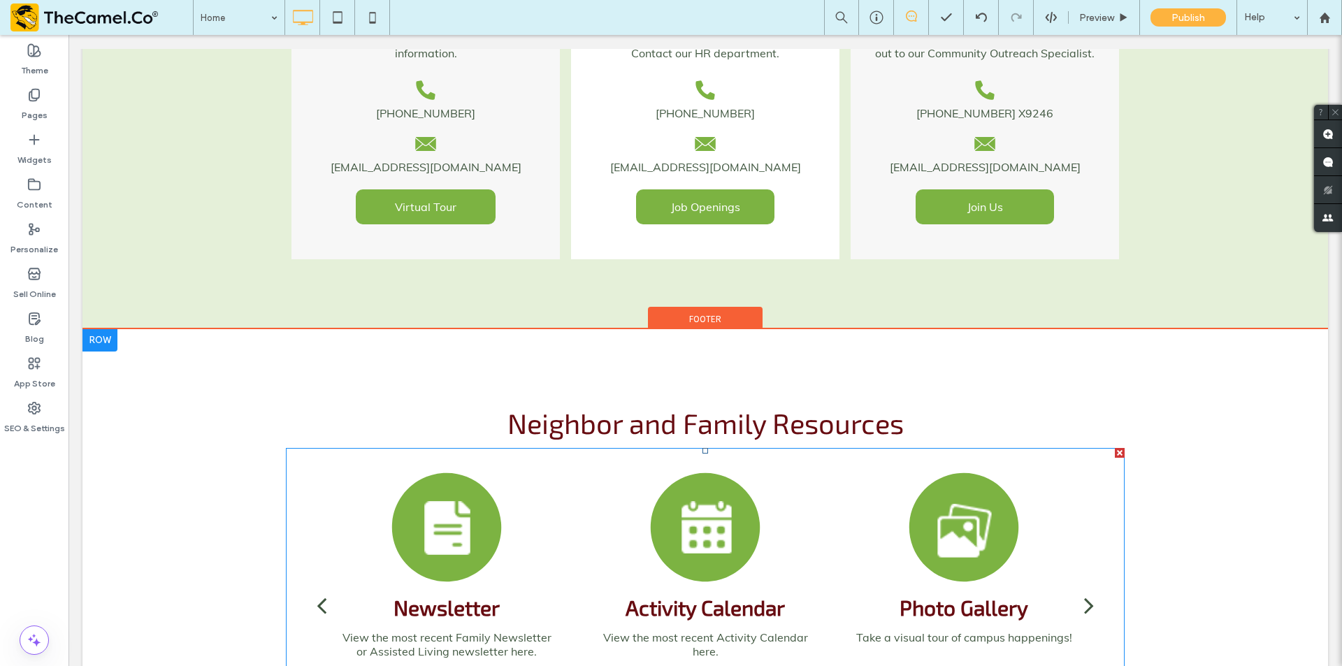
click at [1084, 591] on div "next" at bounding box center [1089, 605] width 10 height 28
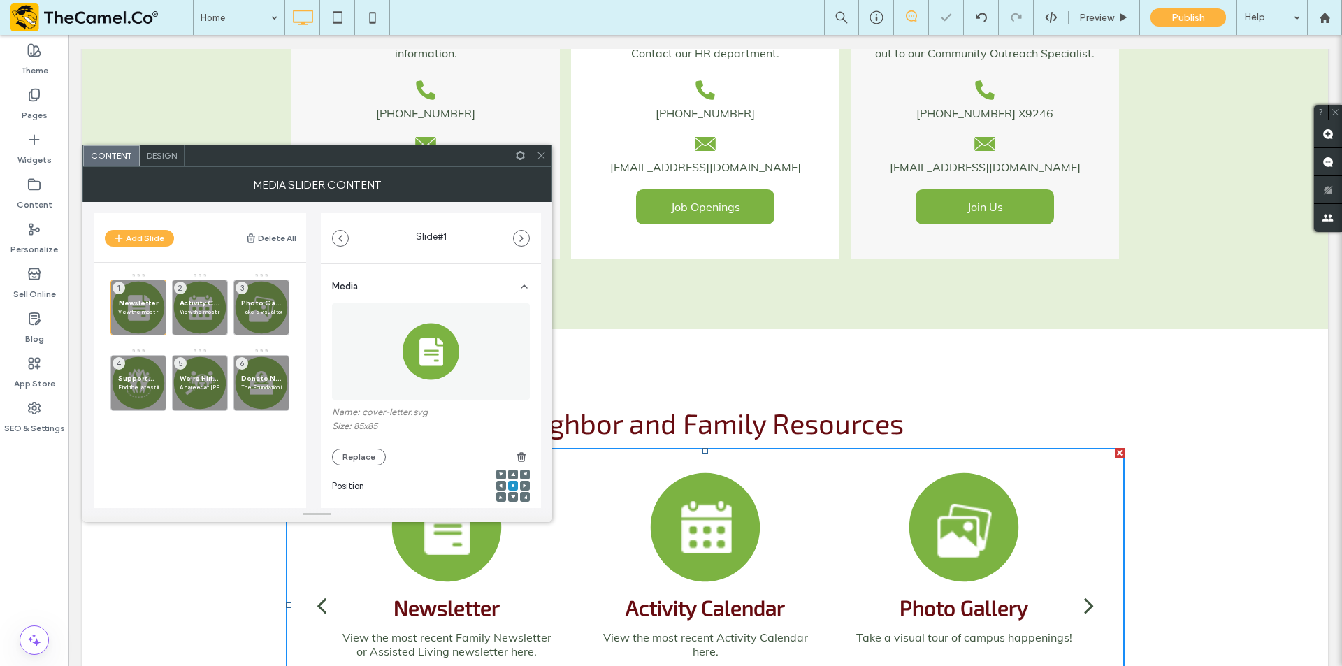
click at [1084, 591] on div "next" at bounding box center [1089, 605] width 10 height 28
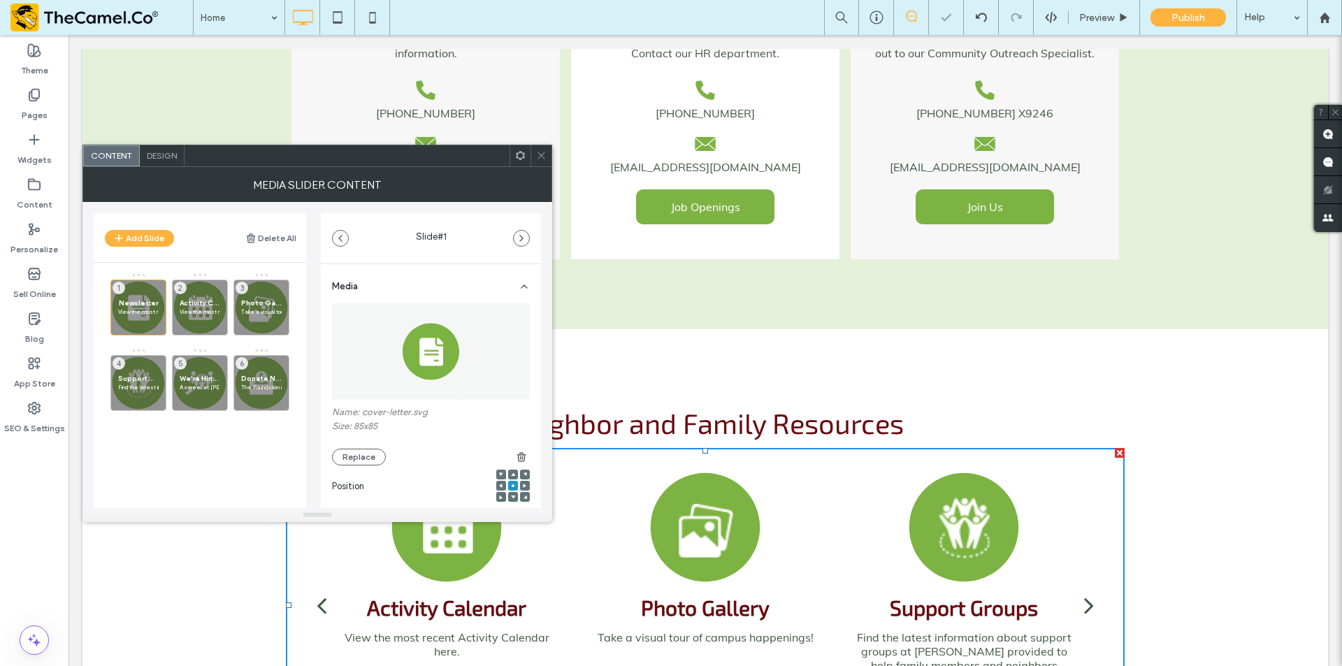
click at [1084, 591] on div "next" at bounding box center [1089, 605] width 10 height 28
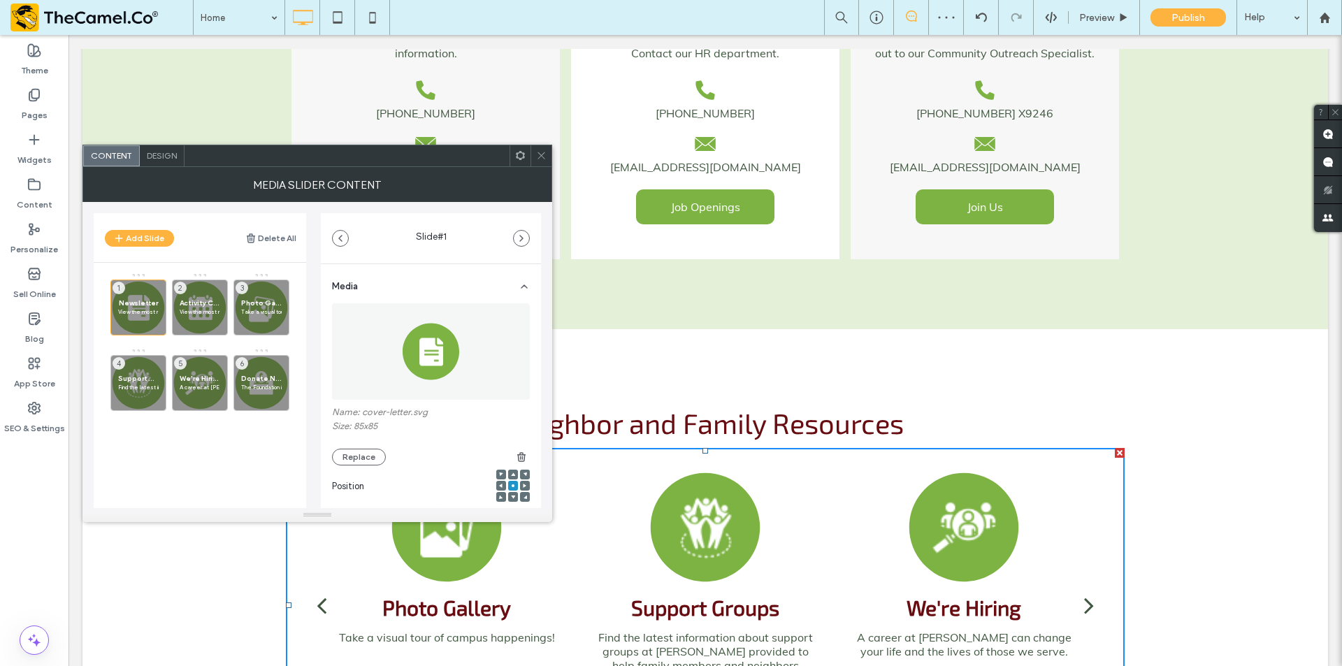
click at [1084, 591] on div "next" at bounding box center [1089, 605] width 10 height 28
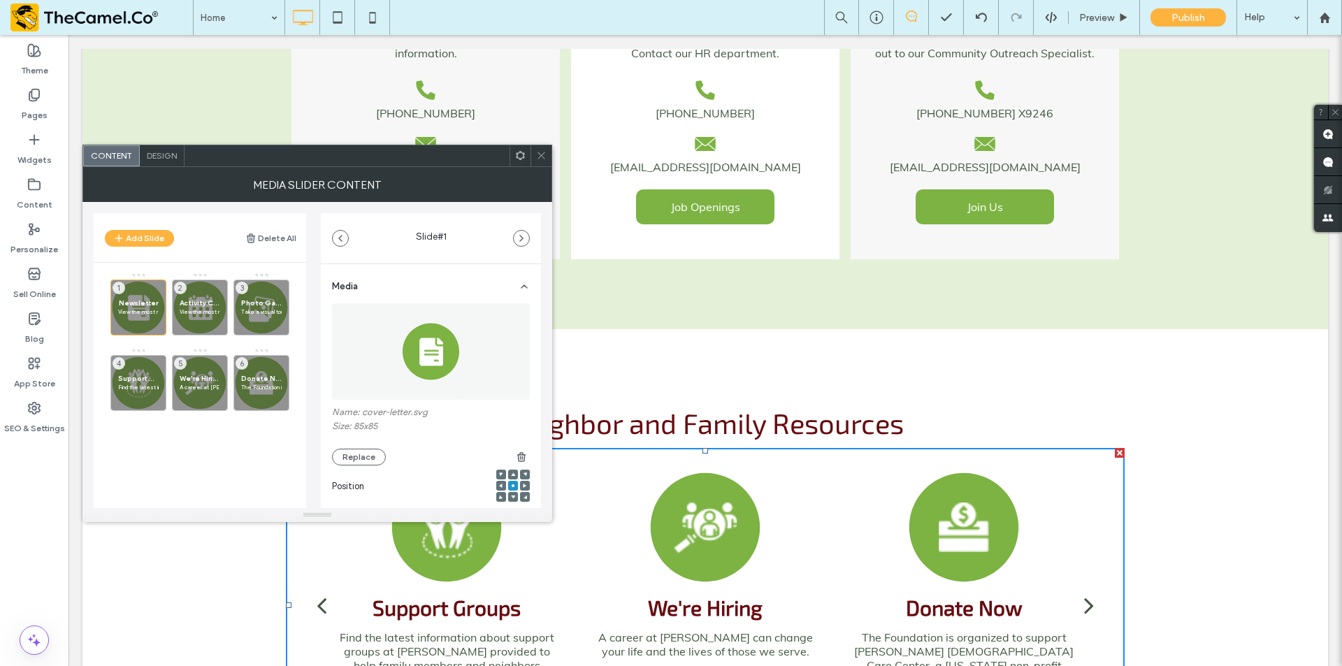
click at [530, 157] on div at bounding box center [519, 155] width 21 height 21
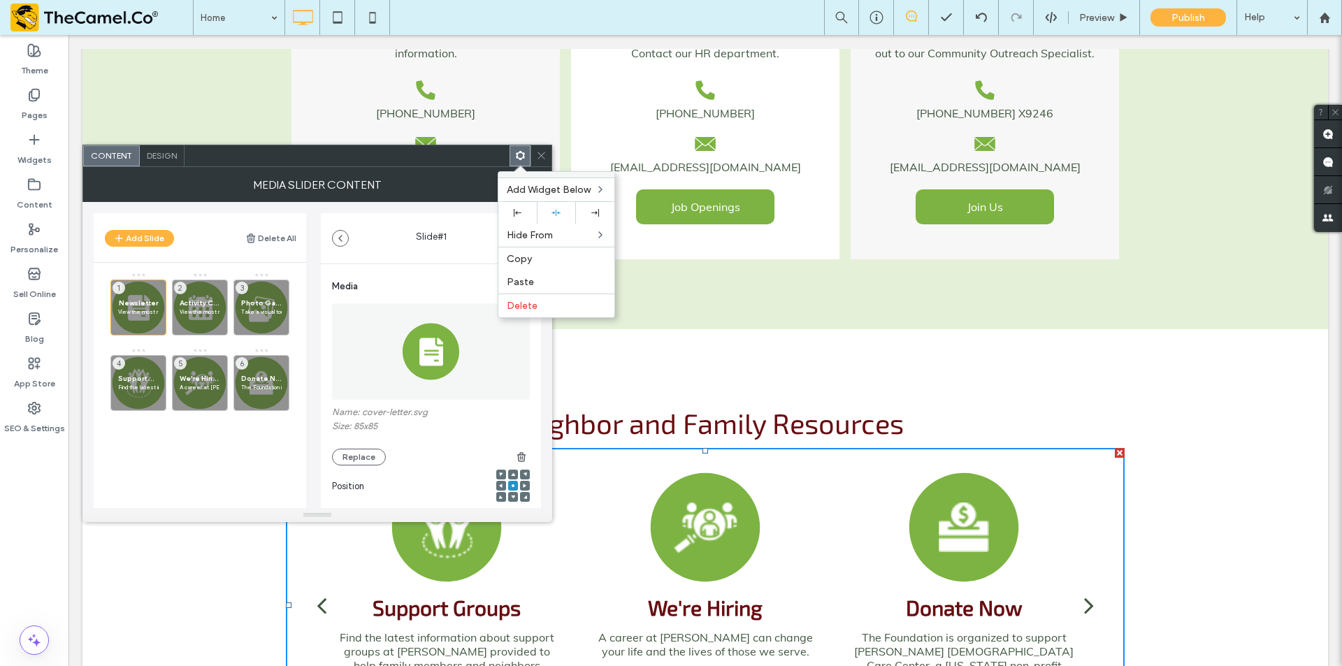
click at [542, 156] on icon at bounding box center [541, 155] width 10 height 10
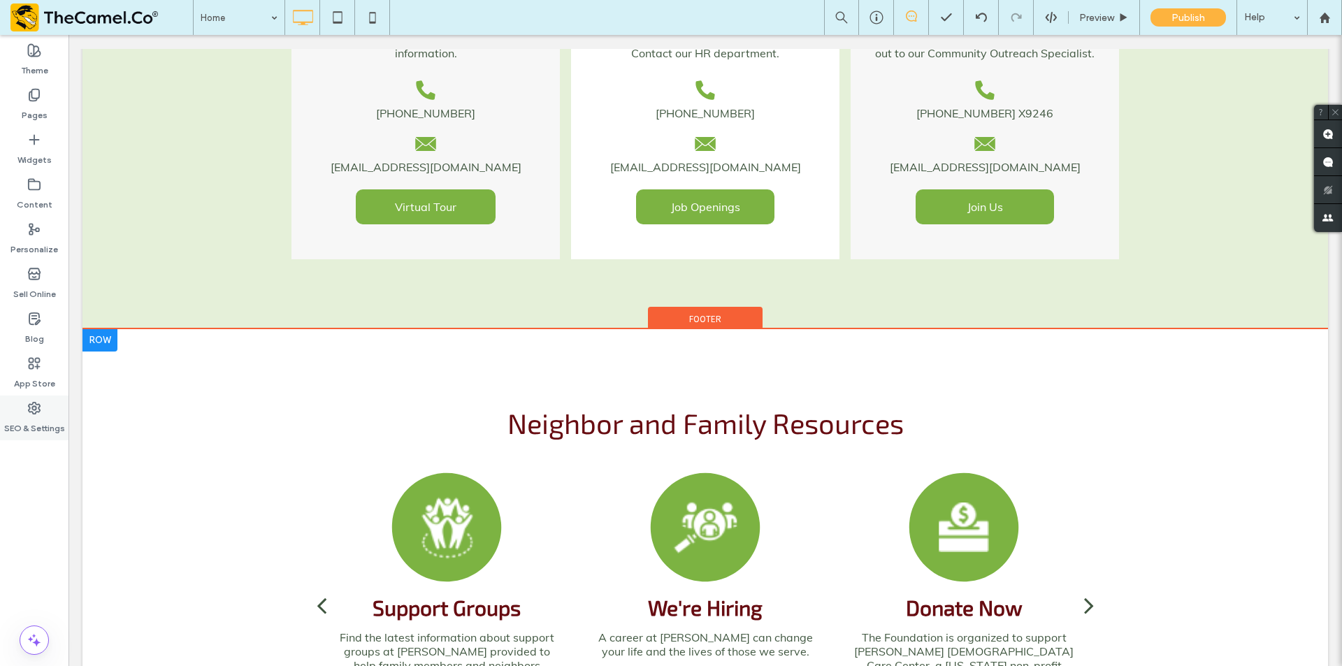
click at [33, 419] on label "SEO & Settings" at bounding box center [34, 425] width 61 height 20
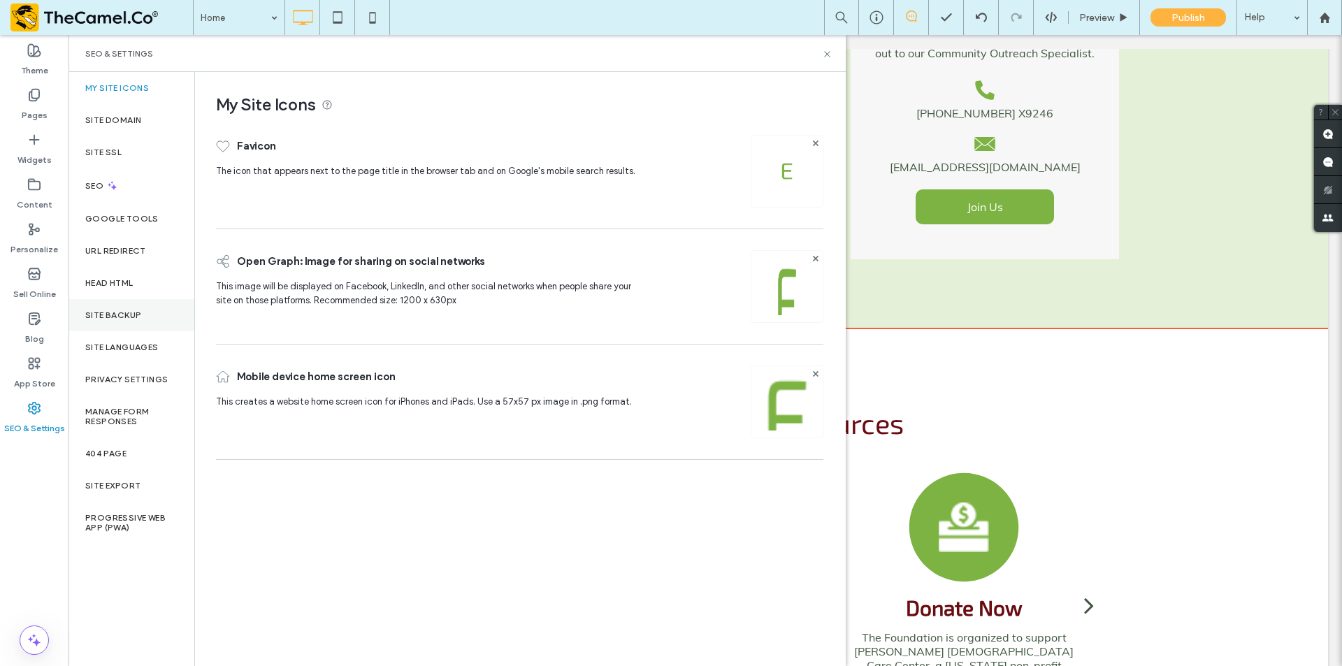
click at [133, 317] on label "Site Backup" at bounding box center [113, 315] width 56 height 10
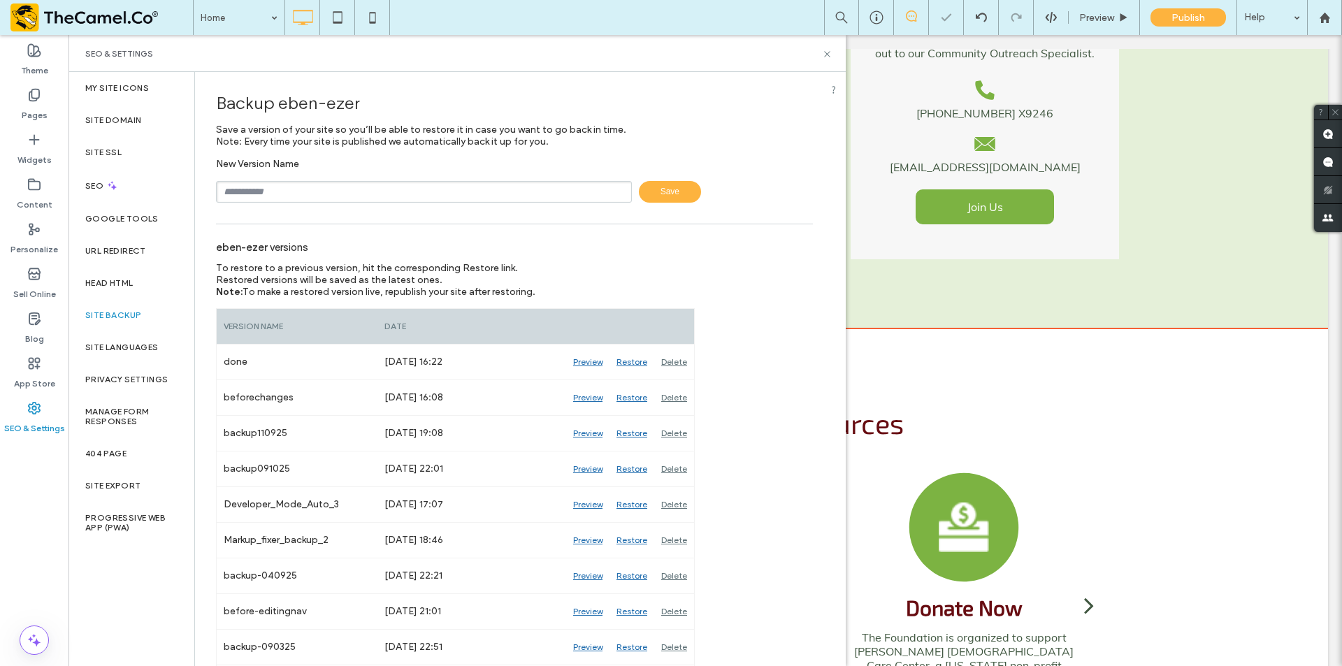
click at [299, 183] on input "text" at bounding box center [424, 192] width 416 height 22
type input "**********"
click at [646, 201] on span "Save" at bounding box center [670, 192] width 62 height 22
